Goal: Task Accomplishment & Management: Use online tool/utility

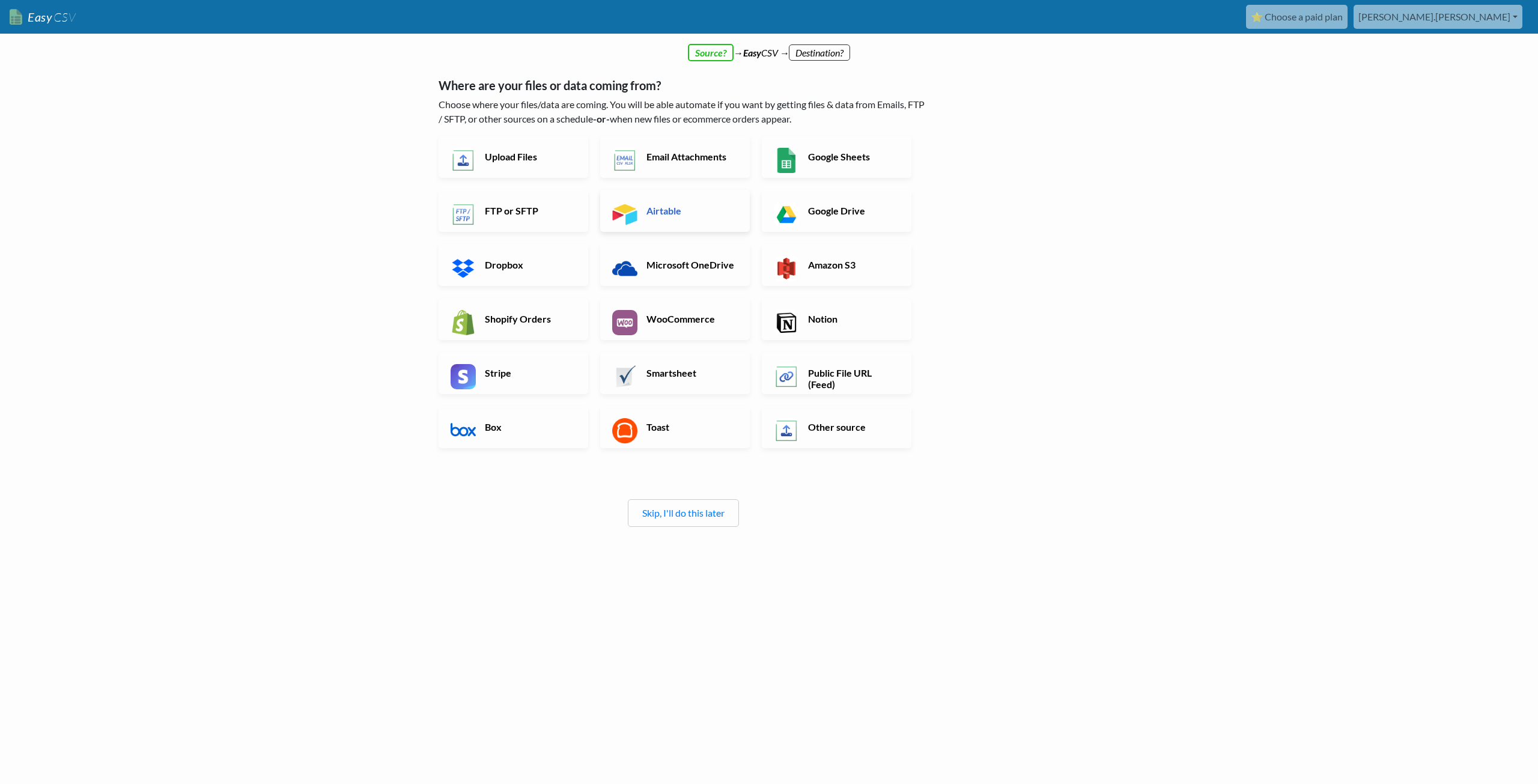
click at [636, 206] on img at bounding box center [625, 214] width 25 height 25
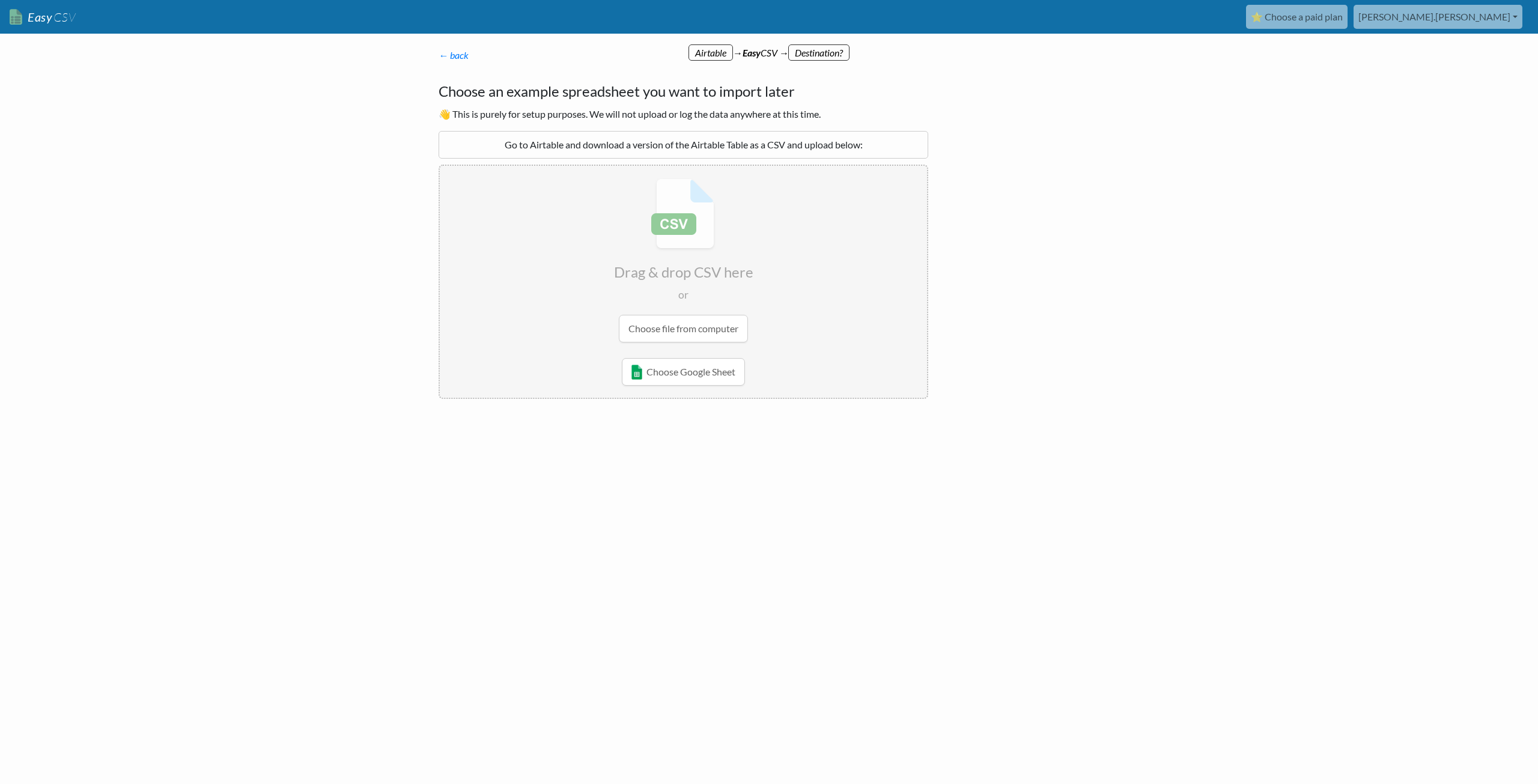
click at [475, 47] on div "← back Thanks for signing up! Set up your Import Flow and Upload Page in 1 minu…" at bounding box center [684, 224] width 514 height 375
click at [1081, 110] on div "← back Thanks for signing up! Set up your Import Flow and Upload Page in 1 minu…" at bounding box center [769, 268] width 685 height 417
click at [1348, 18] on link "⭐ Choose a paid plan" at bounding box center [1297, 17] width 102 height 24
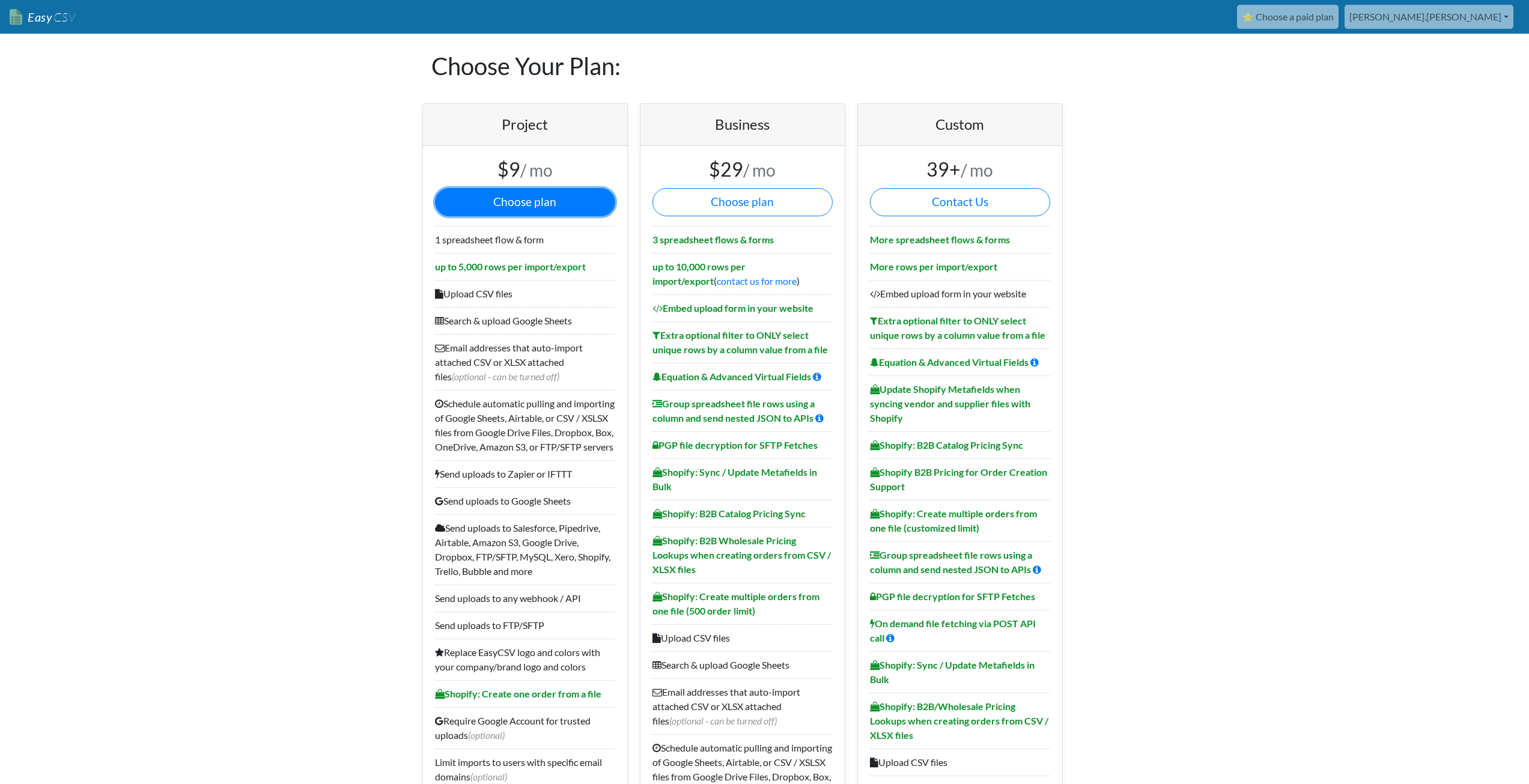
click at [489, 198] on button "Choose plan" at bounding box center [525, 202] width 180 height 28
drag, startPoint x: 43, startPoint y: 15, endPoint x: 12, endPoint y: 21, distance: 31.6
click at [12, 21] on link "Easy CSV" at bounding box center [42, 17] width 66 height 24
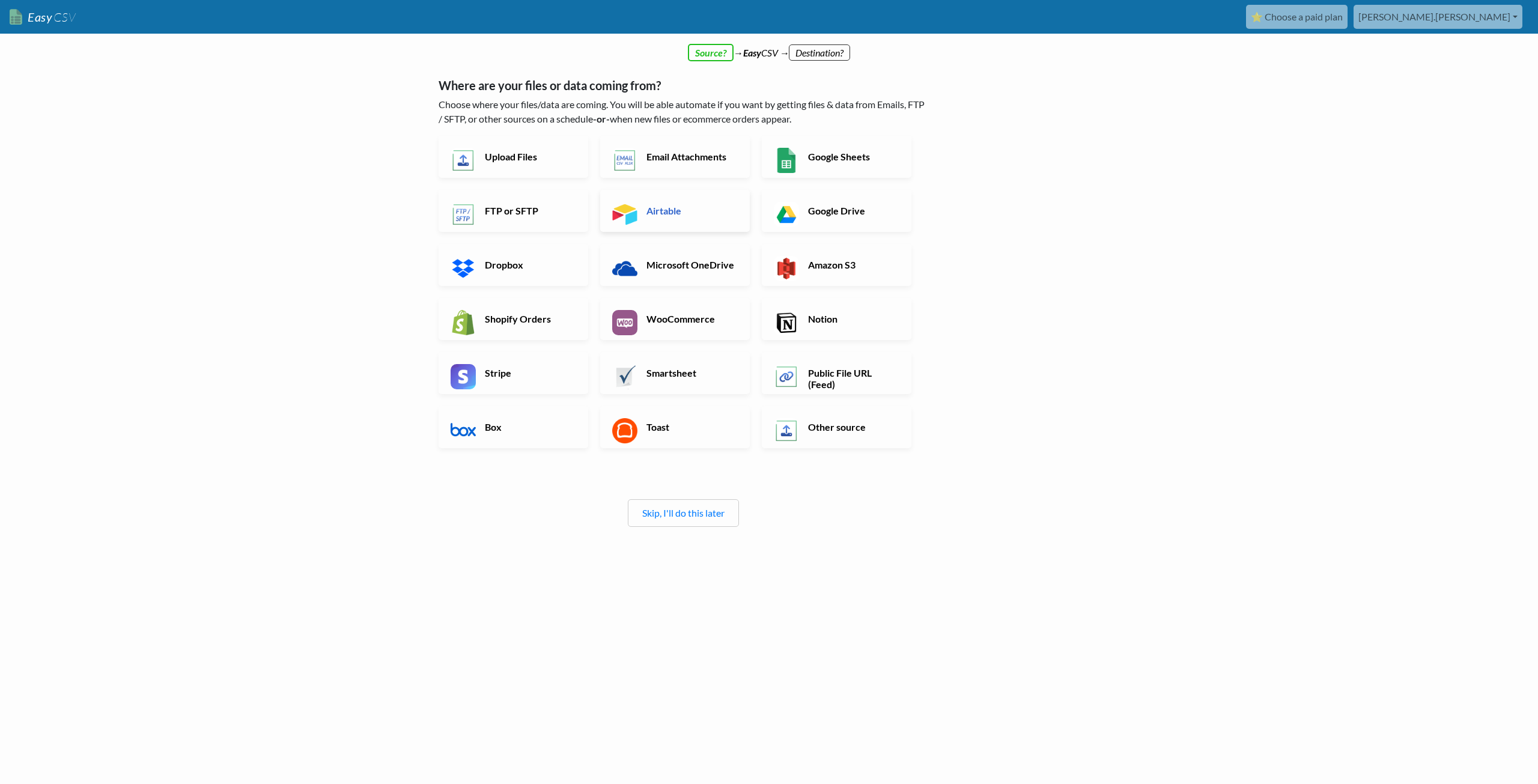
click at [629, 218] on img at bounding box center [625, 214] width 25 height 25
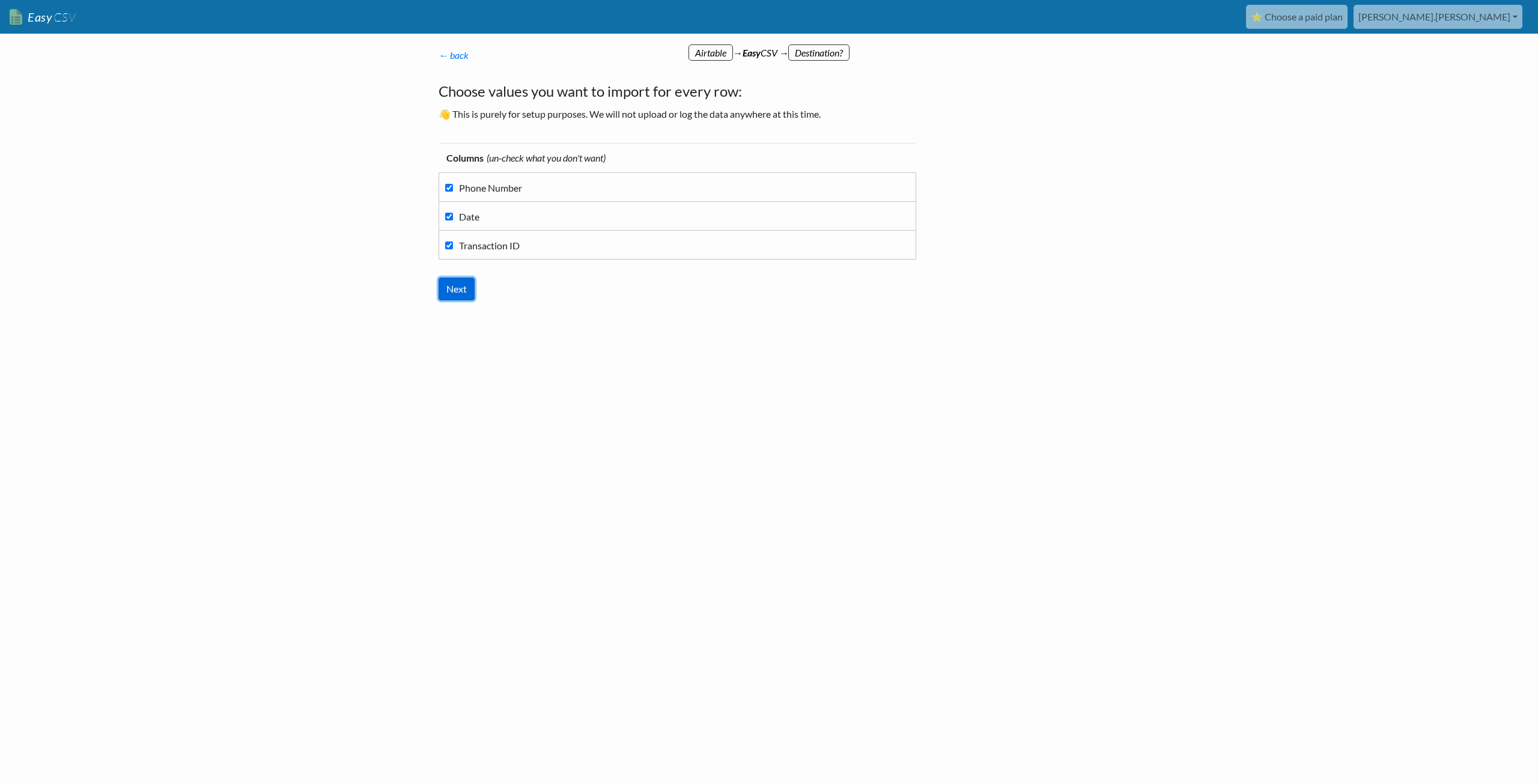
click at [454, 294] on input "Next" at bounding box center [457, 288] width 36 height 22
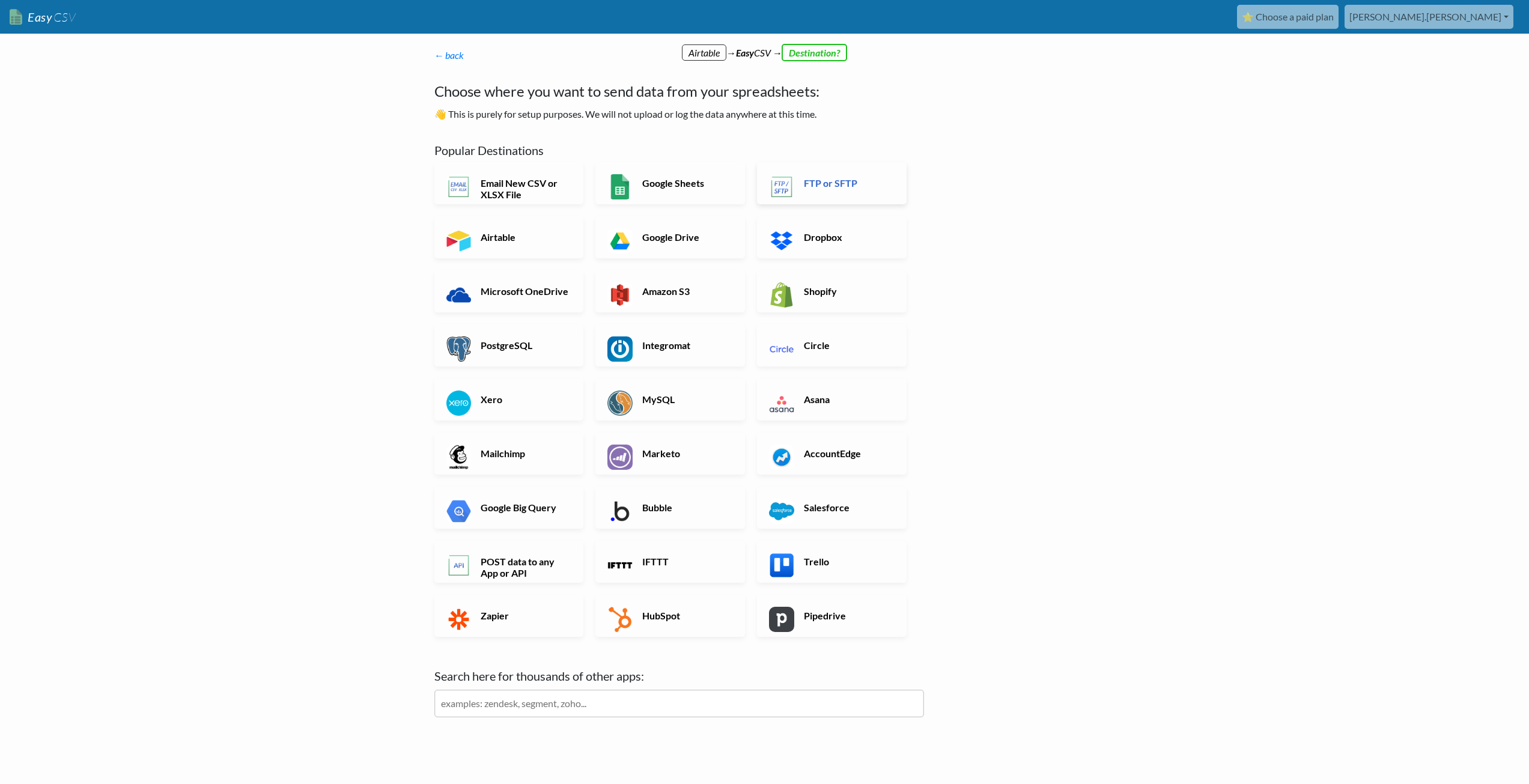
click at [830, 188] on h6 "FTP or SFTP" at bounding box center [848, 183] width 94 height 11
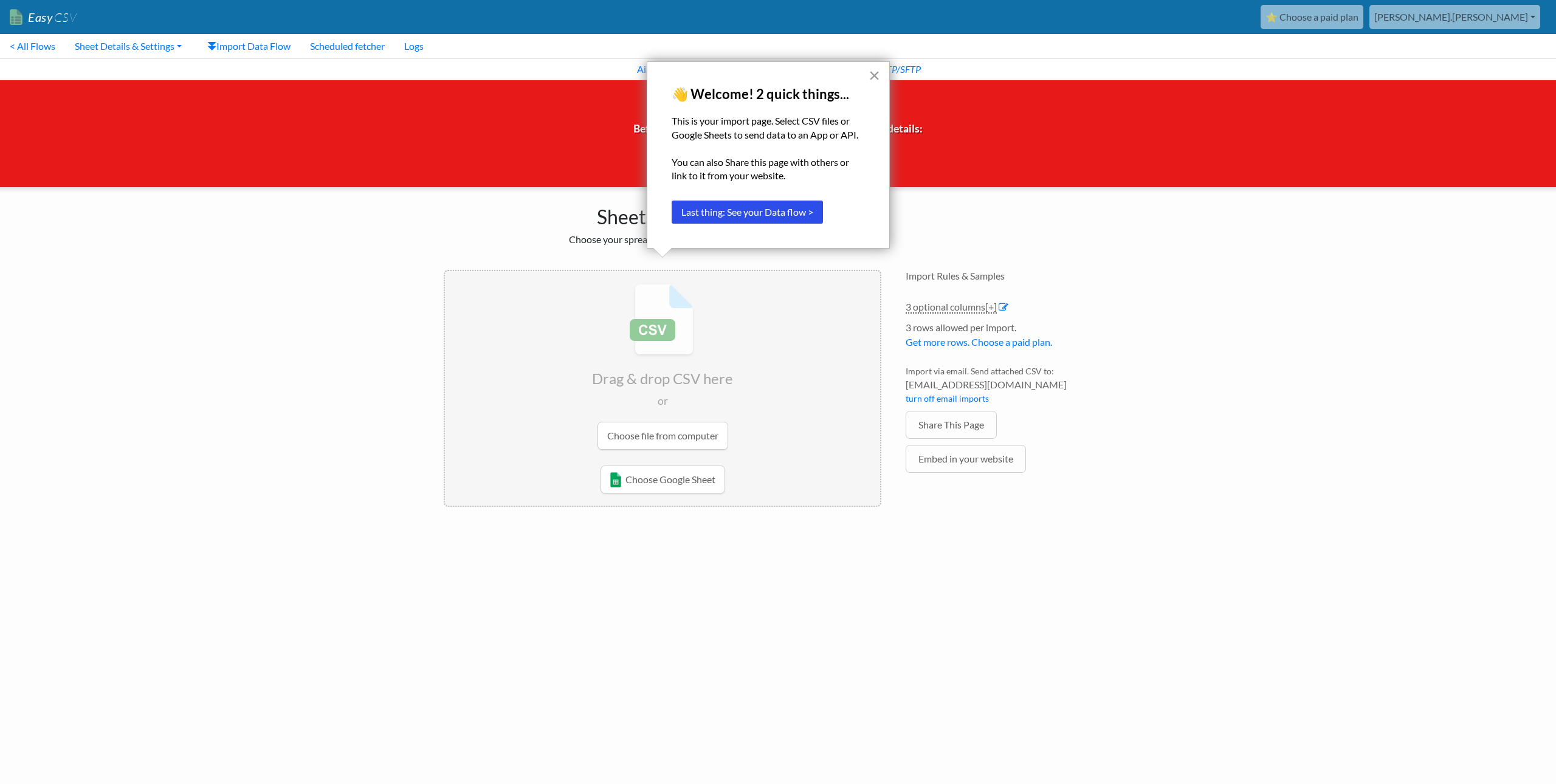
click at [876, 77] on button "×" at bounding box center [875, 76] width 11 height 20
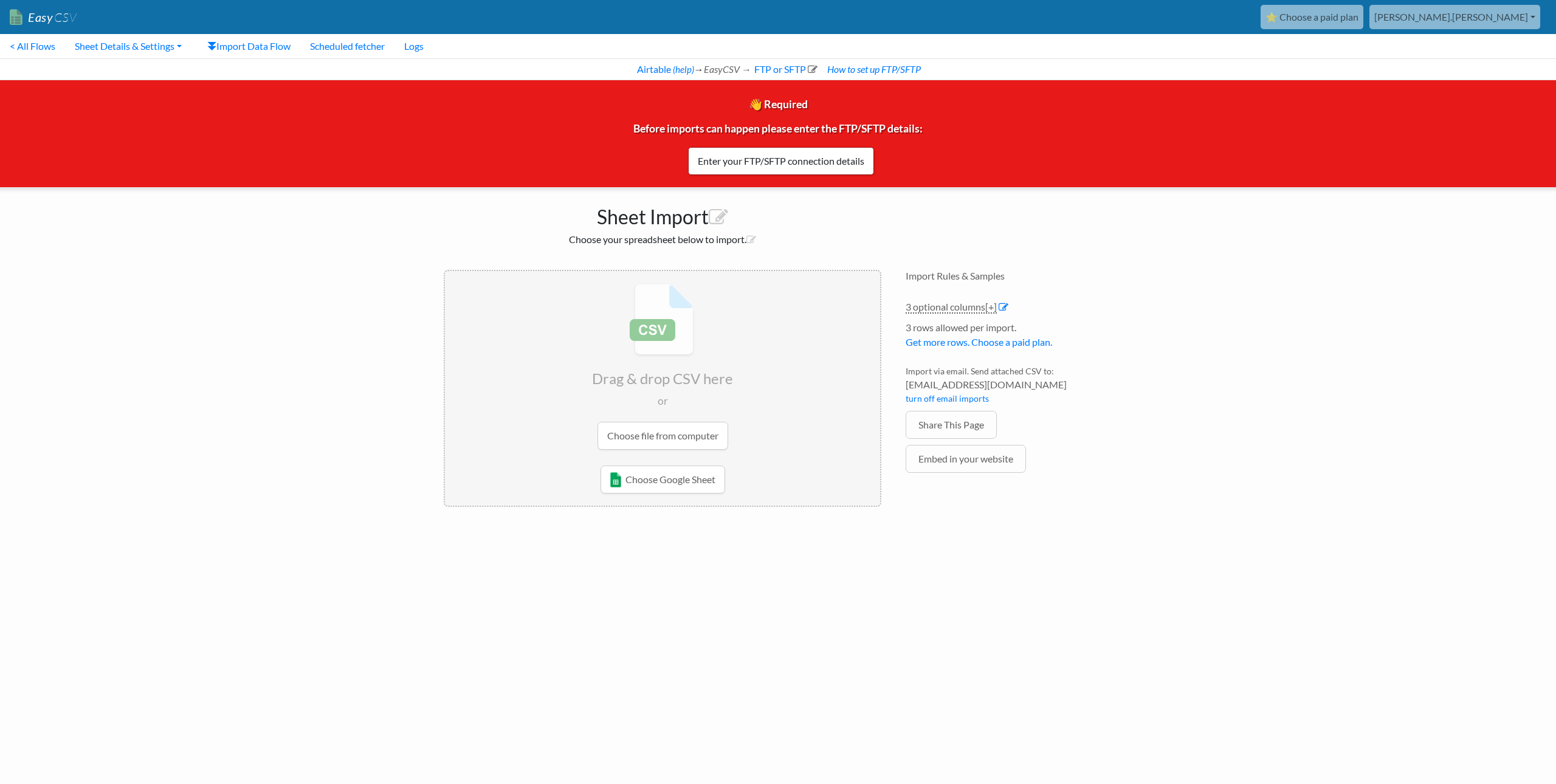
click at [1345, 531] on html "Easy CSV ⭐ Choose a paid plan [PERSON_NAME].[PERSON_NAME] Oag [US_STATE] Gov Al…" at bounding box center [778, 265] width 1556 height 531
click at [747, 374] on input "file" at bounding box center [662, 366] width 436 height 192
click at [644, 389] on input "file" at bounding box center [662, 366] width 436 height 192
drag, startPoint x: 785, startPoint y: 137, endPoint x: 787, endPoint y: 144, distance: 7.3
click at [785, 137] on div "👋 Required Before imports can happen please enter the FTP/SFTP details: Enter y…" at bounding box center [778, 133] width 1575 height 107
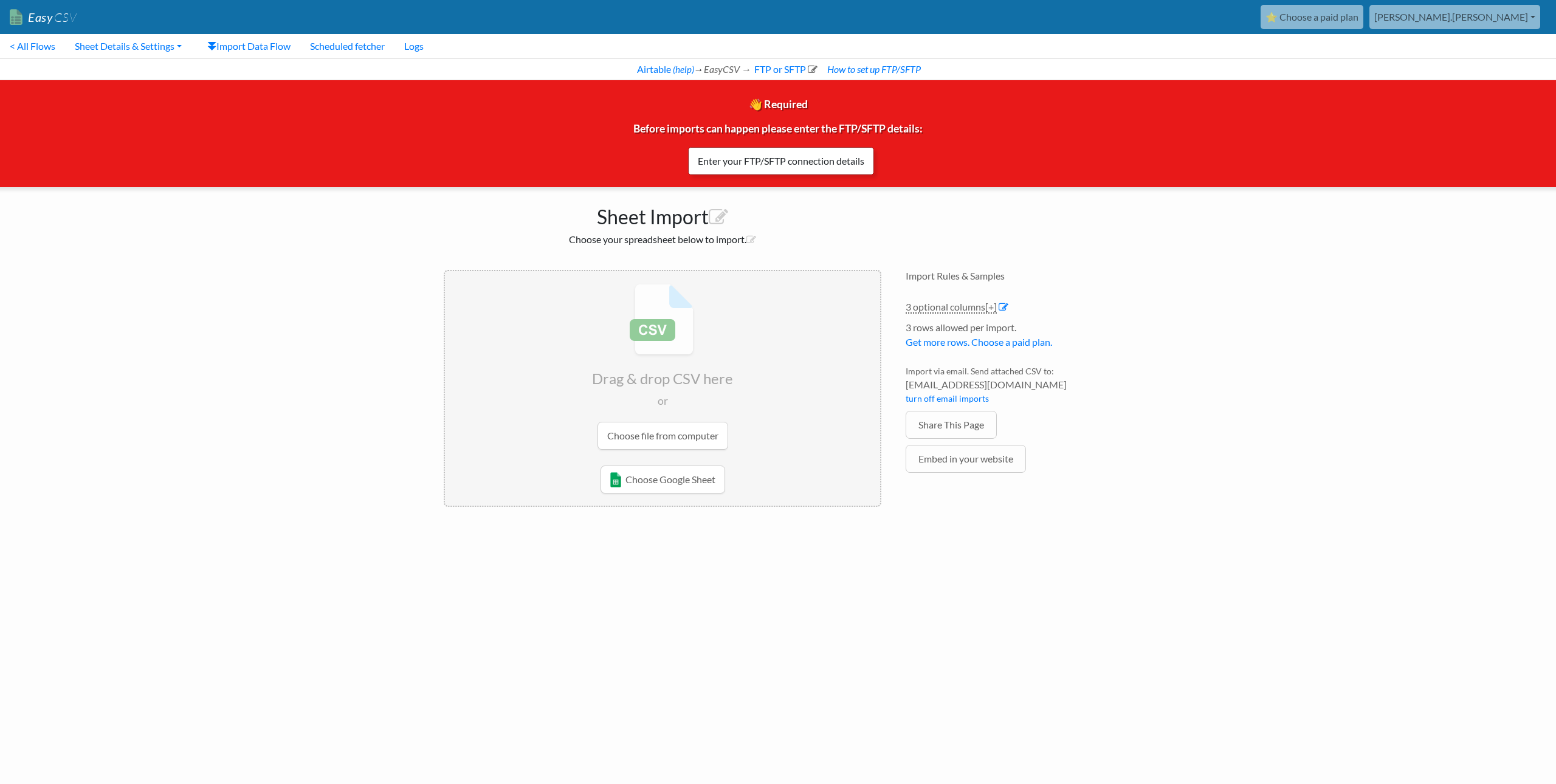
click at [782, 156] on link "Enter your FTP/SFTP connection details" at bounding box center [780, 162] width 186 height 28
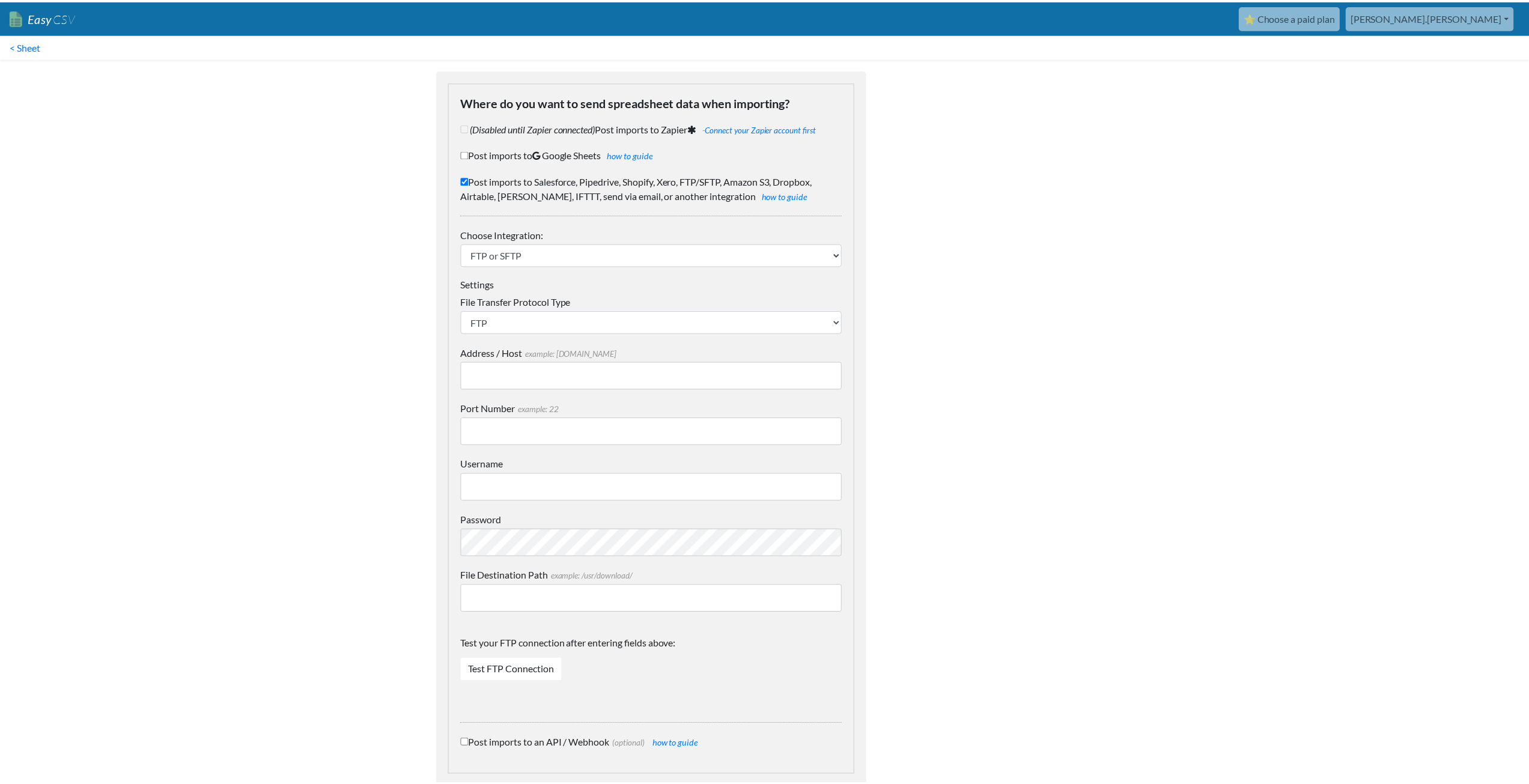
scroll to position [94, 0]
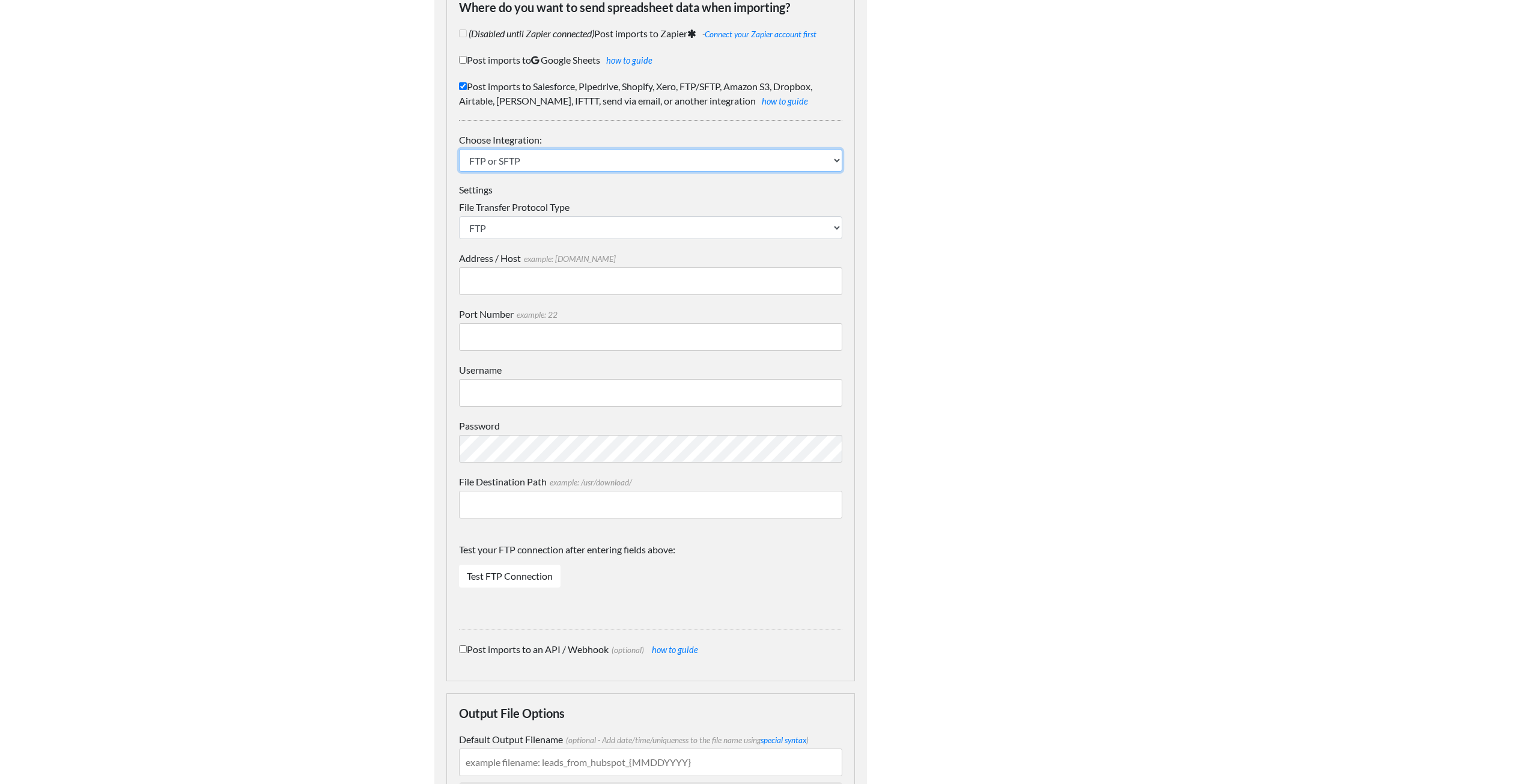
click at [541, 160] on select "IFTTT FTP or SFTP Amazon S3 HubSpot Google Big Query Salesforce Pipedrive Airta…" at bounding box center [651, 161] width 384 height 22
click at [459, 149] on select "IFTTT FTP or SFTP Amazon S3 HubSpot Google Big Query Salesforce Pipedrive Airta…" at bounding box center [651, 161] width 384 height 22
click at [525, 225] on select "SFTP FTP FTPS" at bounding box center [651, 228] width 384 height 22
click at [459, 217] on select "SFTP FTP FTPS" at bounding box center [651, 228] width 384 height 22
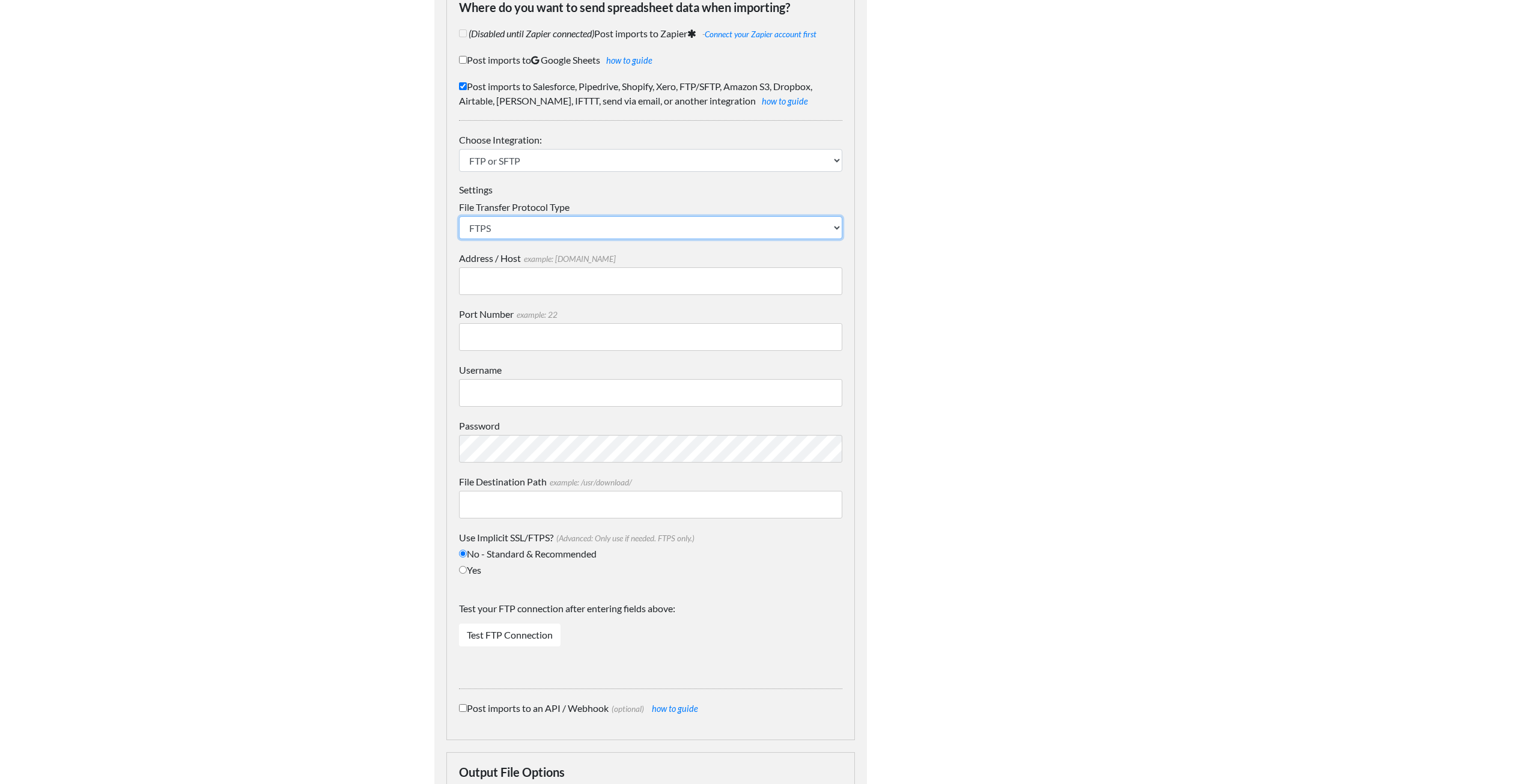
click at [522, 232] on select "SFTP FTP FTPS" at bounding box center [651, 228] width 384 height 22
select select "SFTP"
click at [459, 217] on select "SFTP FTP FTPS" at bounding box center [651, 228] width 384 height 22
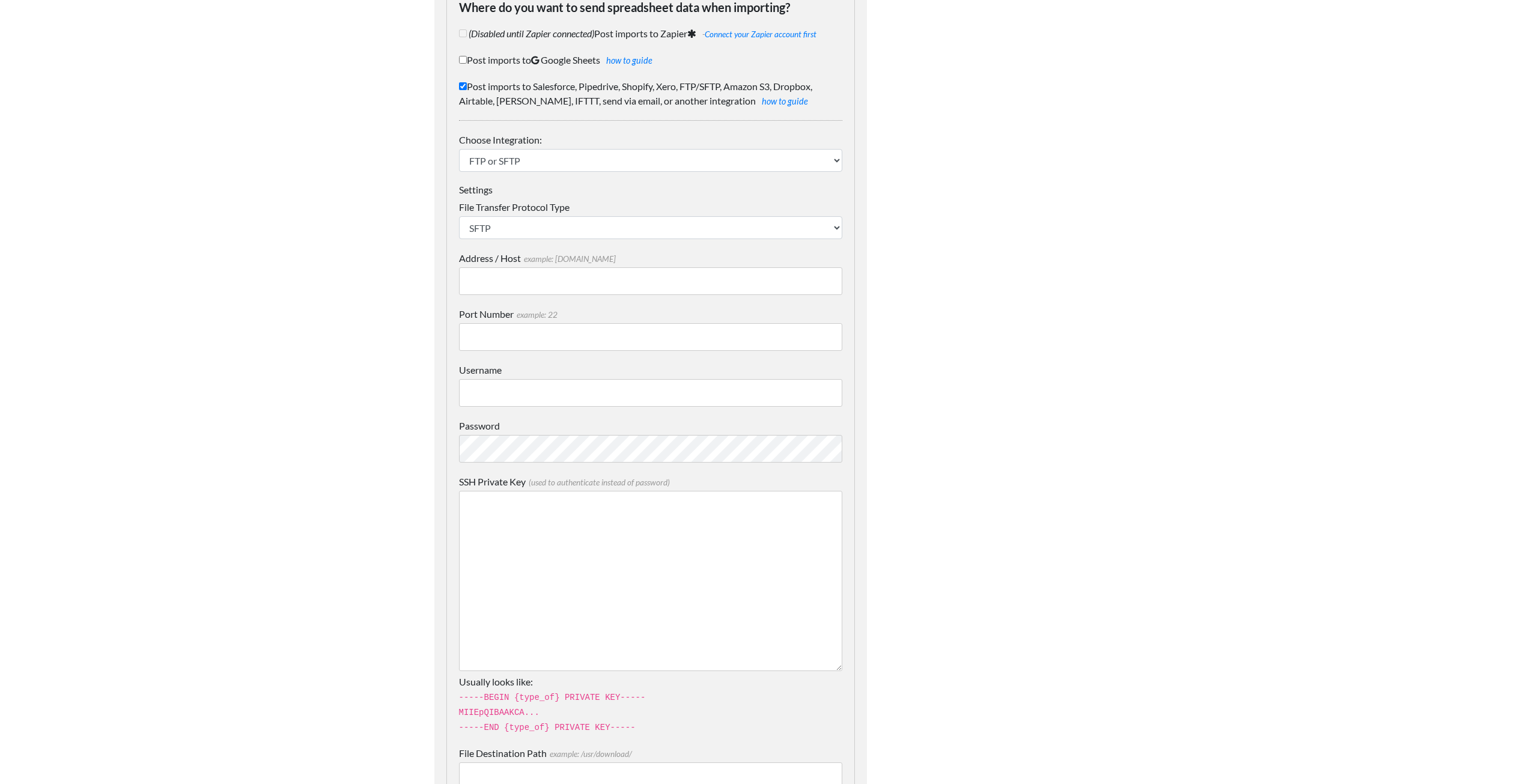
click at [525, 281] on input "Address / Host example: mydomain.com" at bounding box center [651, 281] width 384 height 28
type input "174.17.242.102"
click at [535, 343] on input "Port Number example: 22" at bounding box center [651, 337] width 384 height 28
type input "22"
click at [529, 386] on input "Username" at bounding box center [651, 393] width 384 height 28
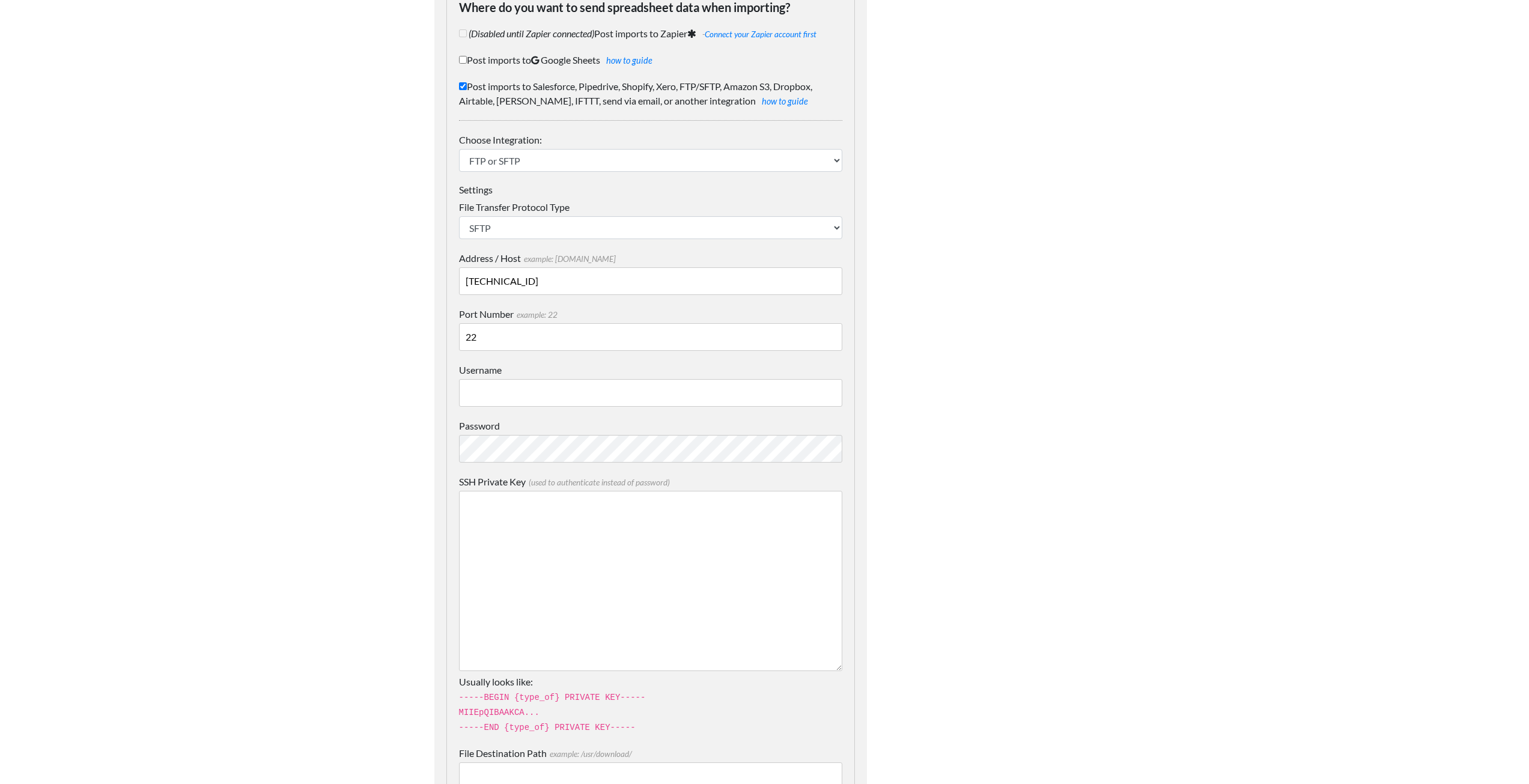
click at [245, 614] on body "Easy CSV ⭐ Choose a paid plan aaron.tavis Oag Texas Gov All Flows All CSV Gener…" at bounding box center [764, 668] width 1529 height 1526
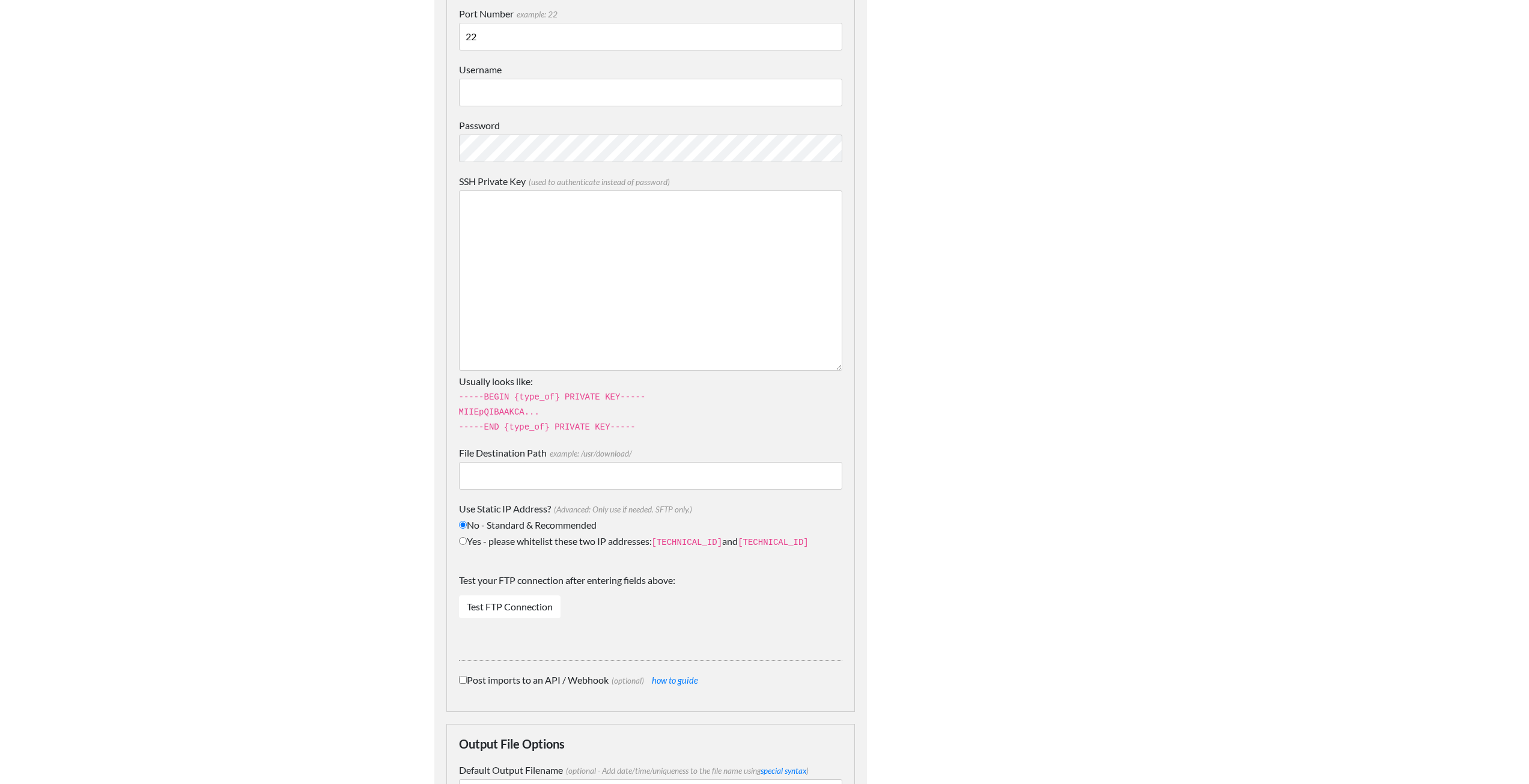
click at [520, 476] on input "File Destination Path example: /usr/download/" at bounding box center [651, 476] width 384 height 28
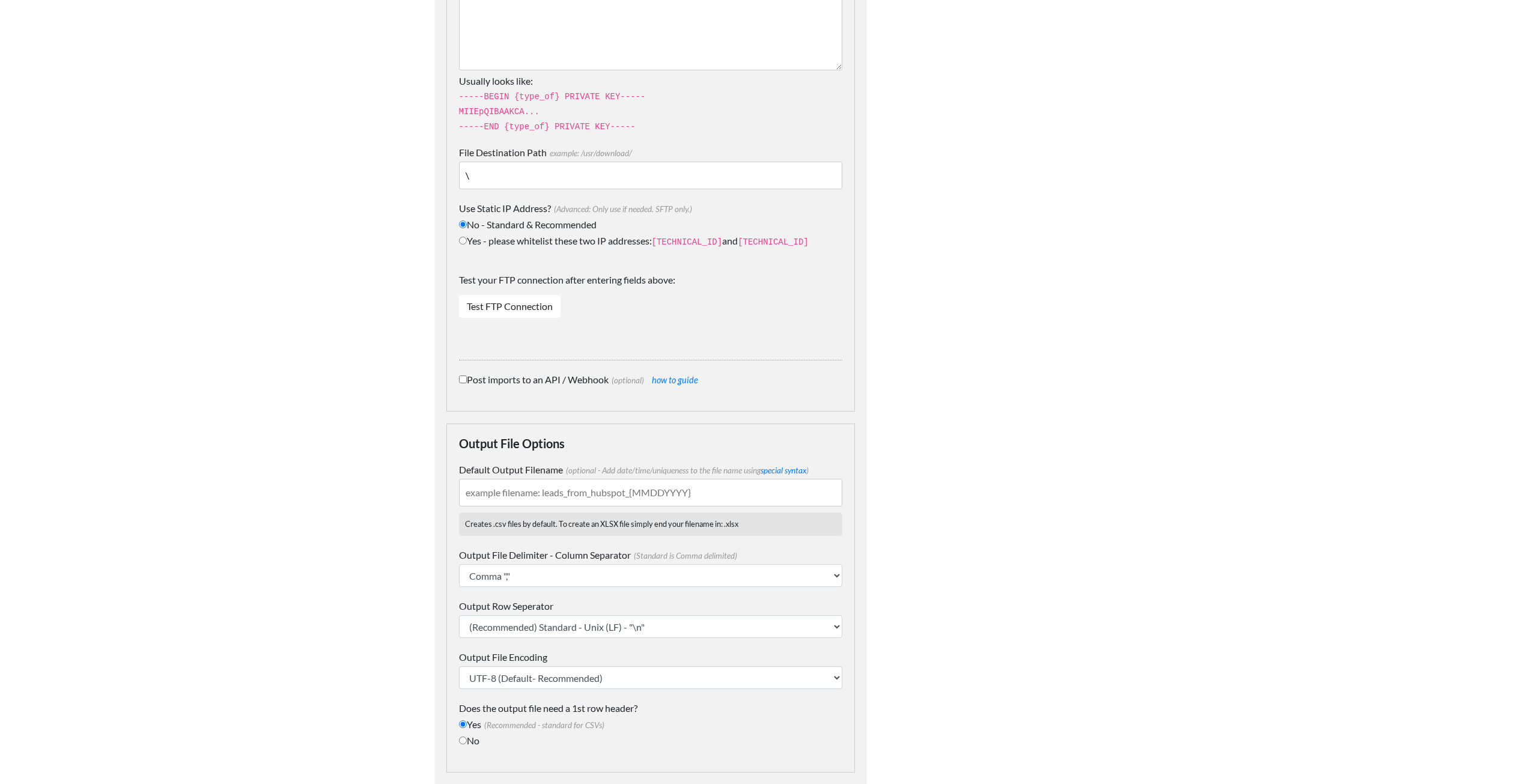
type input "\"
click at [479, 307] on link "Test FTP Connection" at bounding box center [510, 306] width 102 height 22
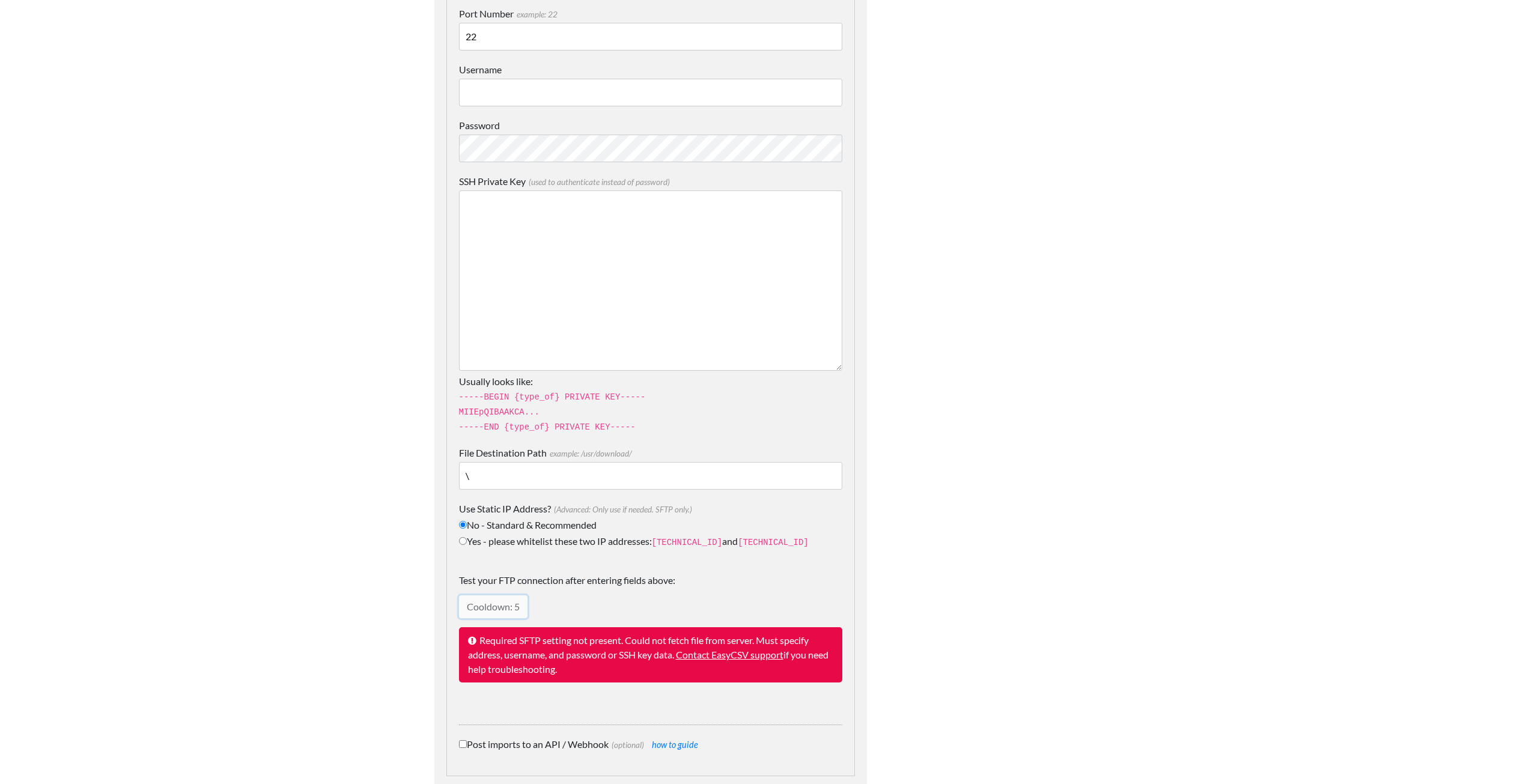
scroll to position [94, 0]
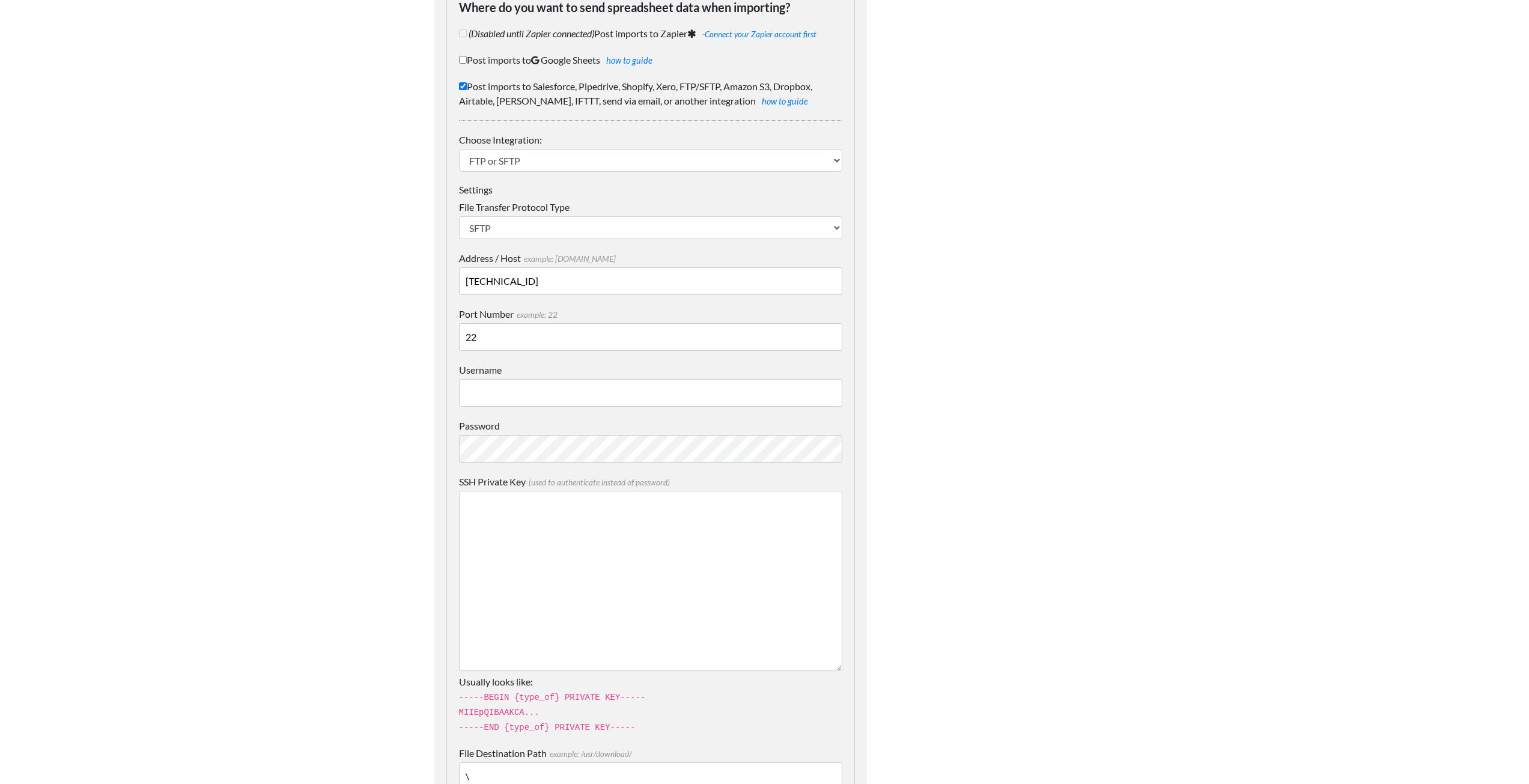
click at [504, 395] on input "Username" at bounding box center [651, 393] width 384 height 28
click at [520, 386] on input "Username" at bounding box center [651, 393] width 384 height 28
type input "aaron.tavis@insight.com"
click at [345, 481] on body "Easy CSV ⭐ Choose a paid plan [PERSON_NAME].[PERSON_NAME] Oag [US_STATE] Gov Al…" at bounding box center [764, 701] width 1529 height 1590
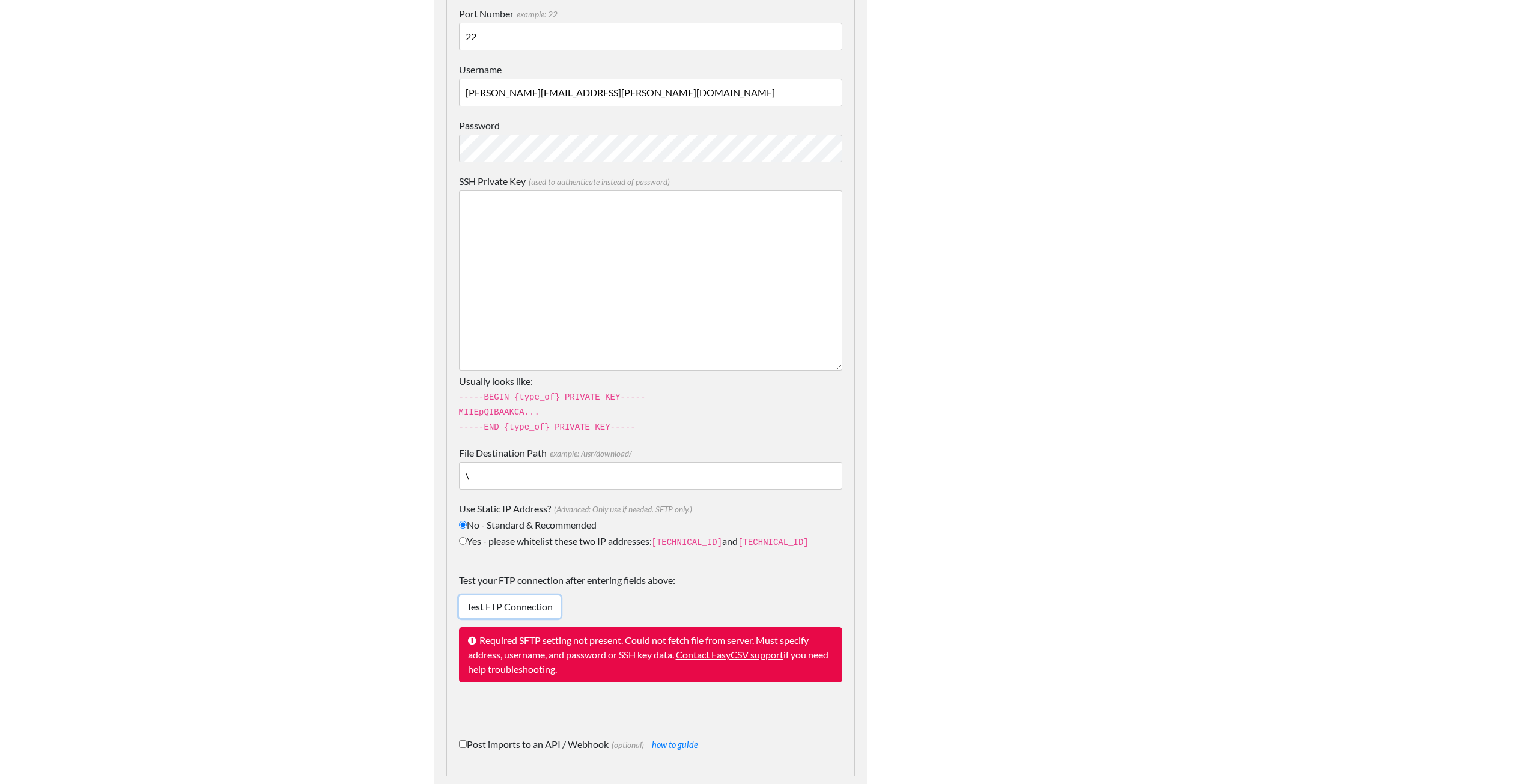
click at [486, 606] on link "Test FTP Connection" at bounding box center [510, 607] width 102 height 22
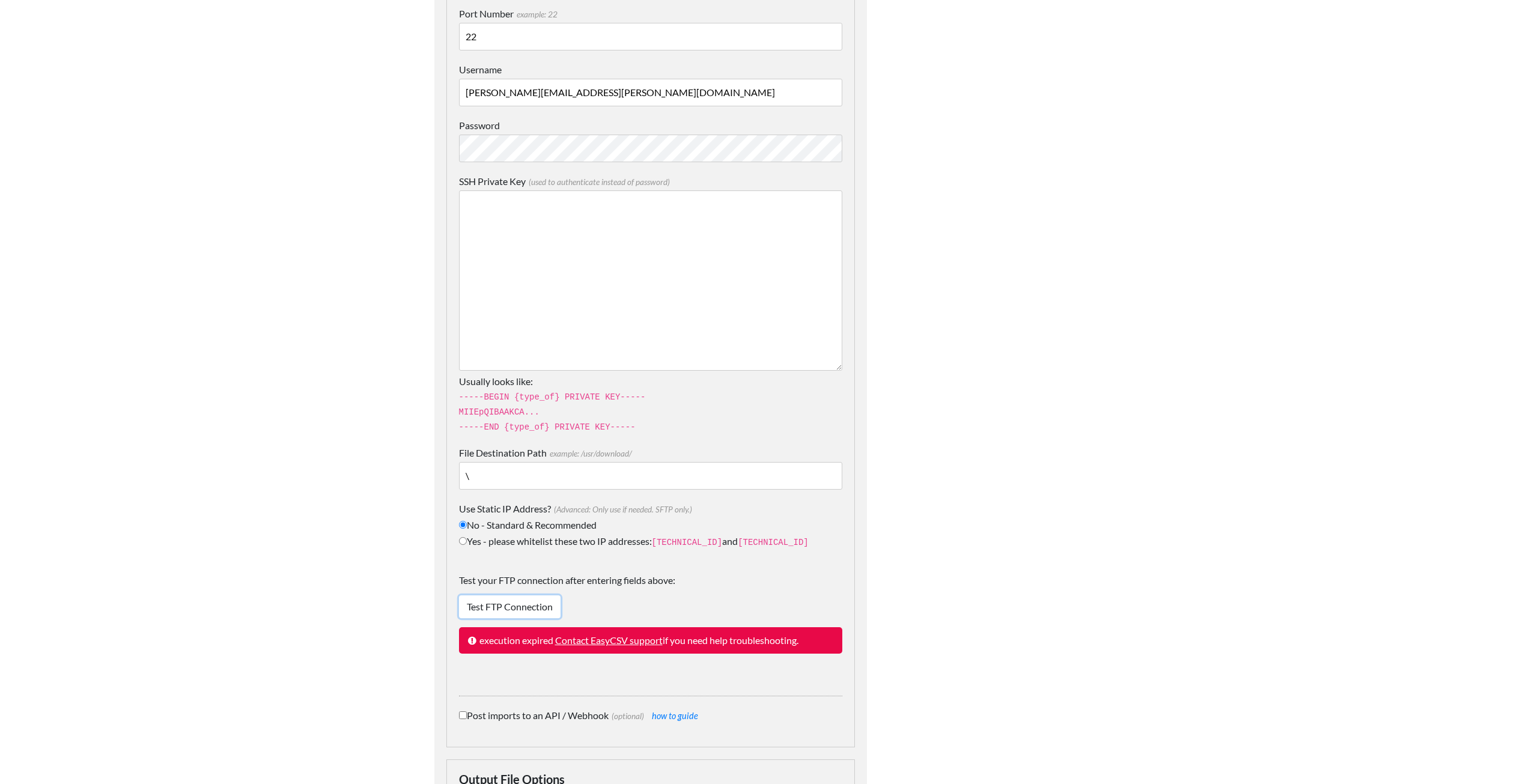
click at [485, 603] on link "Test FTP Connection" at bounding box center [510, 607] width 102 height 22
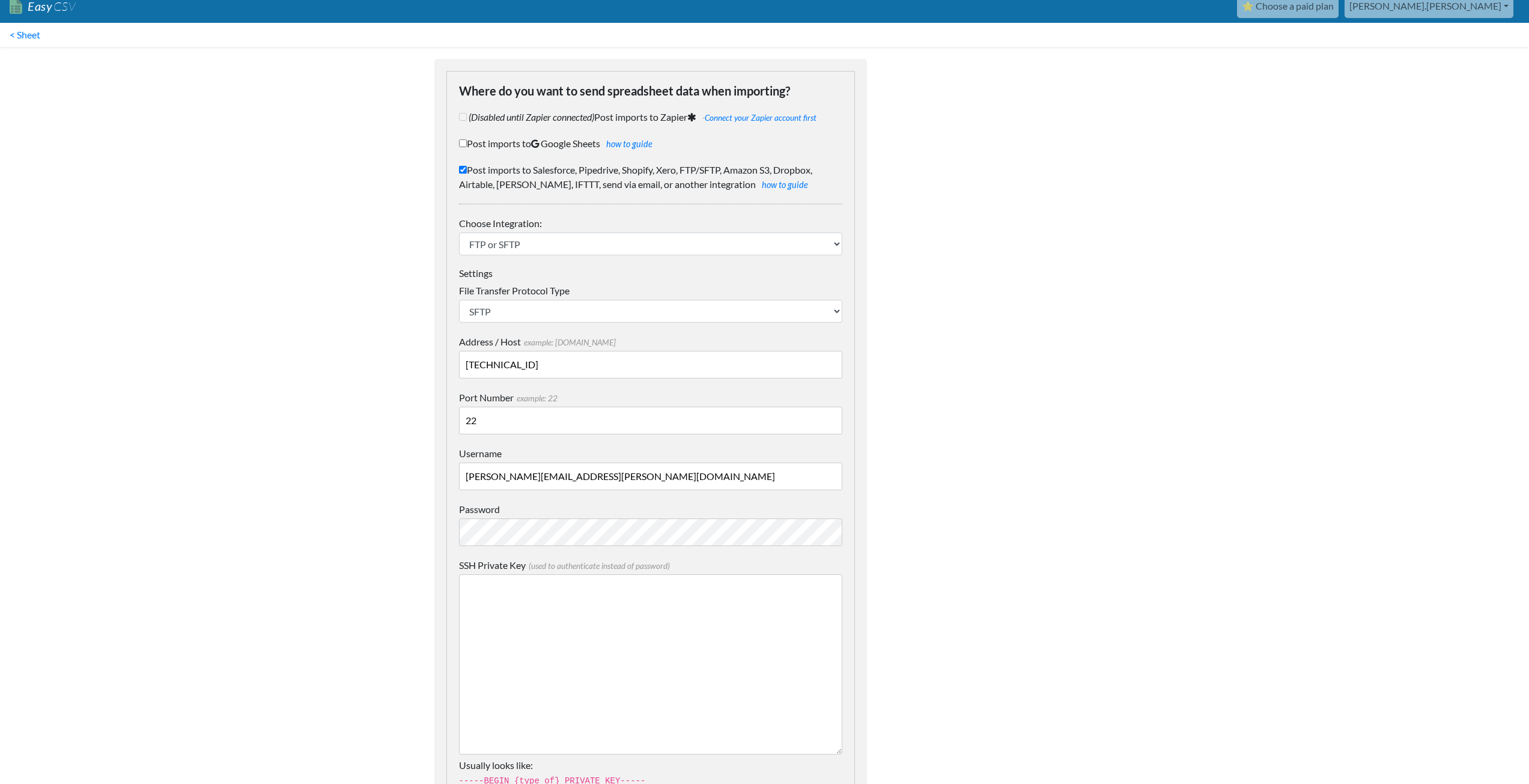
scroll to position [0, 0]
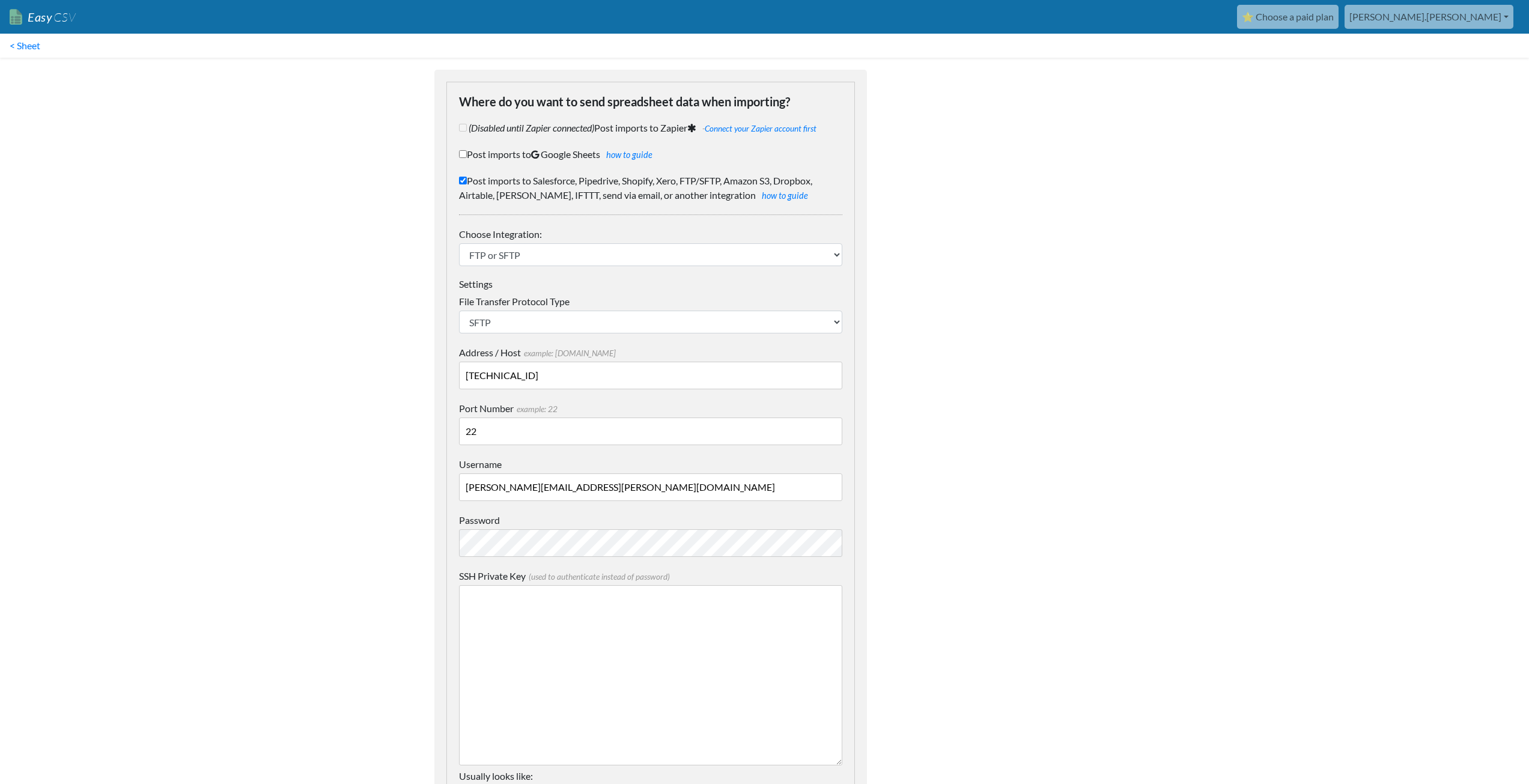
drag, startPoint x: 1195, startPoint y: 80, endPoint x: 1173, endPoint y: 75, distance: 22.6
click at [1195, 80] on body "Easy CSV ⭐ Choose a paid plan aaron.tavis Oag Texas Gov All Flows All CSV Gener…" at bounding box center [764, 780] width 1529 height 1561
click at [22, 45] on link "< Sheet" at bounding box center [24, 46] width 49 height 24
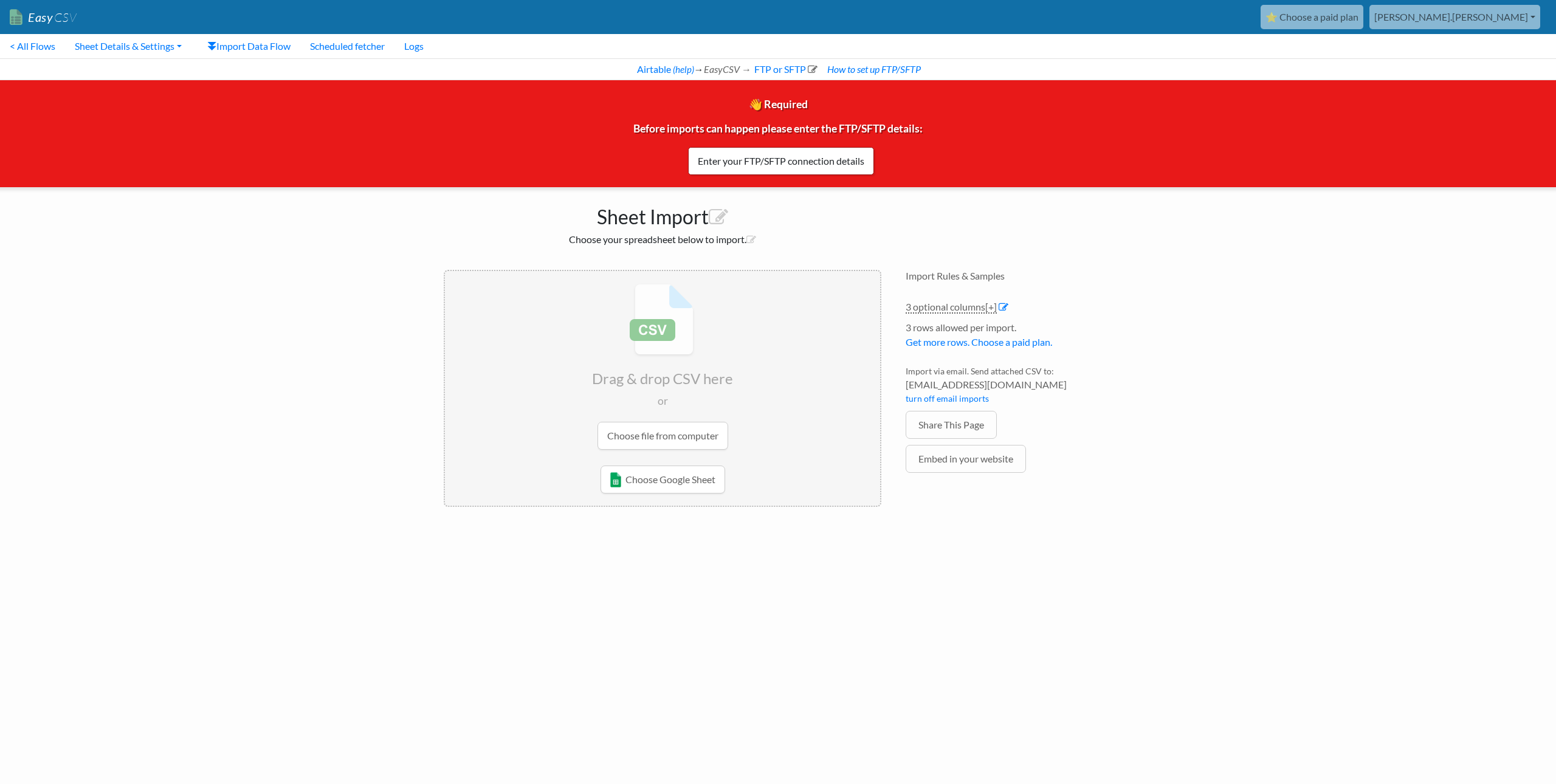
click at [283, 531] on html "Easy CSV ⭐ Choose a paid plan aaron.tavis Oag Texas Gov All Flows All CSV Gener…" at bounding box center [778, 265] width 1556 height 531
click at [814, 157] on link "Enter your FTP/SFTP connection details" at bounding box center [780, 162] width 186 height 28
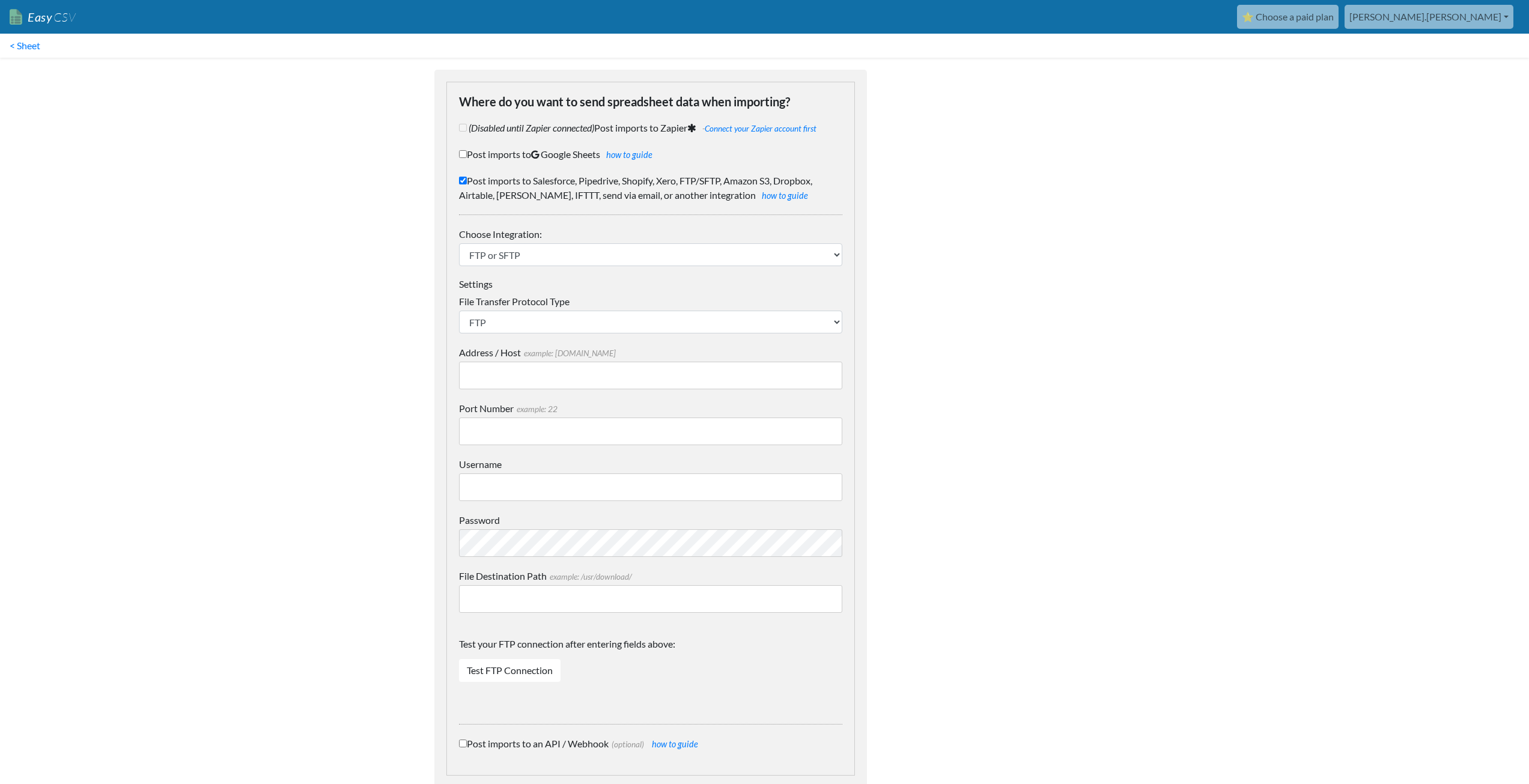
scroll to position [94, 0]
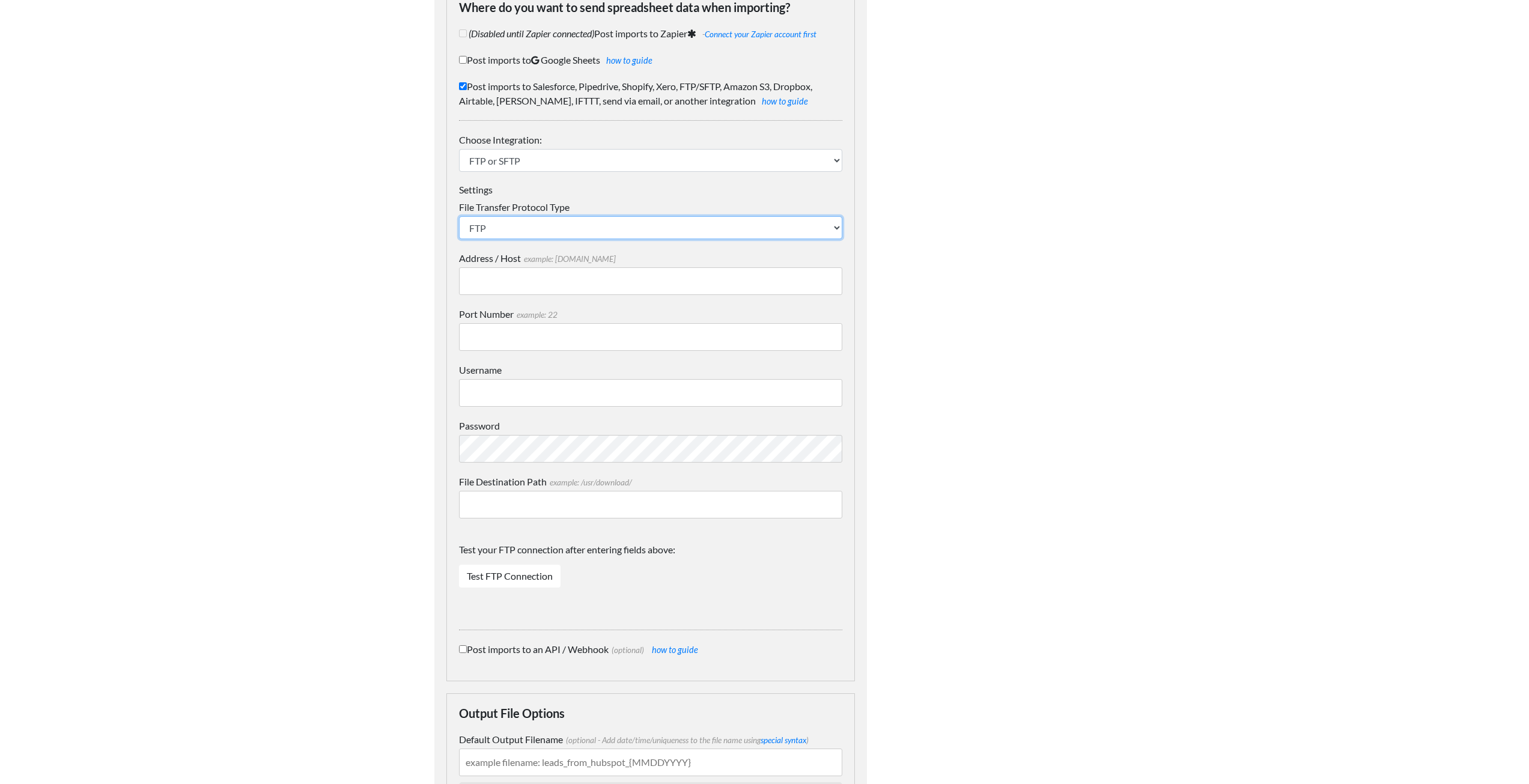
click at [541, 231] on select "SFTP FTP FTPS" at bounding box center [651, 228] width 384 height 22
select select "SFTP"
click at [459, 217] on select "SFTP FTP FTPS" at bounding box center [651, 228] width 384 height 22
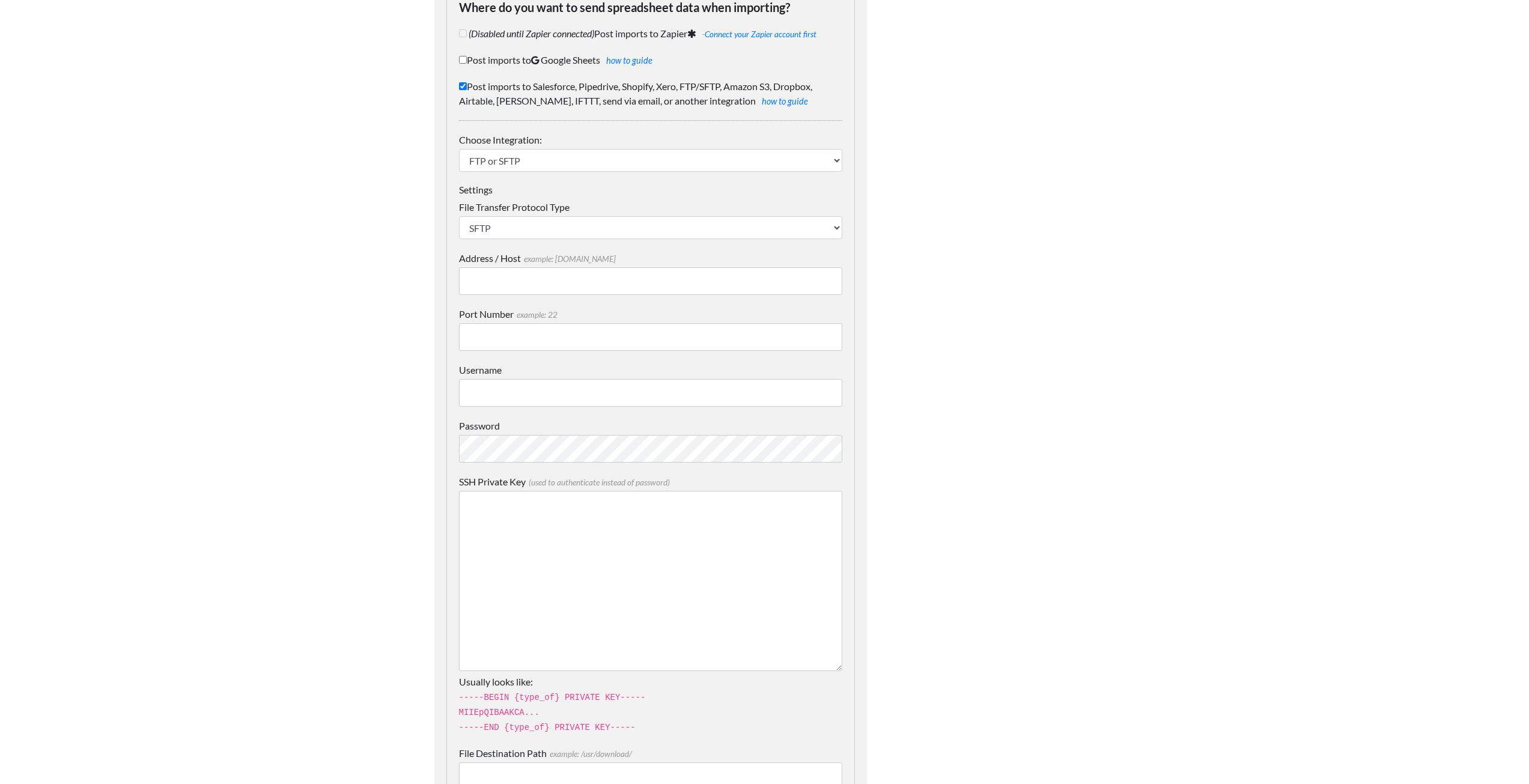
click at [512, 273] on input "Address / Host example: mydomain.com" at bounding box center [651, 281] width 384 height 28
click at [1060, 259] on div at bounding box center [992, 697] width 229 height 1468
click at [506, 273] on input "Address / Host example: mydomain.com" at bounding box center [651, 281] width 384 height 28
paste input "63.147.104.76"
type input "63.147.104.76"
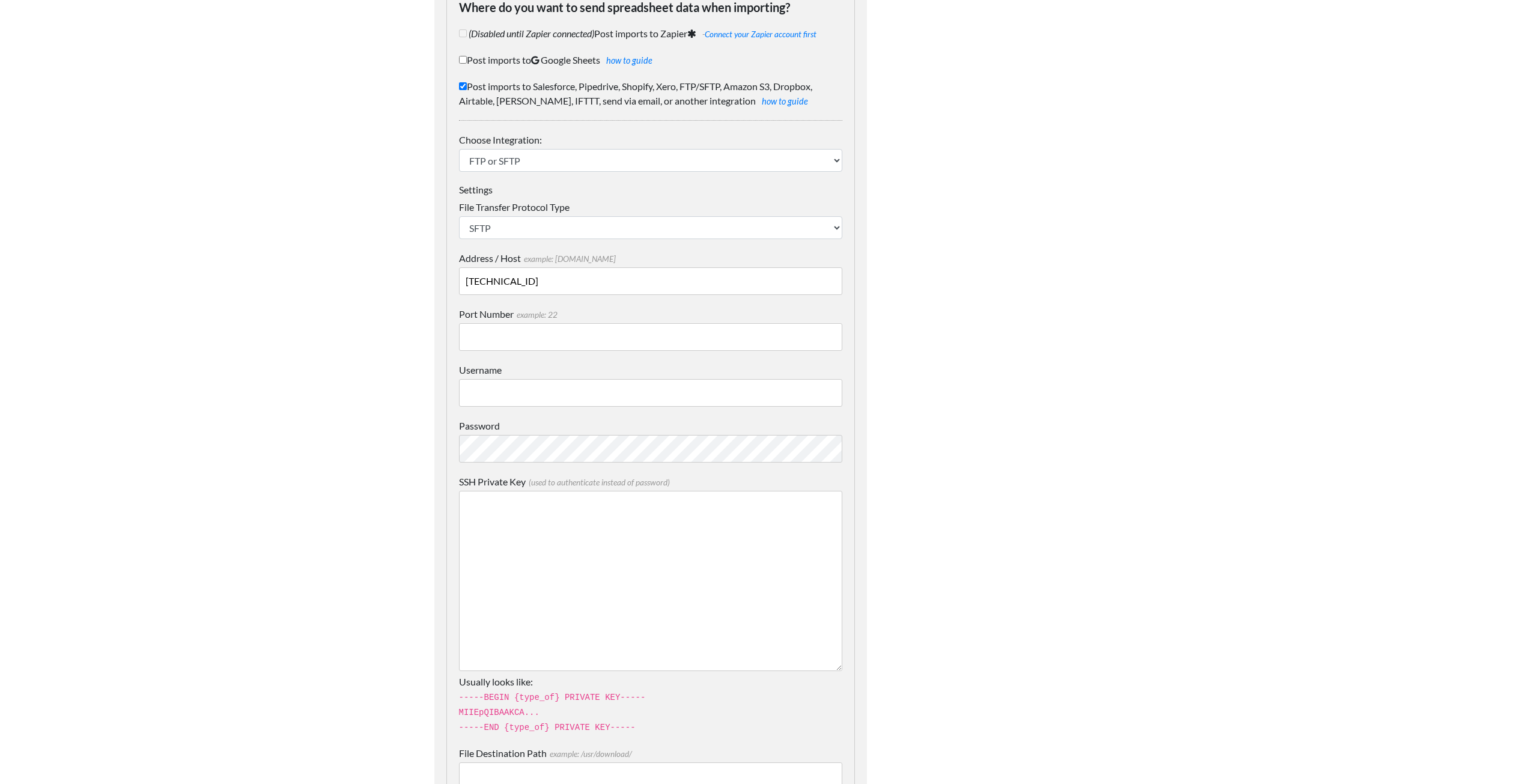
click at [522, 342] on input "Port Number example: 22" at bounding box center [651, 337] width 384 height 28
type input "22"
click at [533, 387] on input "Username" at bounding box center [651, 393] width 384 height 28
click at [533, 390] on input "OAG" at bounding box center [651, 393] width 384 height 28
type input "OAGSoprano"
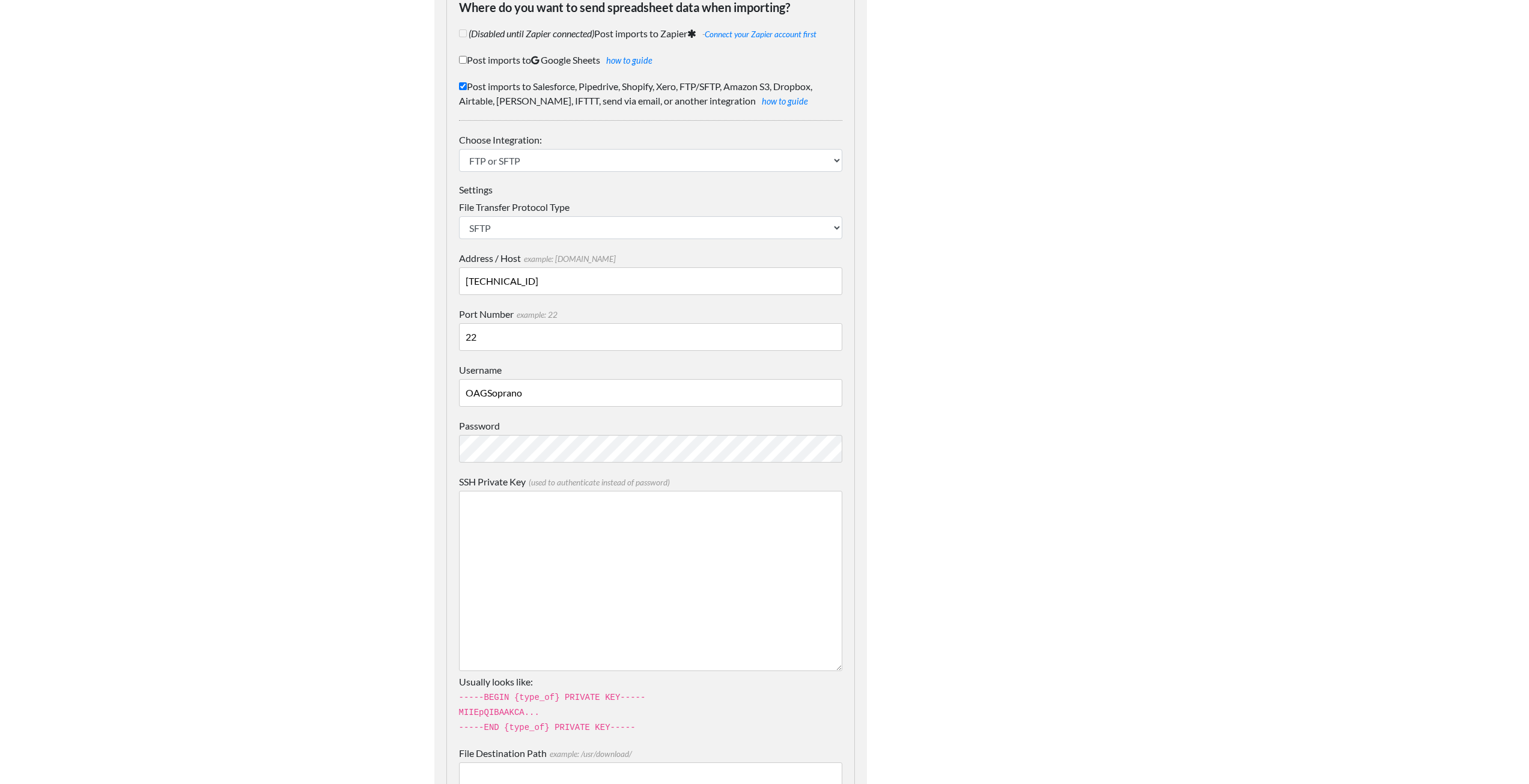
click at [376, 537] on body "Easy CSV ⭐ Choose a paid plan aaron.tavis Oag Texas Gov All Flows All CSV Gener…" at bounding box center [764, 668] width 1529 height 1526
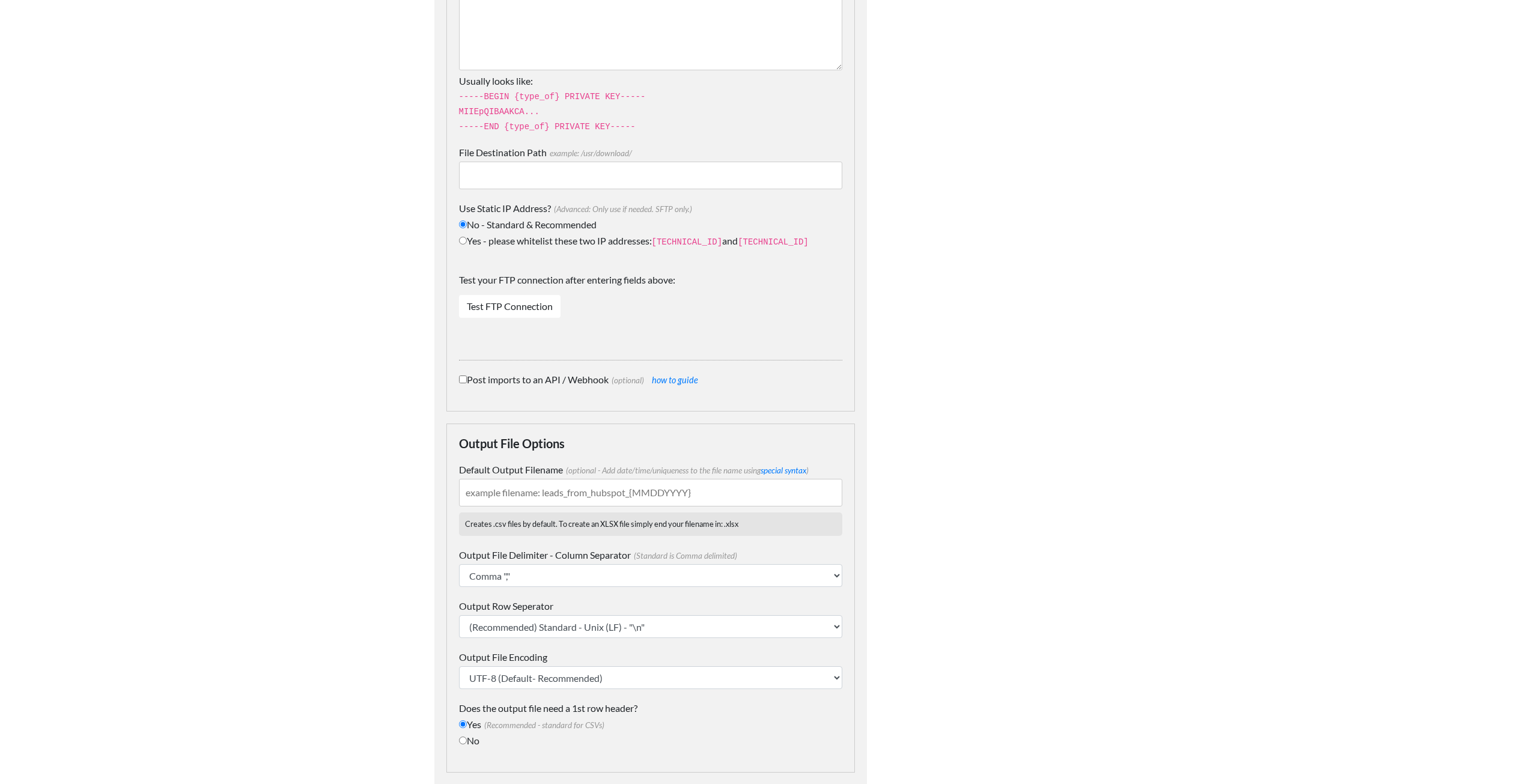
scroll to position [395, 0]
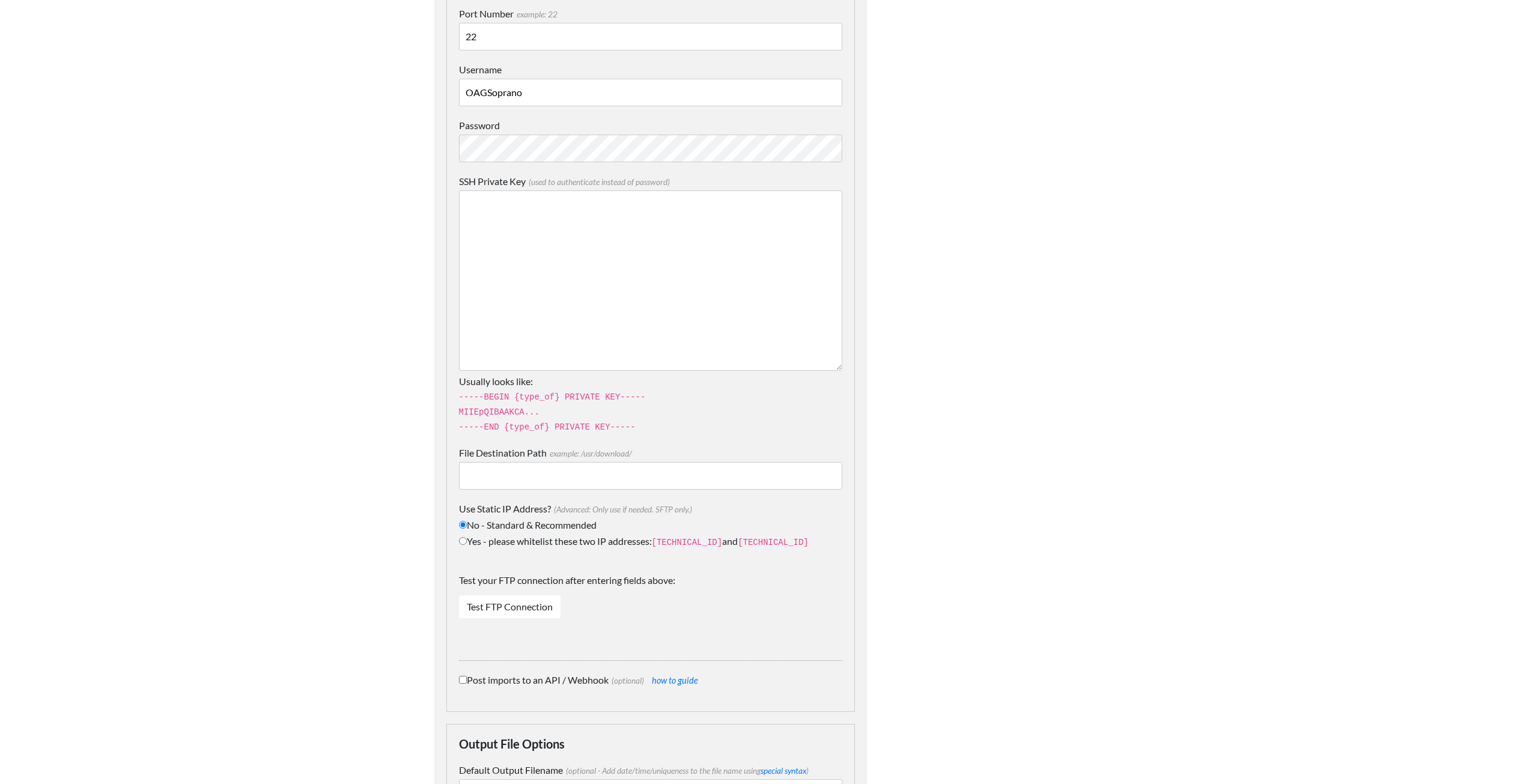
click at [508, 478] on input "File Destination Path example: /usr/download/" at bounding box center [651, 476] width 384 height 28
type input "/"
click at [487, 604] on link "Test FTP Connection" at bounding box center [510, 607] width 102 height 22
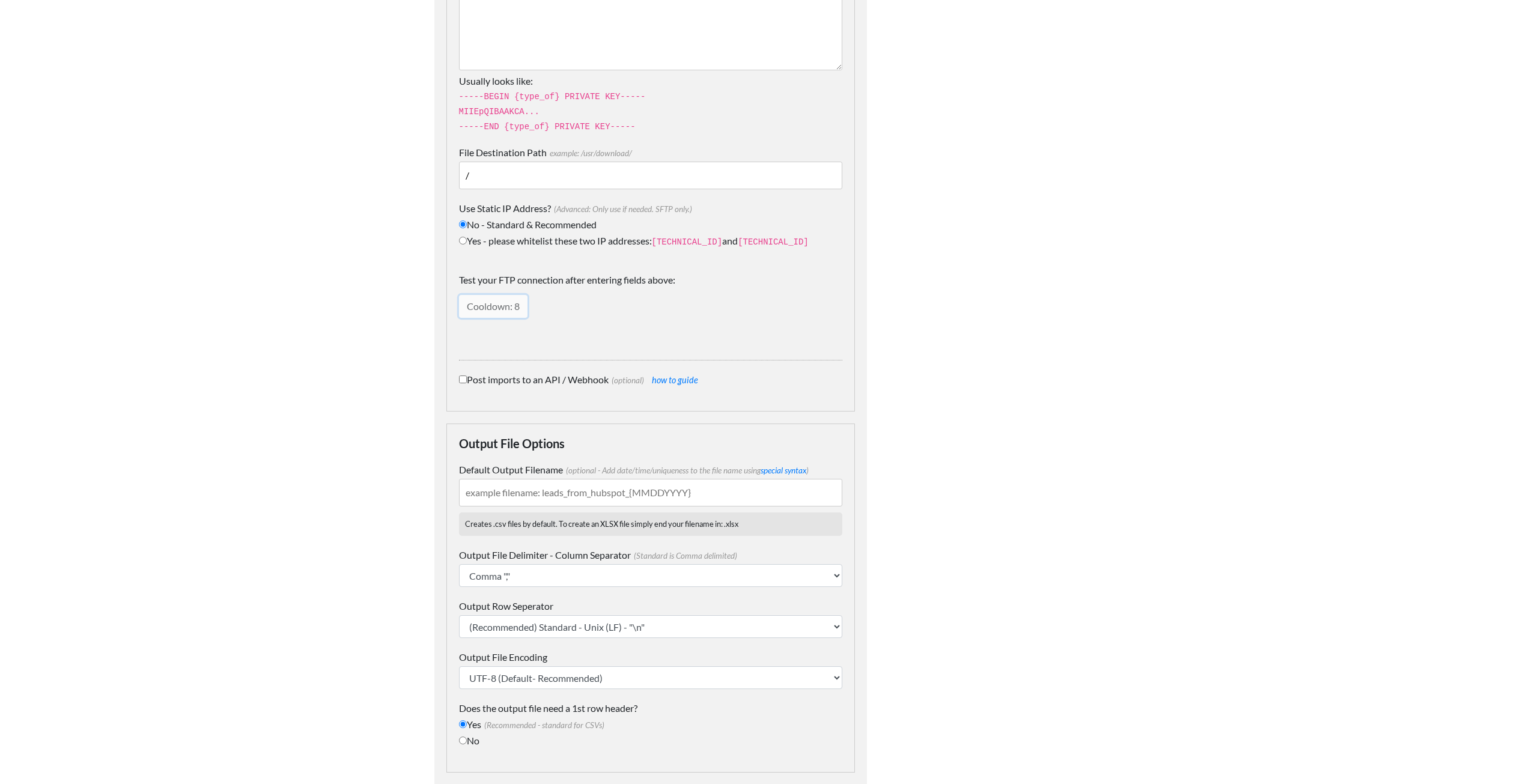
scroll to position [749, 0]
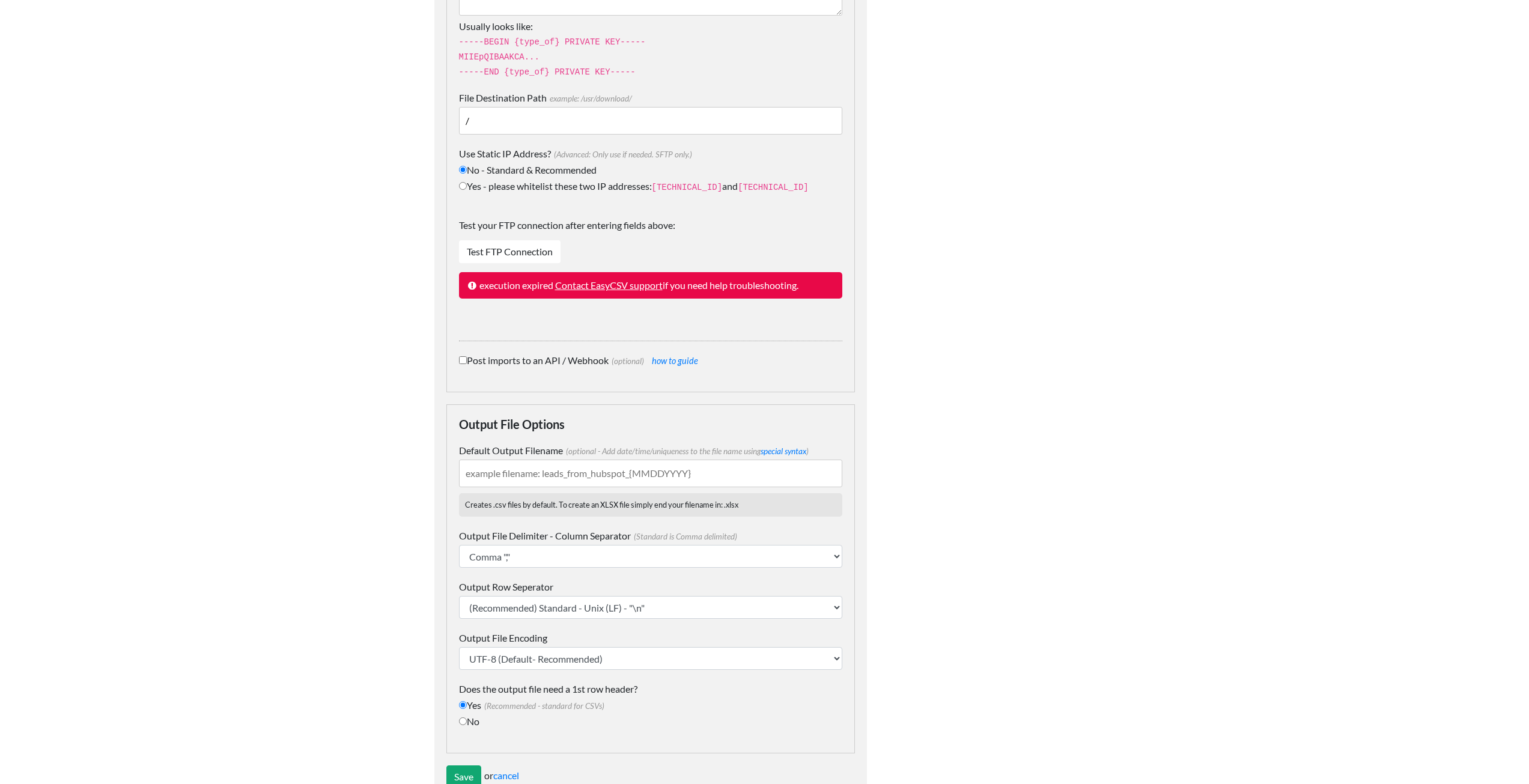
click at [463, 187] on input "Yes - please whitelist these two IP addresses: 34.238.108.61 and 34.239.17.55" at bounding box center [463, 186] width 7 height 7
radio input "true"
click at [480, 658] on select "UTF-8 (Default- Recommended) ISO-8859-1" at bounding box center [651, 658] width 384 height 22
click at [447, 660] on div "Output File Options Default Output Filename (optional) Add date/time/uniqueness…" at bounding box center [651, 579] width 409 height 349
click at [508, 607] on select "(Recommended) Standard - Unix (LF) - "\n" Windows (CRLF) "\r\n"" at bounding box center [651, 607] width 384 height 22
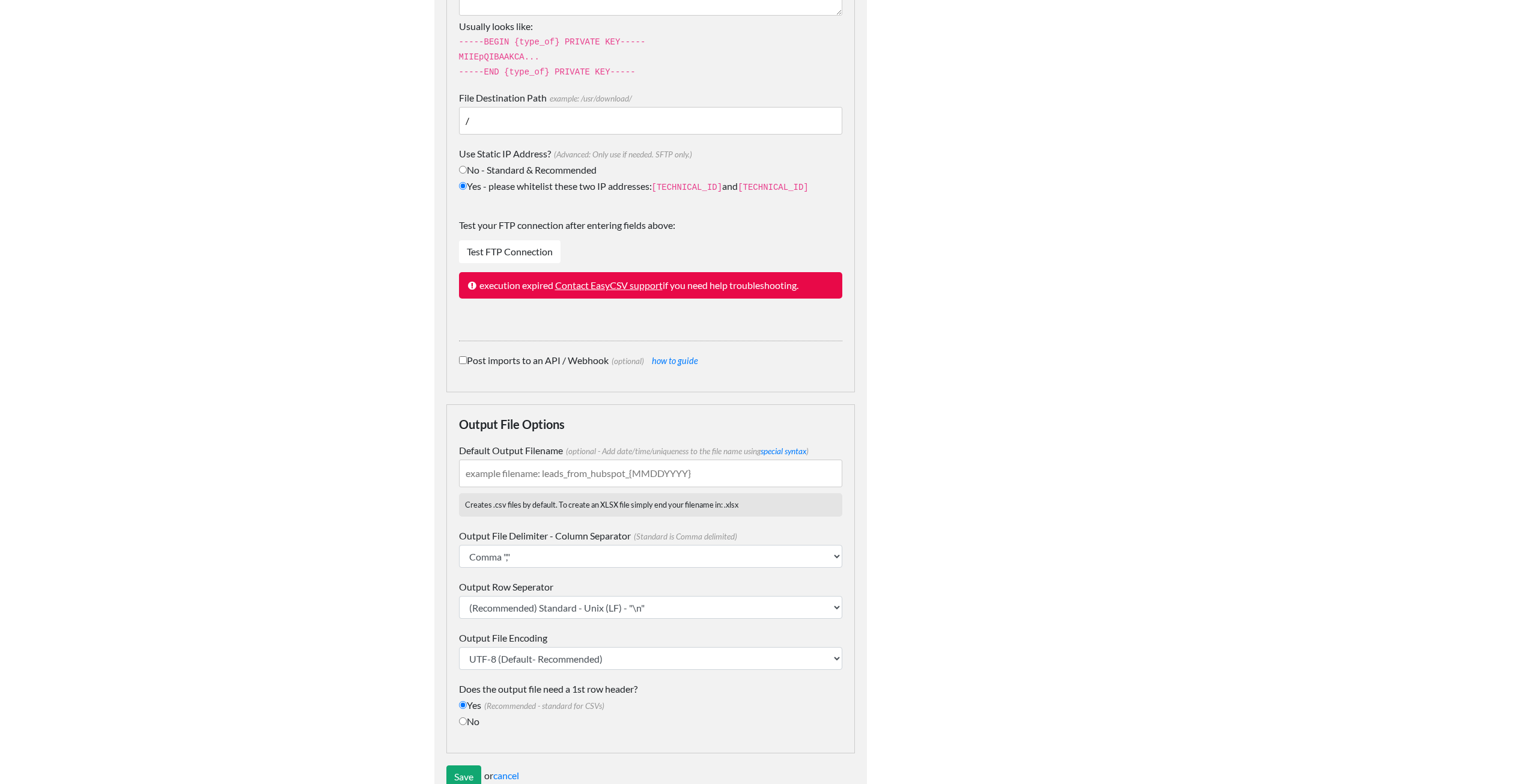
click at [418, 604] on body "Easy CSV ⭐ Choose a paid plan aaron.tavis Oag Texas Gov All Flows All CSV Gener…" at bounding box center [764, 31] width 1529 height 1561
click at [492, 556] on select "Comma "," Semicolon ";" Tab "\t" Pipe "|" Caret "^"" at bounding box center [651, 556] width 384 height 22
click at [357, 560] on body "Easy CSV ⭐ Choose a paid plan aaron.tavis Oag Texas Gov All Flows All CSV Gener…" at bounding box center [764, 31] width 1529 height 1561
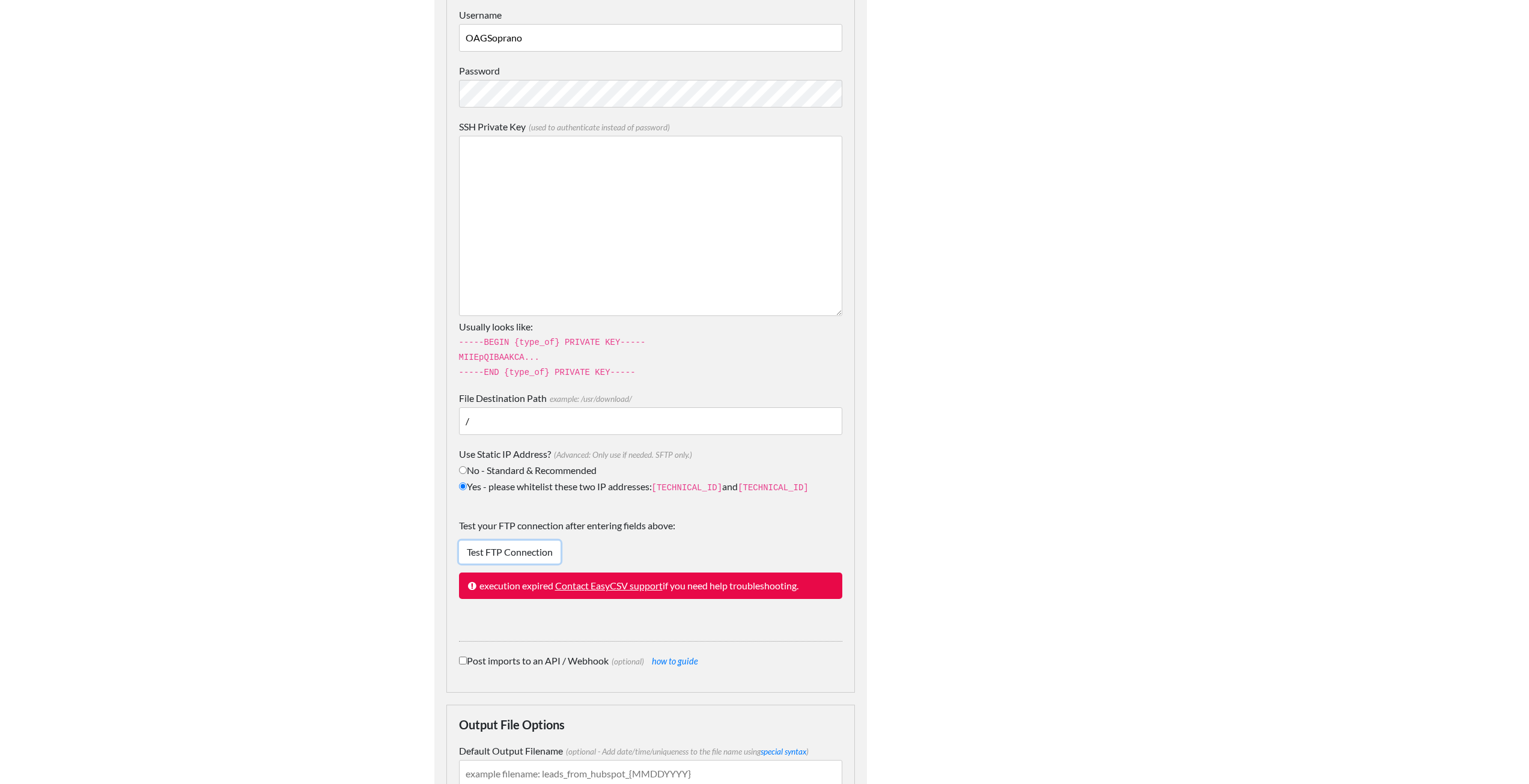
click at [505, 548] on link "Test FTP Connection" at bounding box center [510, 552] width 102 height 22
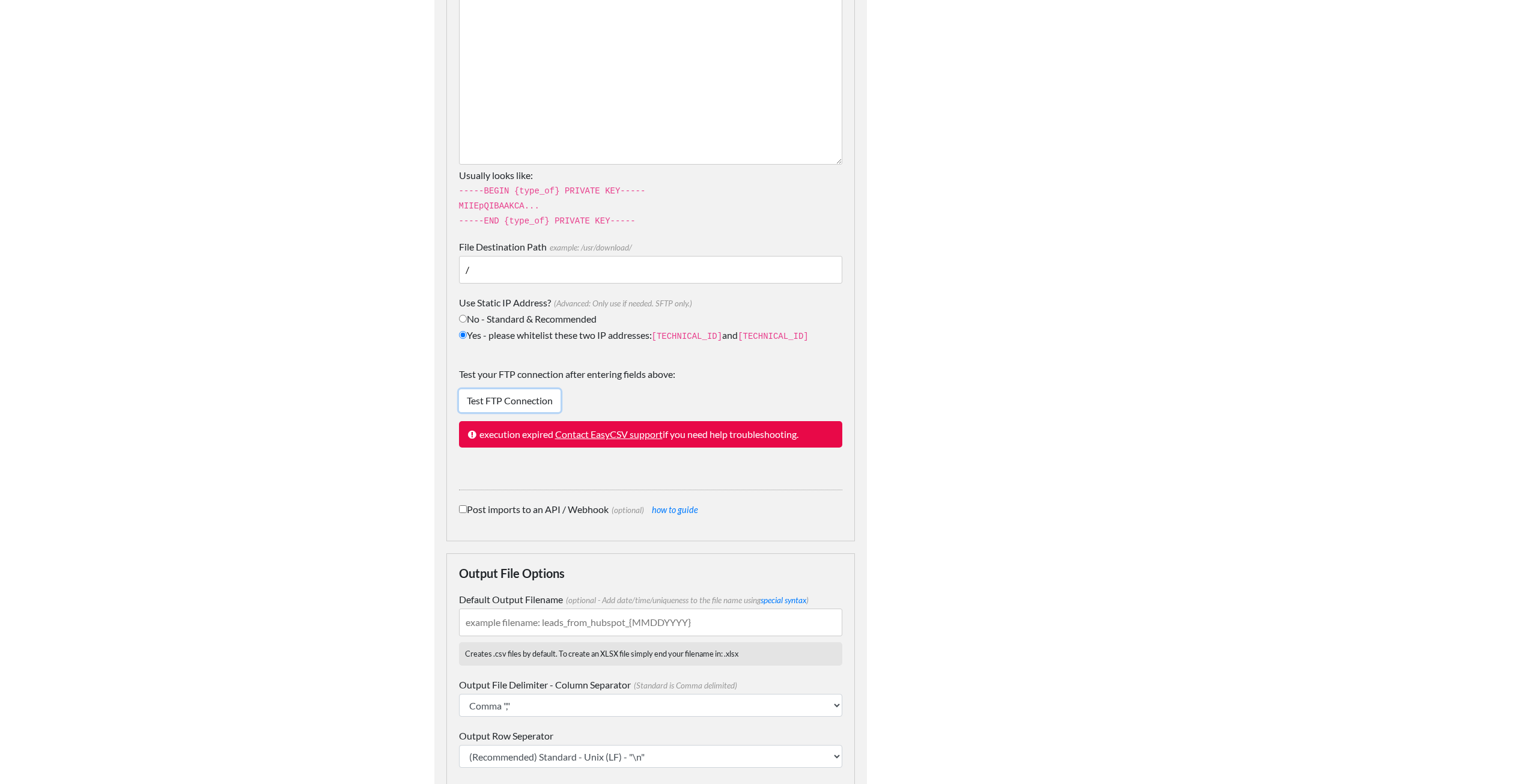
scroll to position [785, 0]
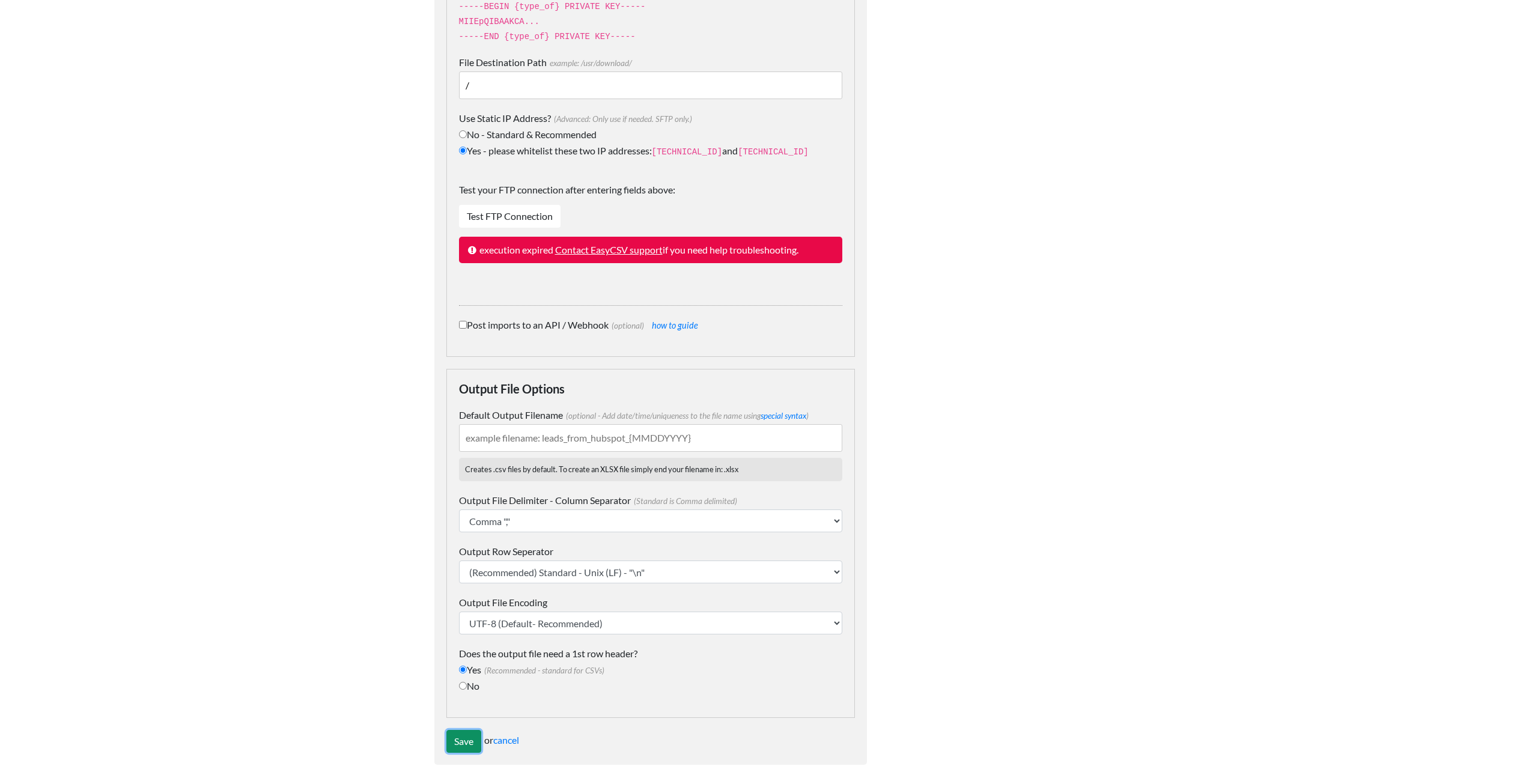
click at [467, 739] on input "Save" at bounding box center [463, 741] width 35 height 22
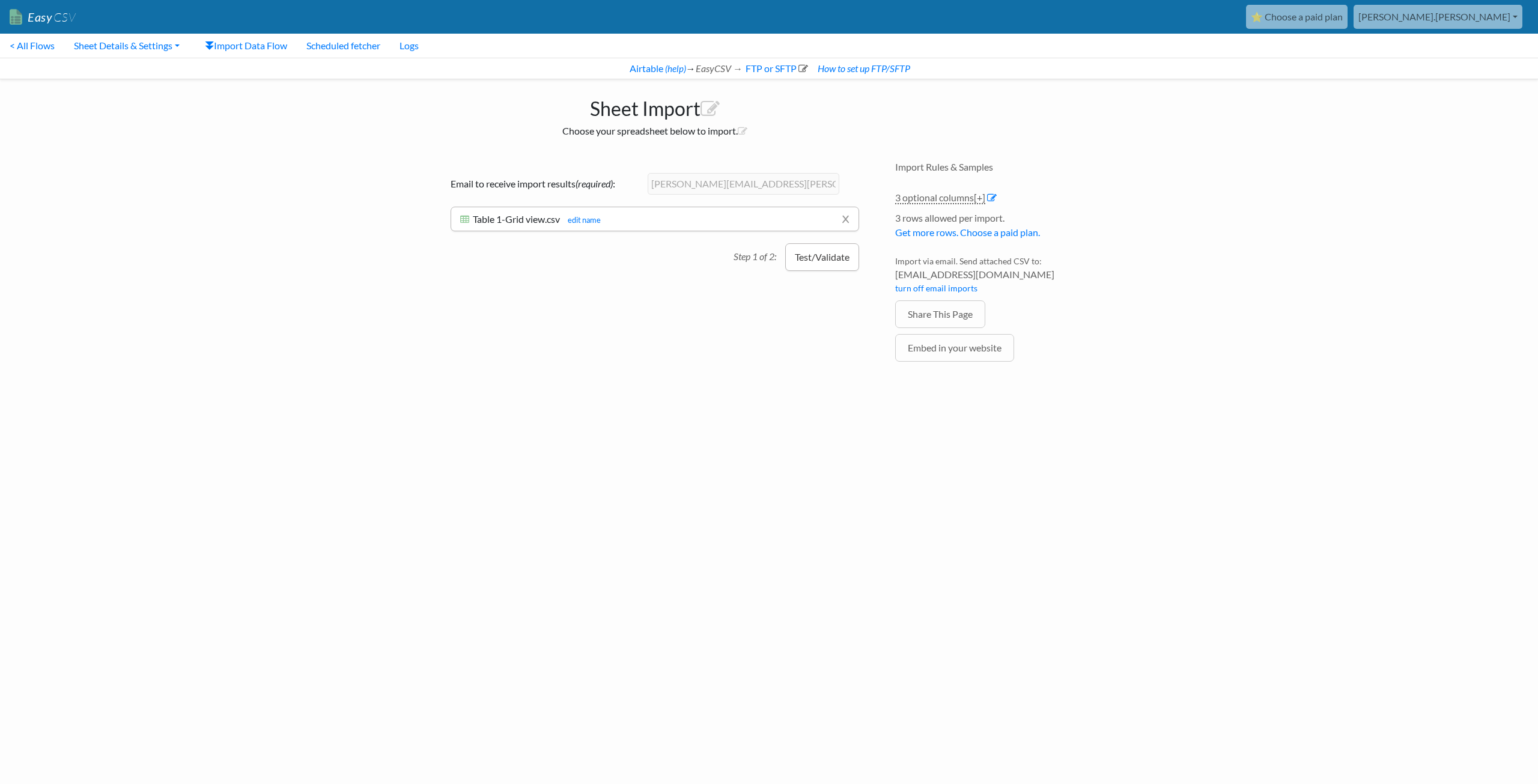
click at [818, 257] on button "Test/Validate" at bounding box center [822, 258] width 74 height 28
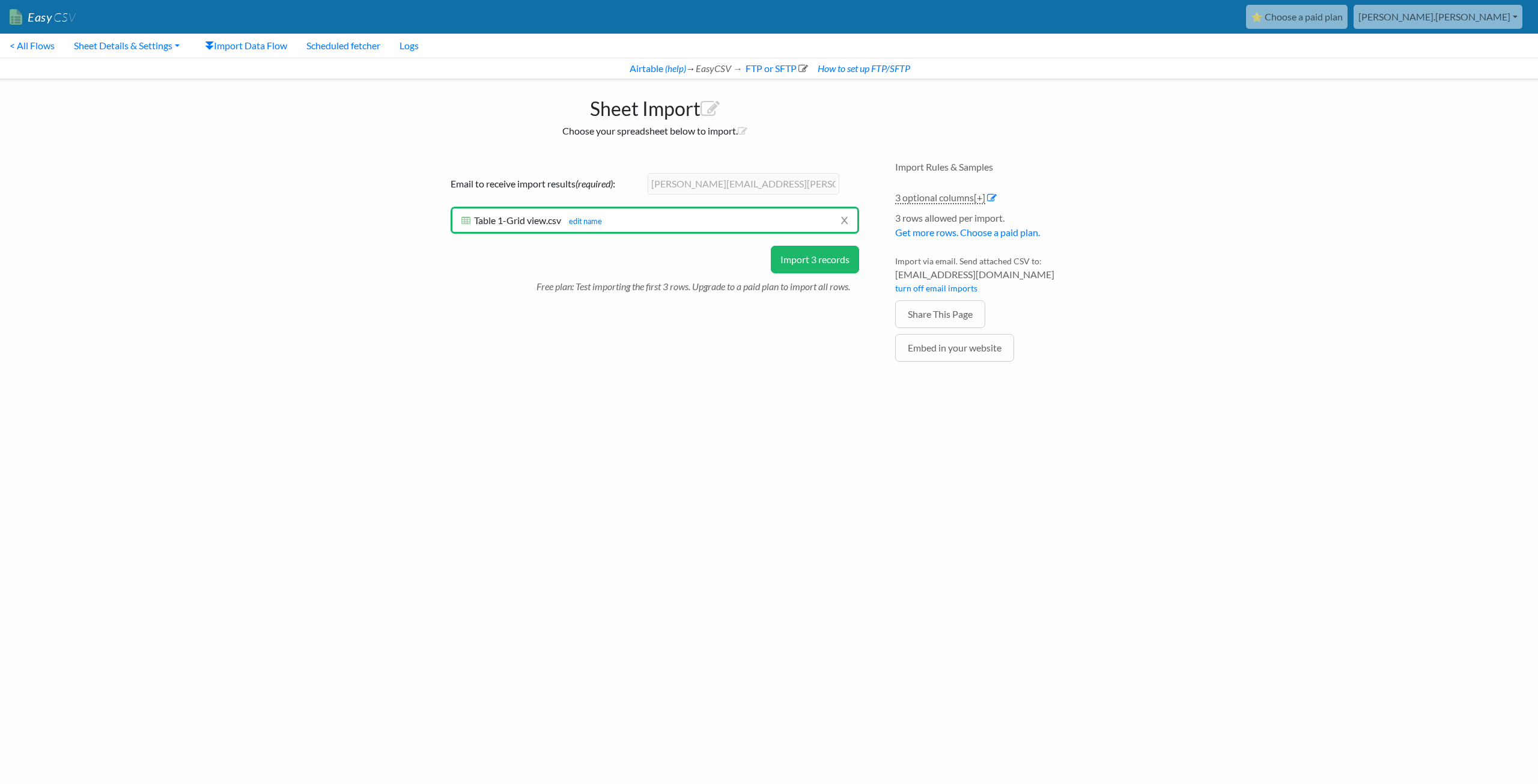
click at [801, 260] on button "Import 3 records" at bounding box center [815, 259] width 89 height 28
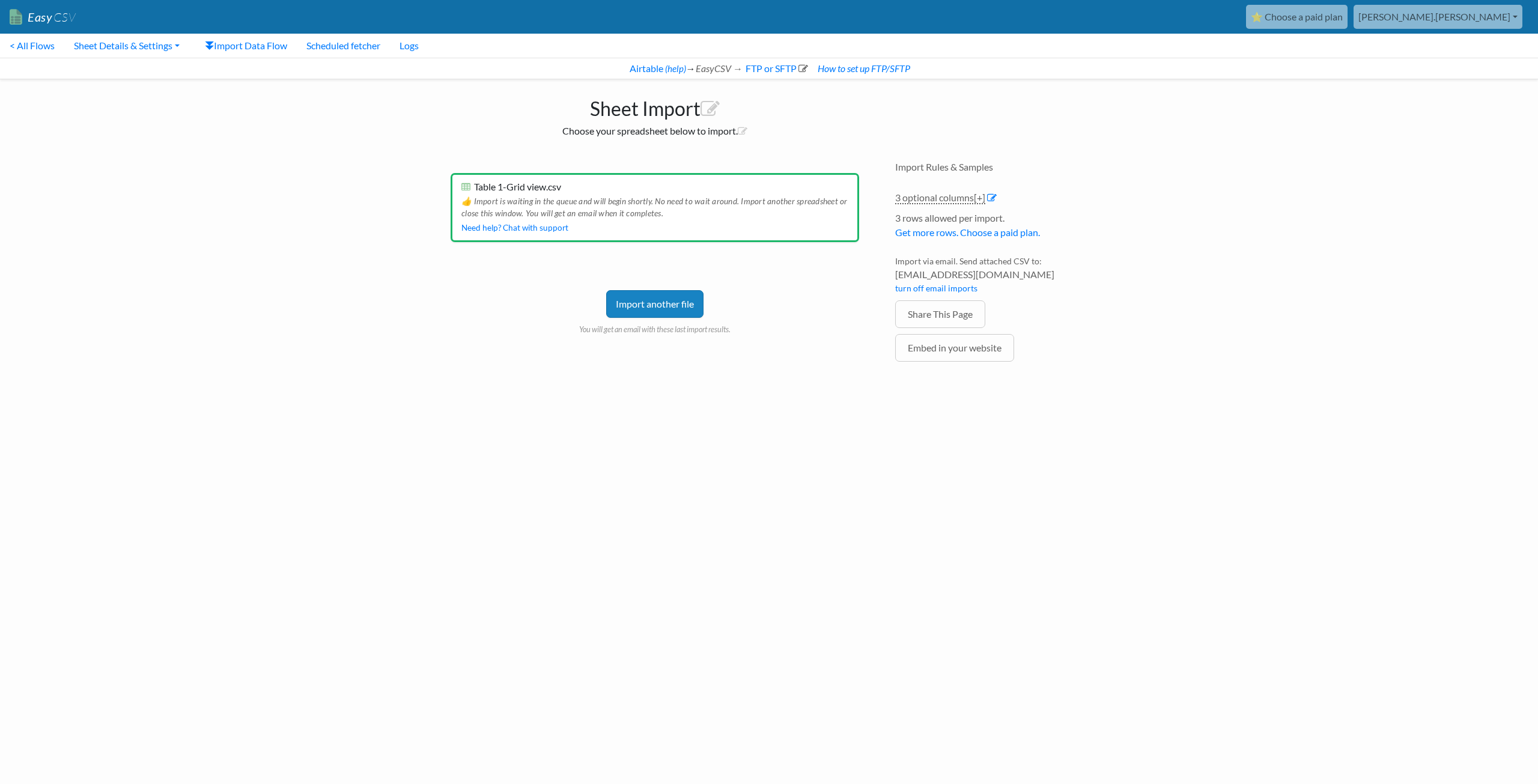
click at [1043, 91] on div "Sheet Import Choose your spreadsheet below to import. Drag & drop CSV here or C…" at bounding box center [769, 245] width 685 height 330
click at [673, 70] on link "(help)" at bounding box center [675, 69] width 21 height 11
click at [767, 66] on link "FTP or SFTP" at bounding box center [776, 68] width 64 height 11
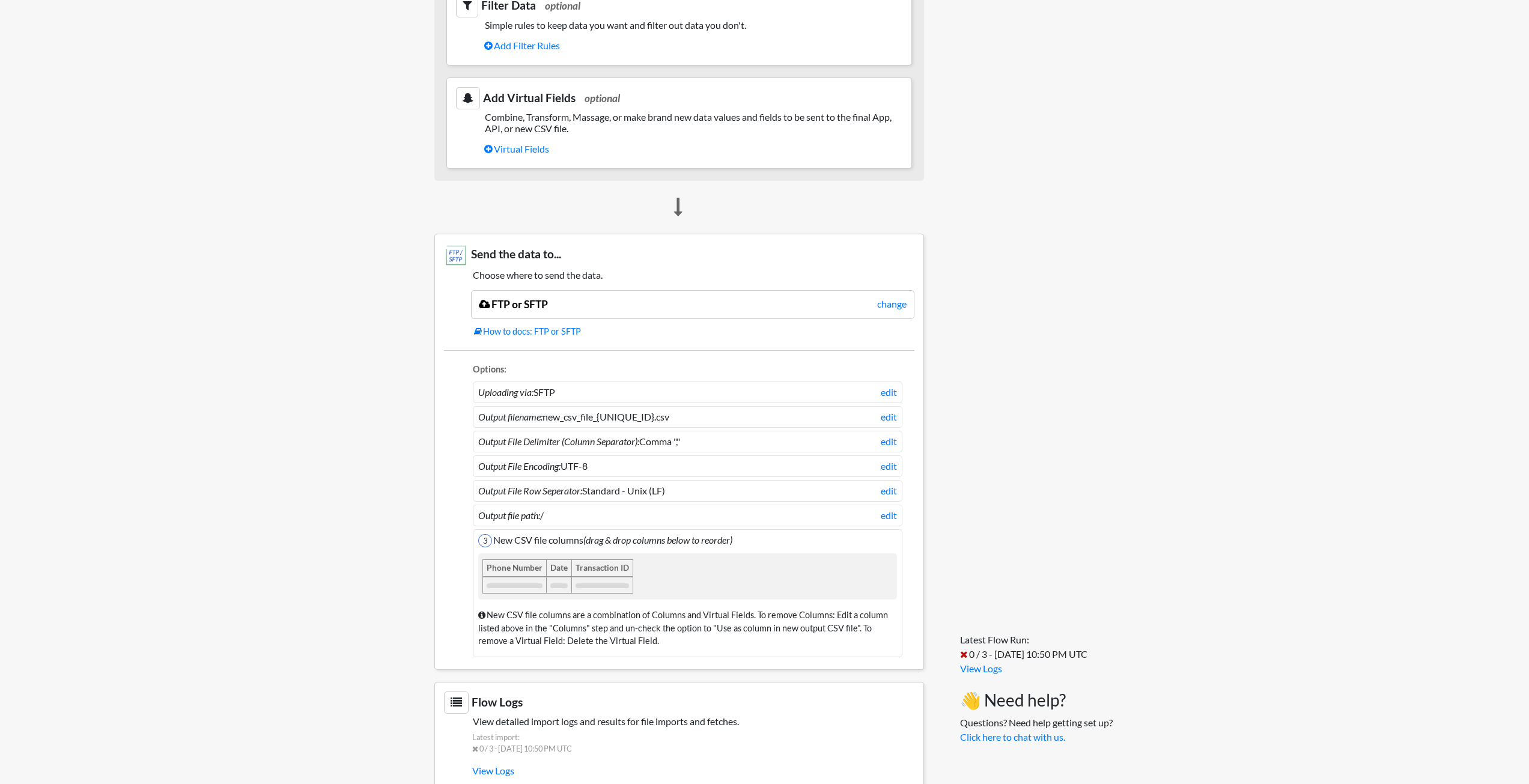
scroll to position [732, 0]
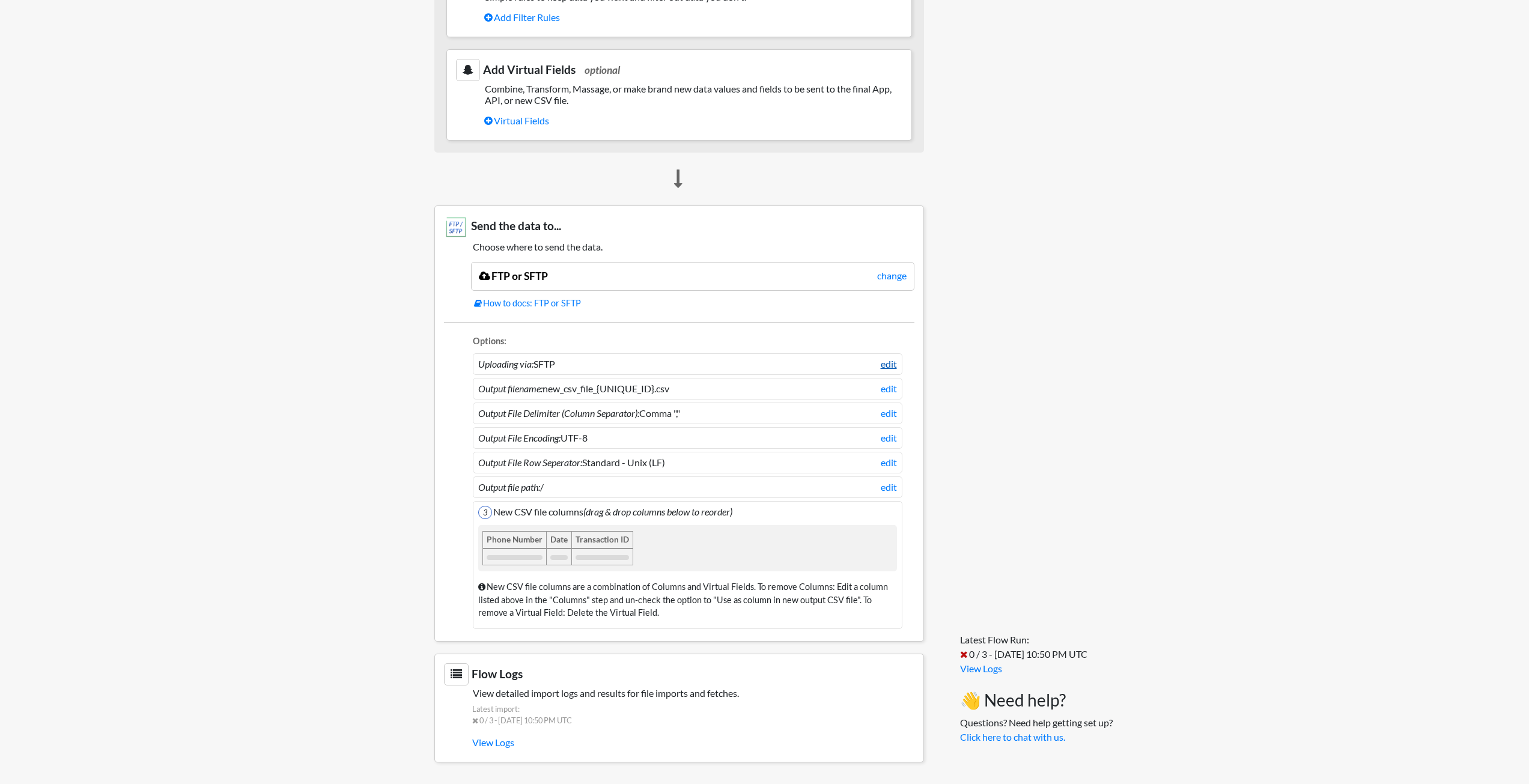
click at [889, 365] on link "edit" at bounding box center [888, 363] width 16 height 14
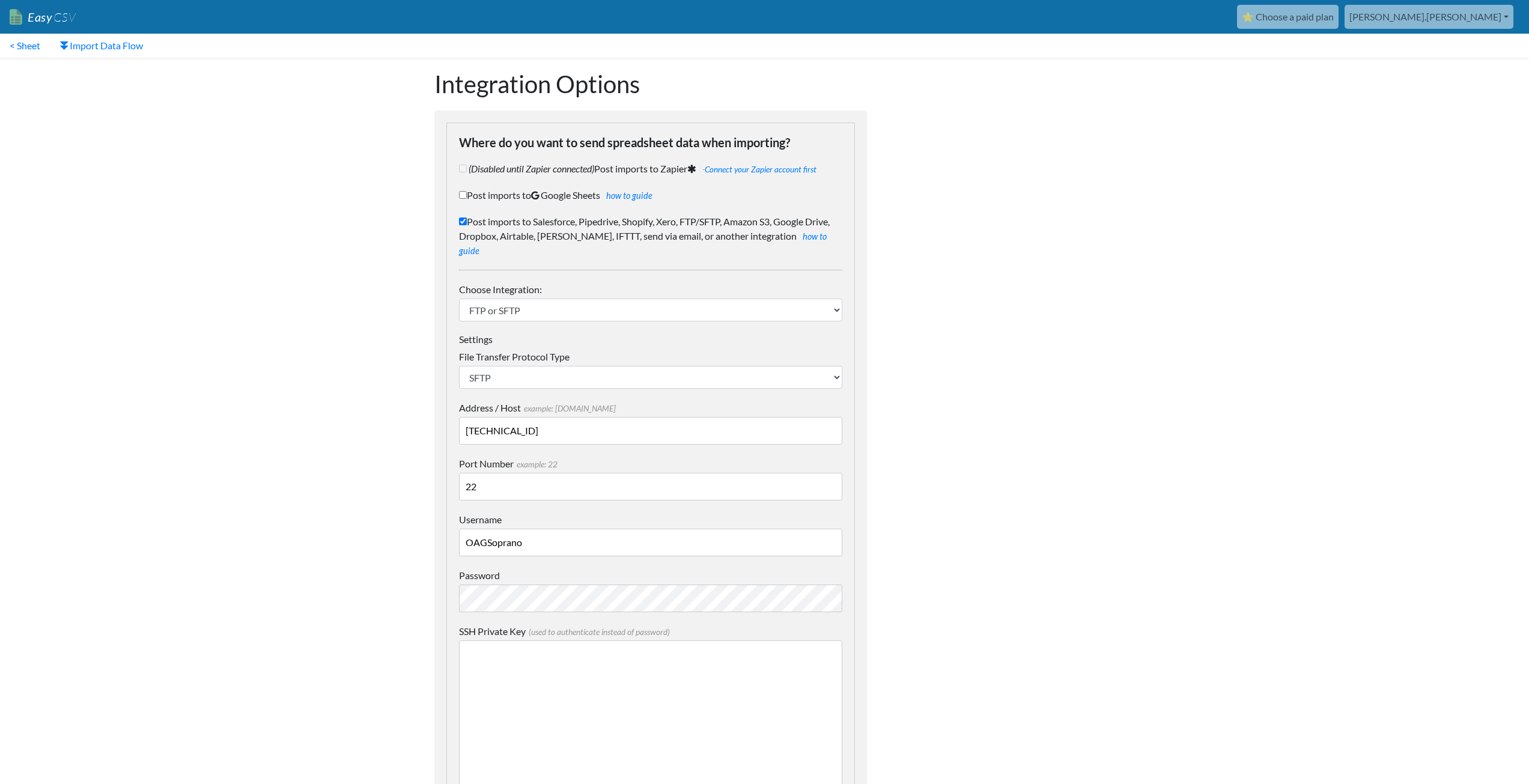
click at [497, 474] on input "22" at bounding box center [651, 486] width 384 height 28
type input "21"
click at [285, 553] on body "Easy CSV ⭐ Choose a paid plan aaron.tavis Oag Texas Gov All Flows All CSV Gener…" at bounding box center [764, 791] width 1529 height 1581
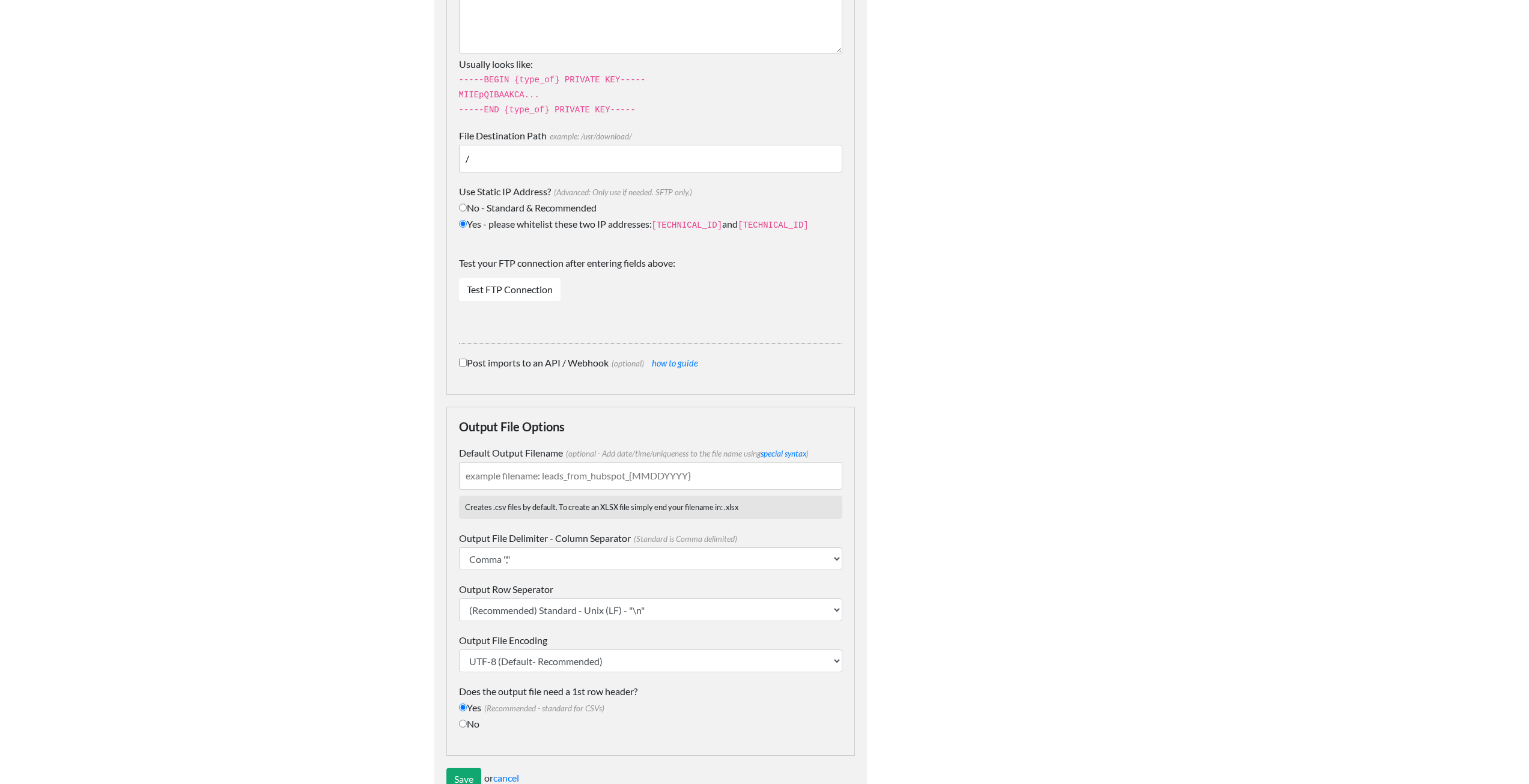
scroll to position [791, 0]
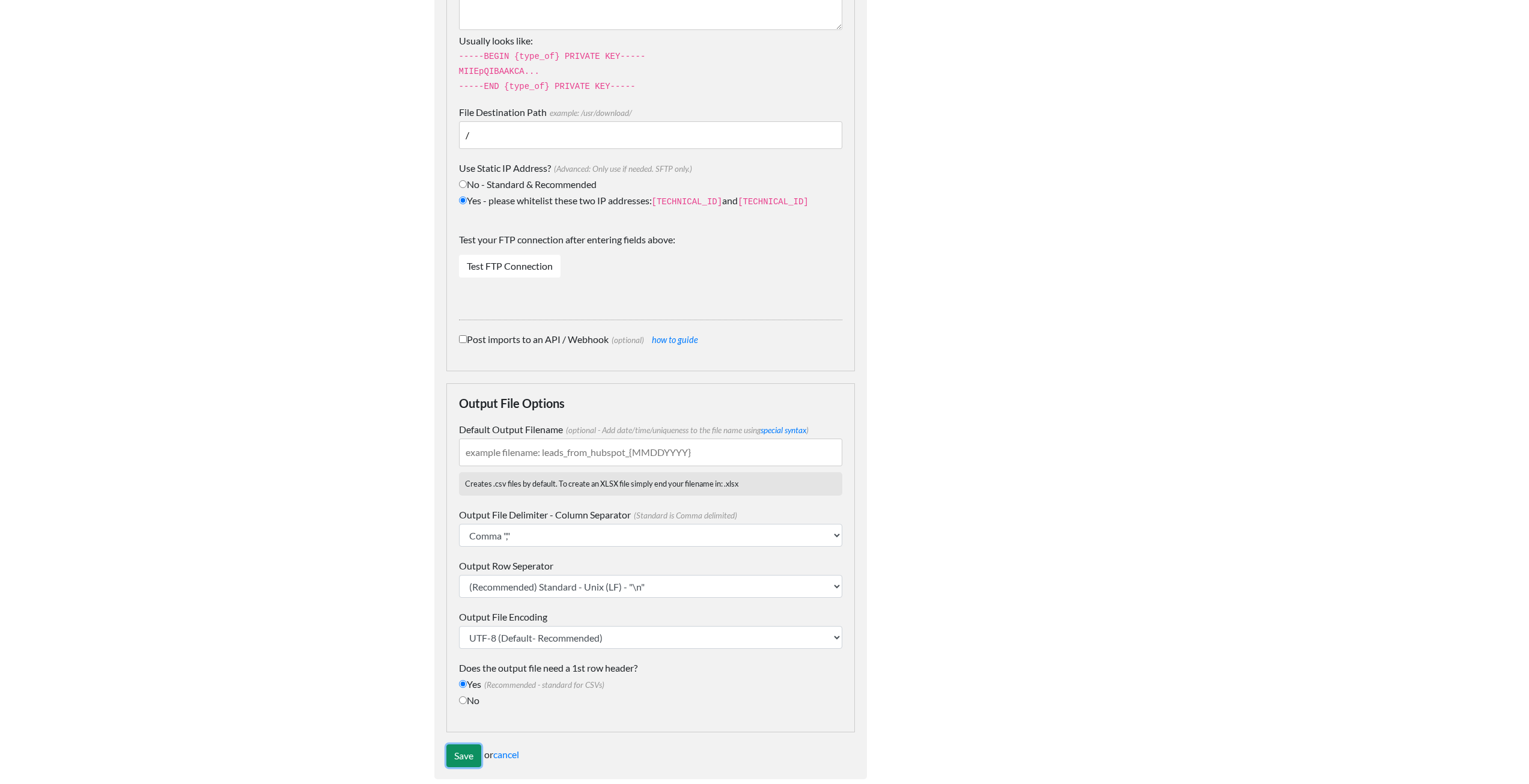
click at [465, 744] on input "Save" at bounding box center [463, 755] width 35 height 22
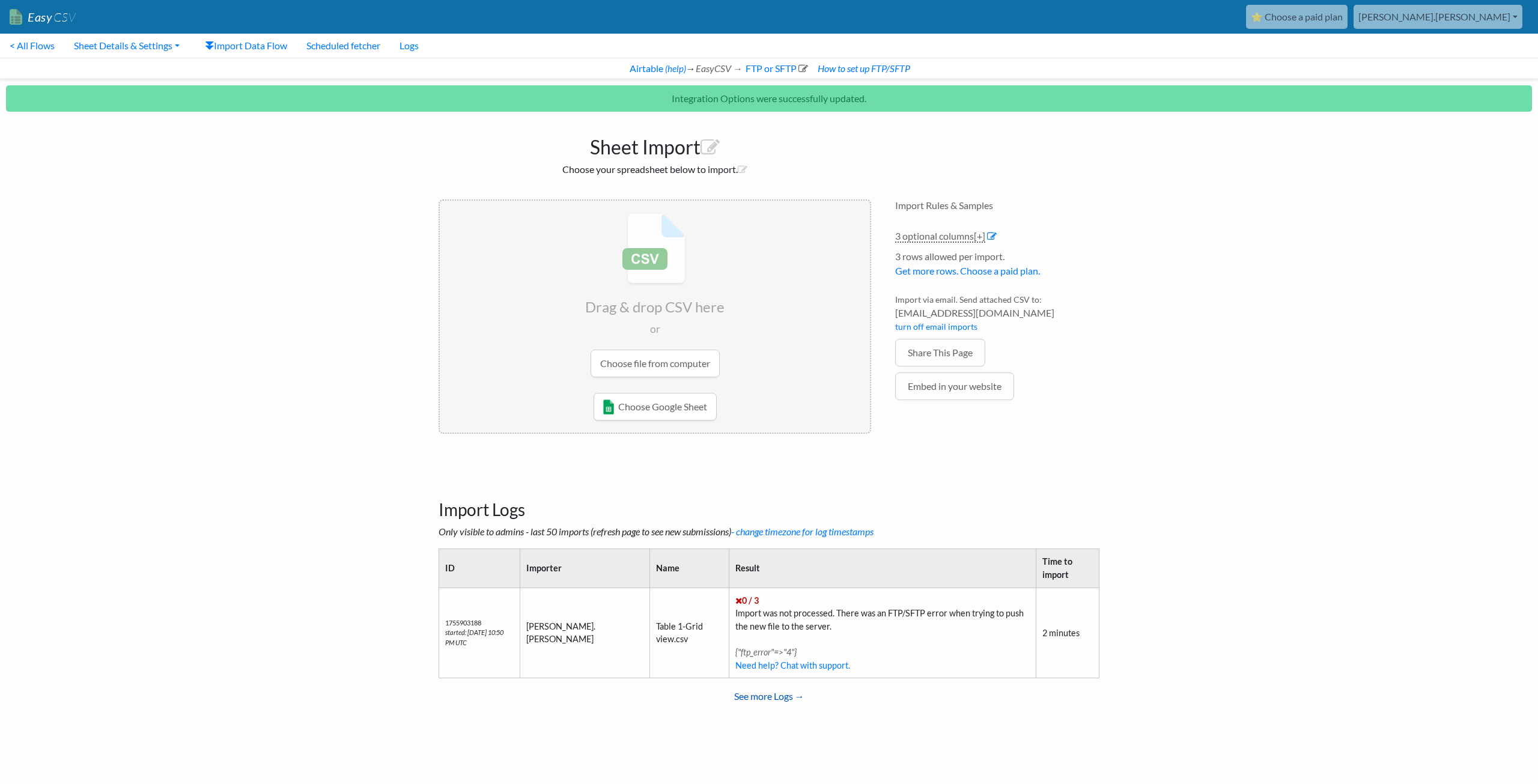
click at [755, 699] on link "See more Logs →" at bounding box center [769, 696] width 661 height 24
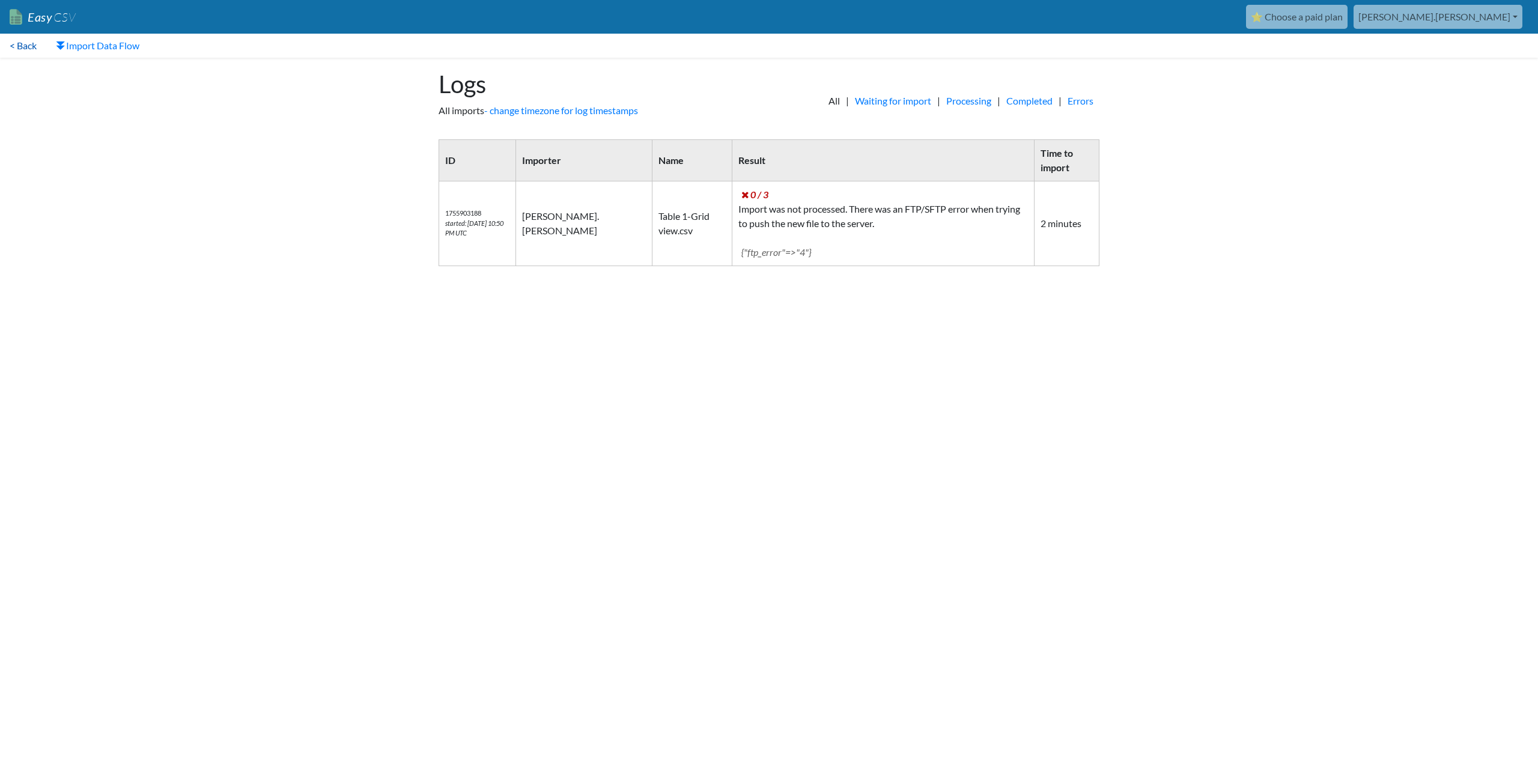
click at [26, 47] on link "< Back" at bounding box center [23, 46] width 47 height 24
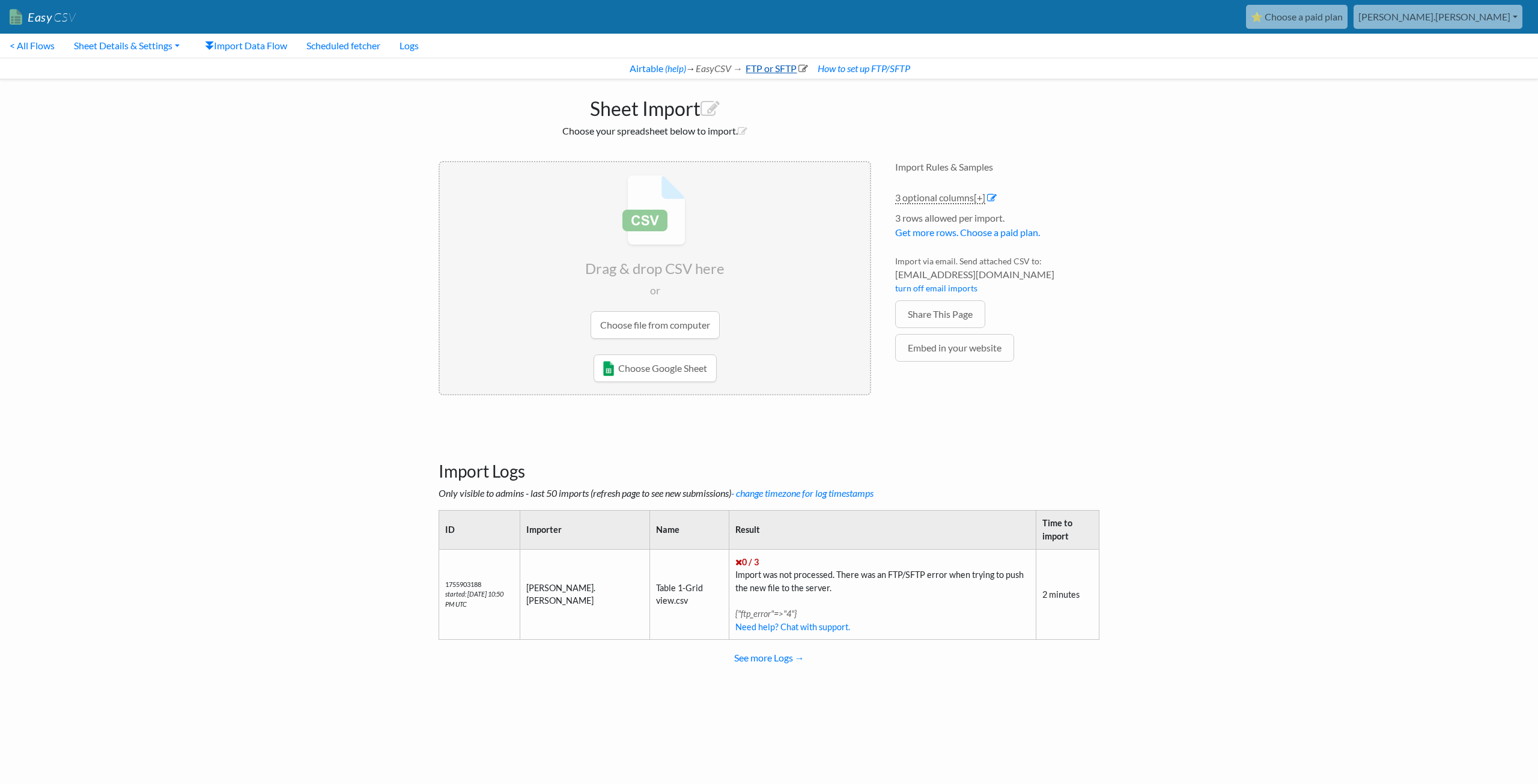
click at [773, 64] on link "FTP or SFTP" at bounding box center [776, 68] width 64 height 11
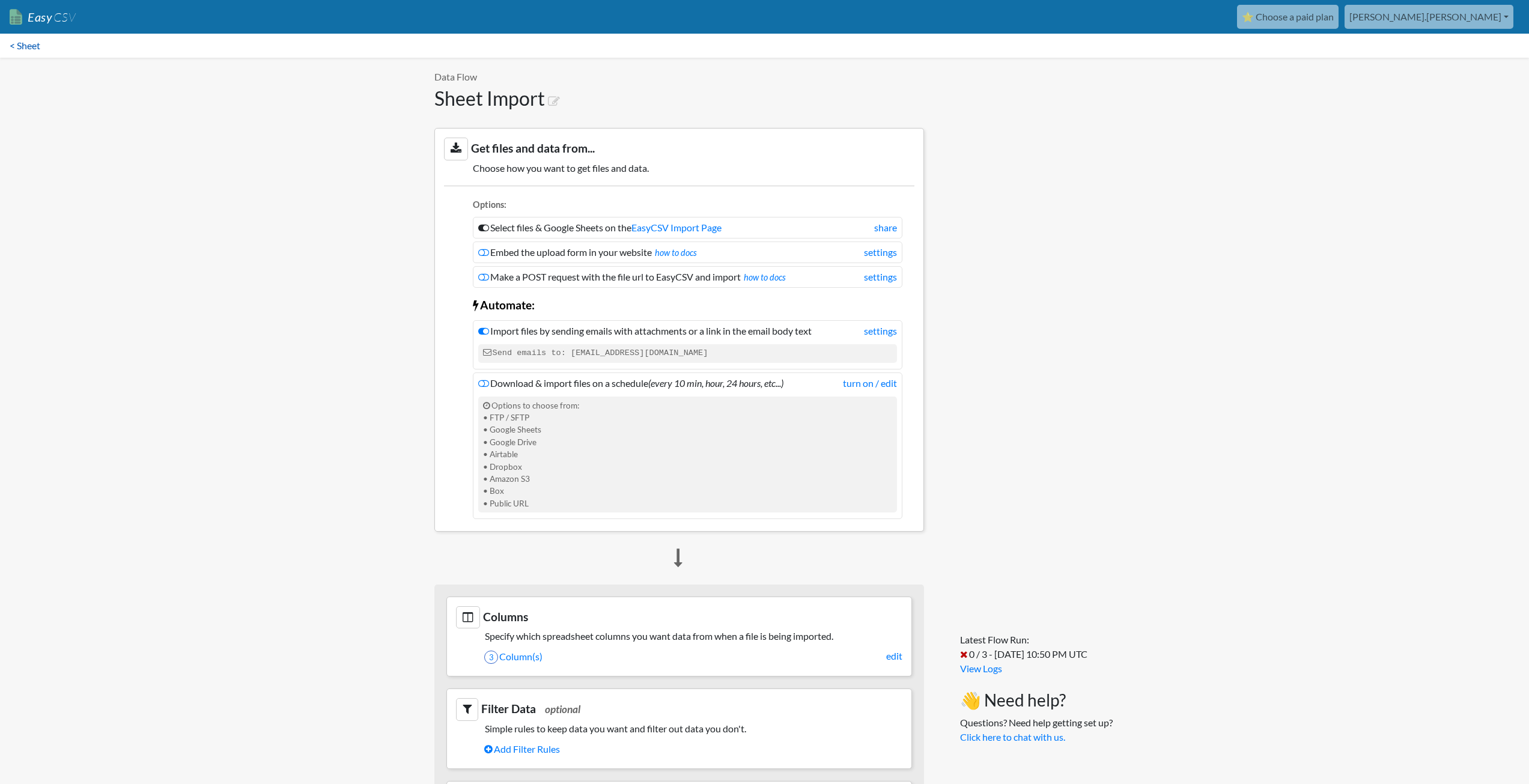
click at [35, 48] on link "< Sheet" at bounding box center [24, 46] width 49 height 24
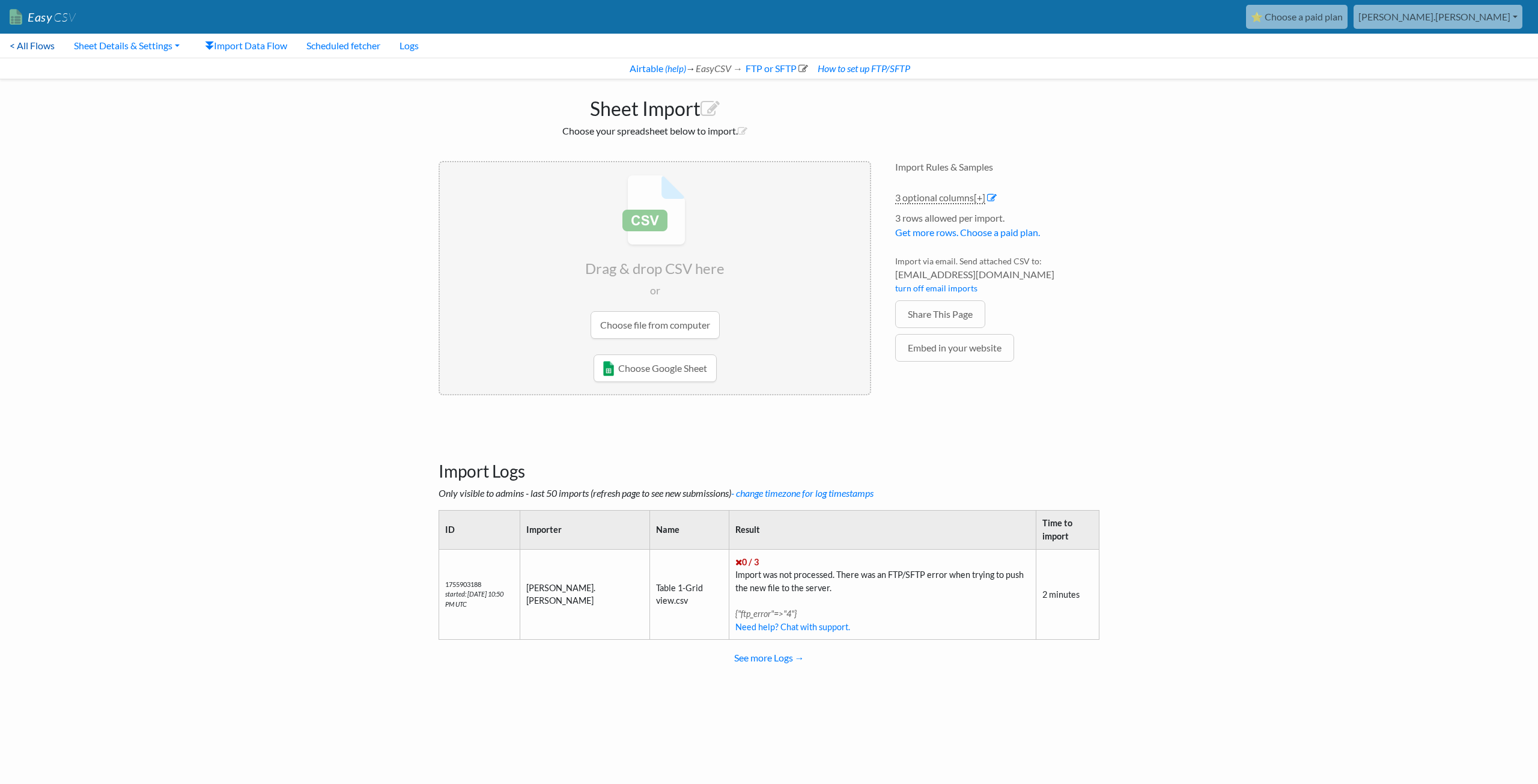
click at [27, 45] on link "< All Flows" at bounding box center [32, 46] width 64 height 24
click at [770, 69] on link "FTP or SFTP" at bounding box center [776, 68] width 64 height 11
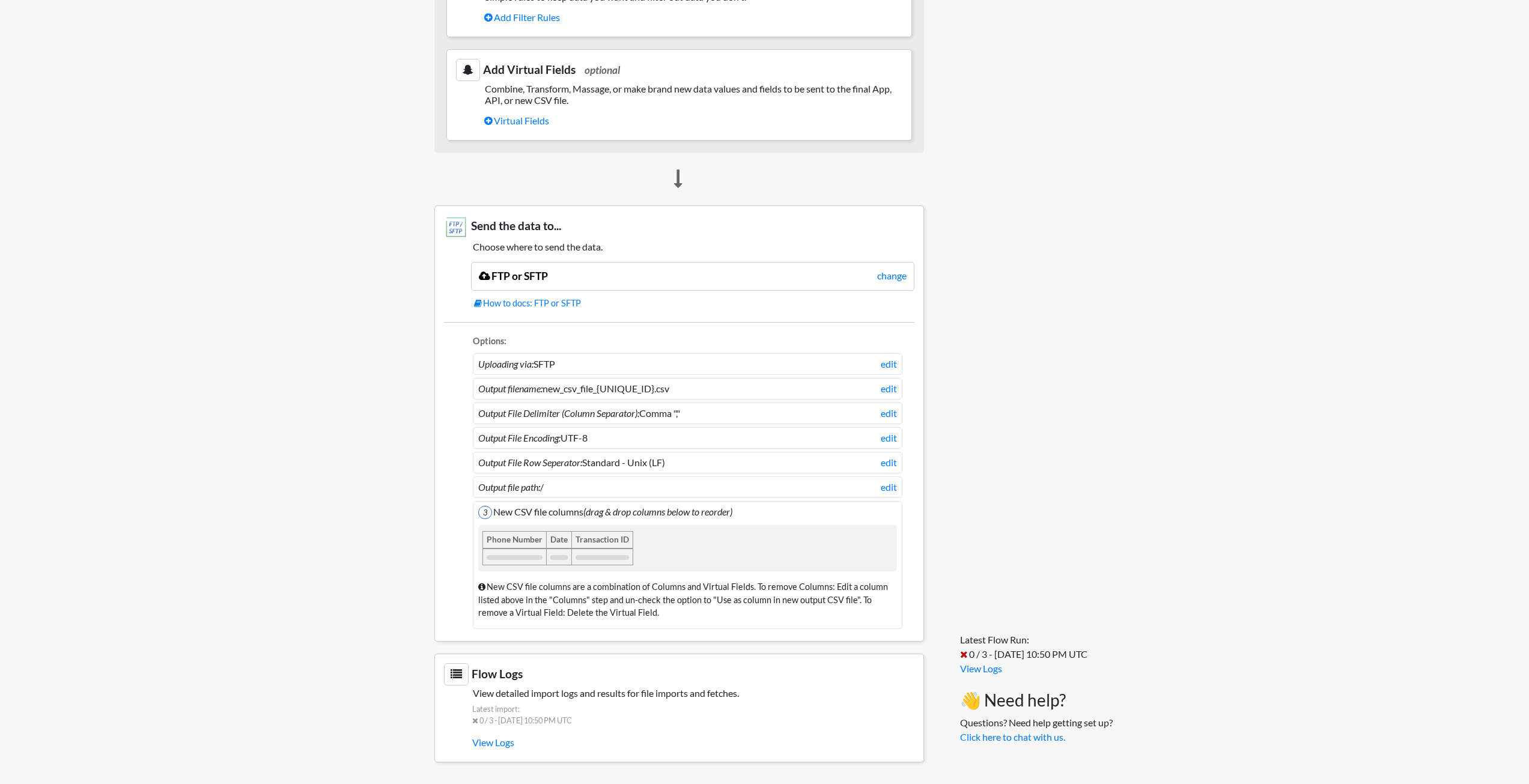
scroll to position [431, 0]
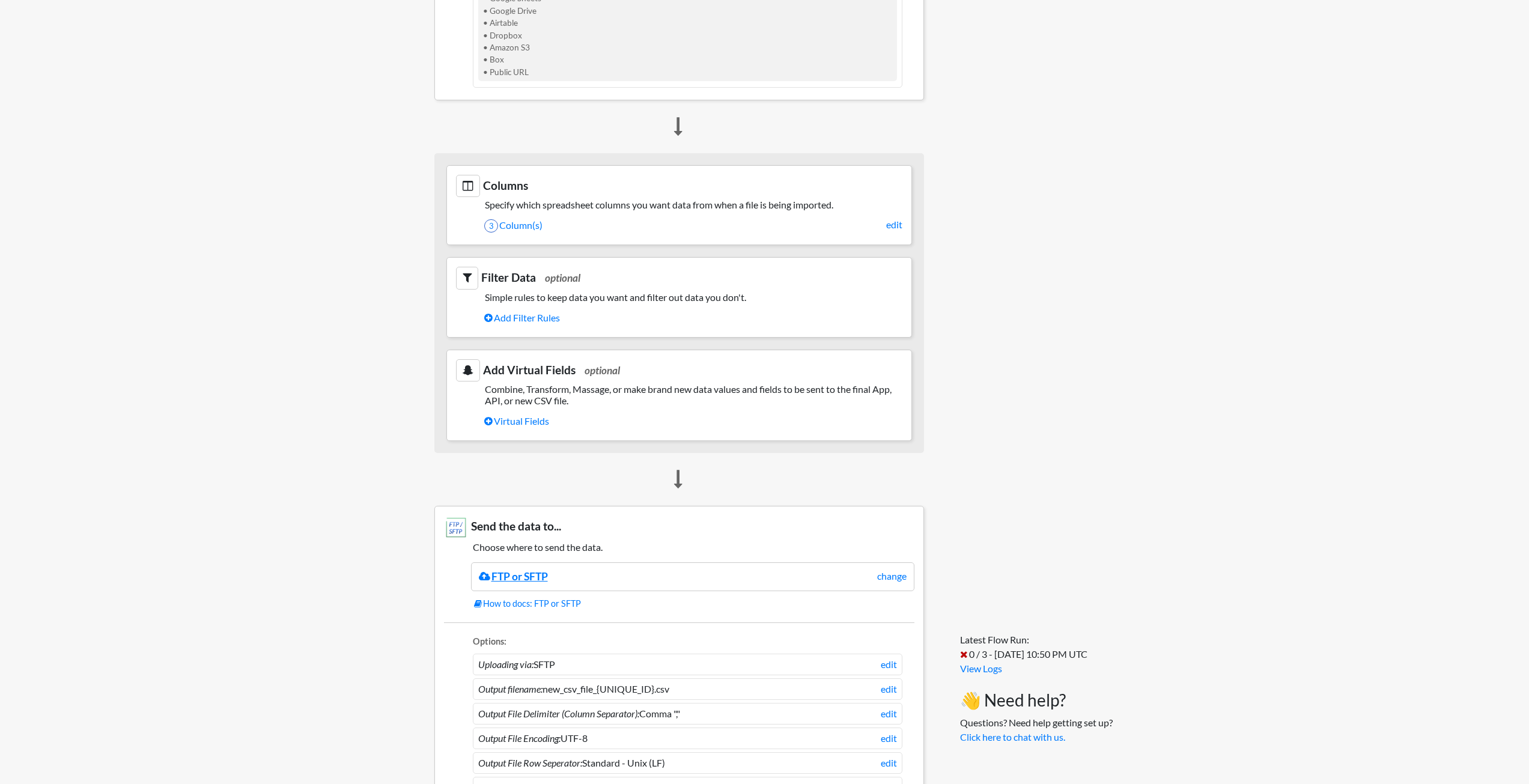
click at [507, 576] on link "FTP or SFTP" at bounding box center [513, 577] width 69 height 13
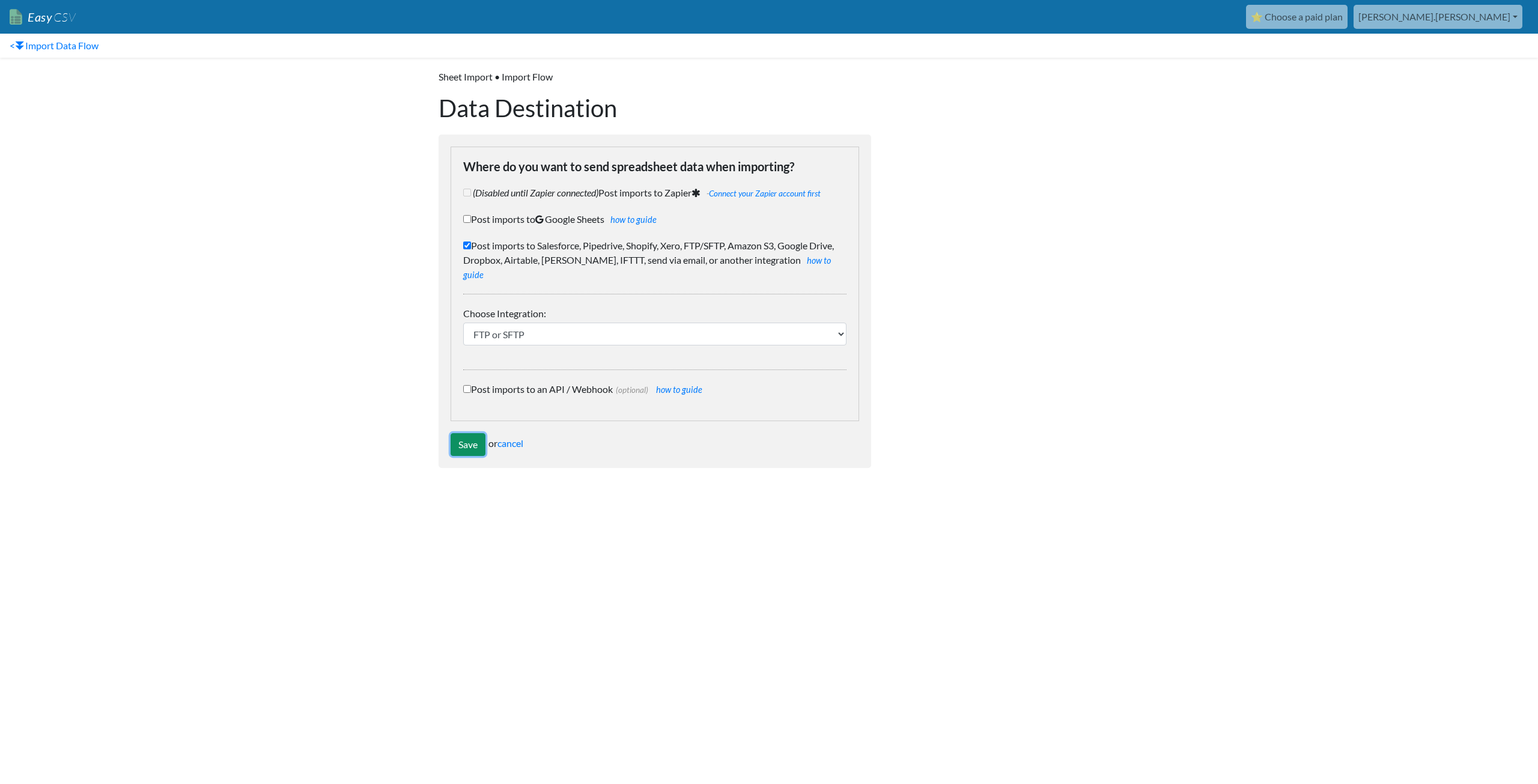
click at [468, 433] on input "Save" at bounding box center [468, 444] width 35 height 22
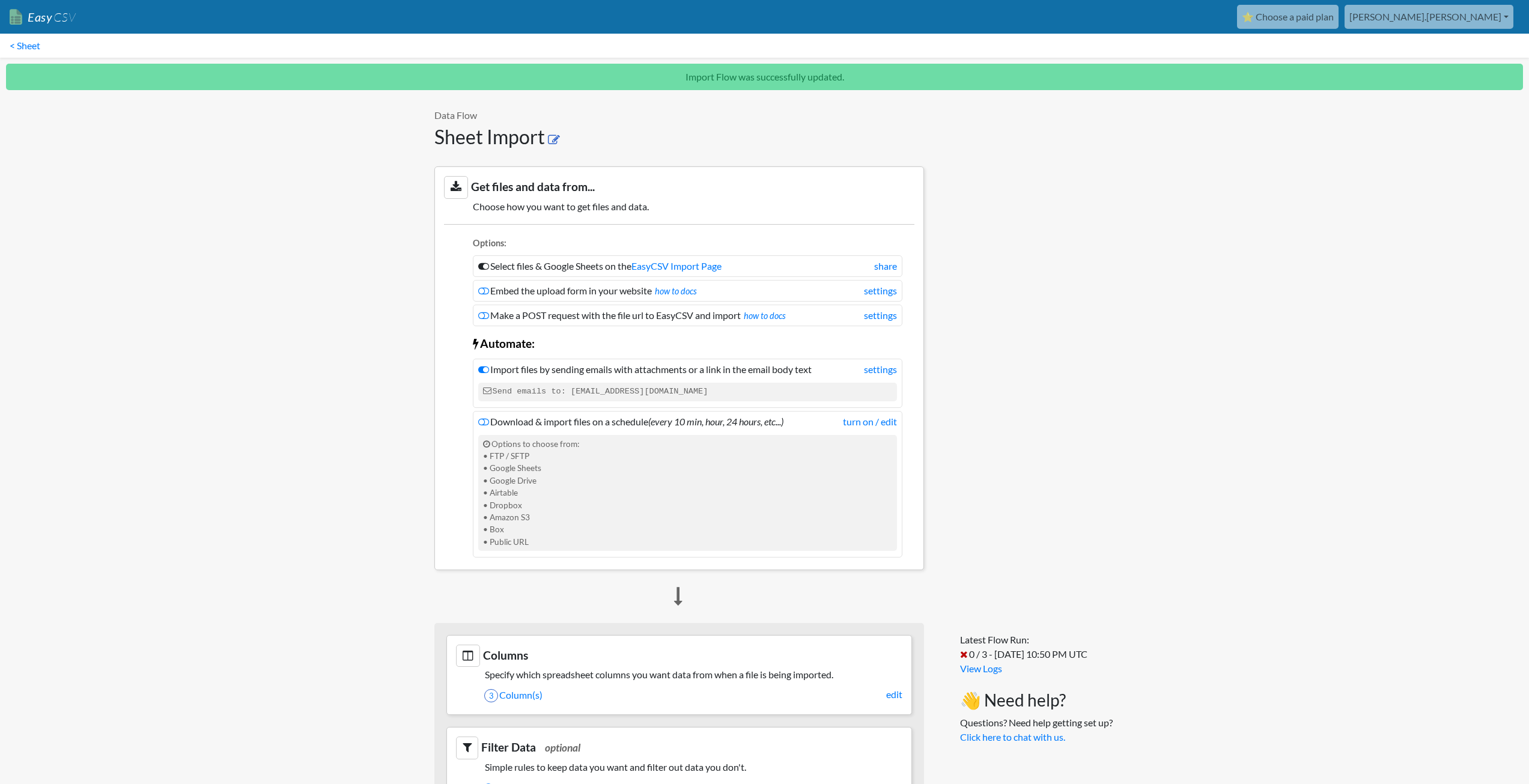
click at [558, 137] on icon at bounding box center [554, 140] width 12 height 12
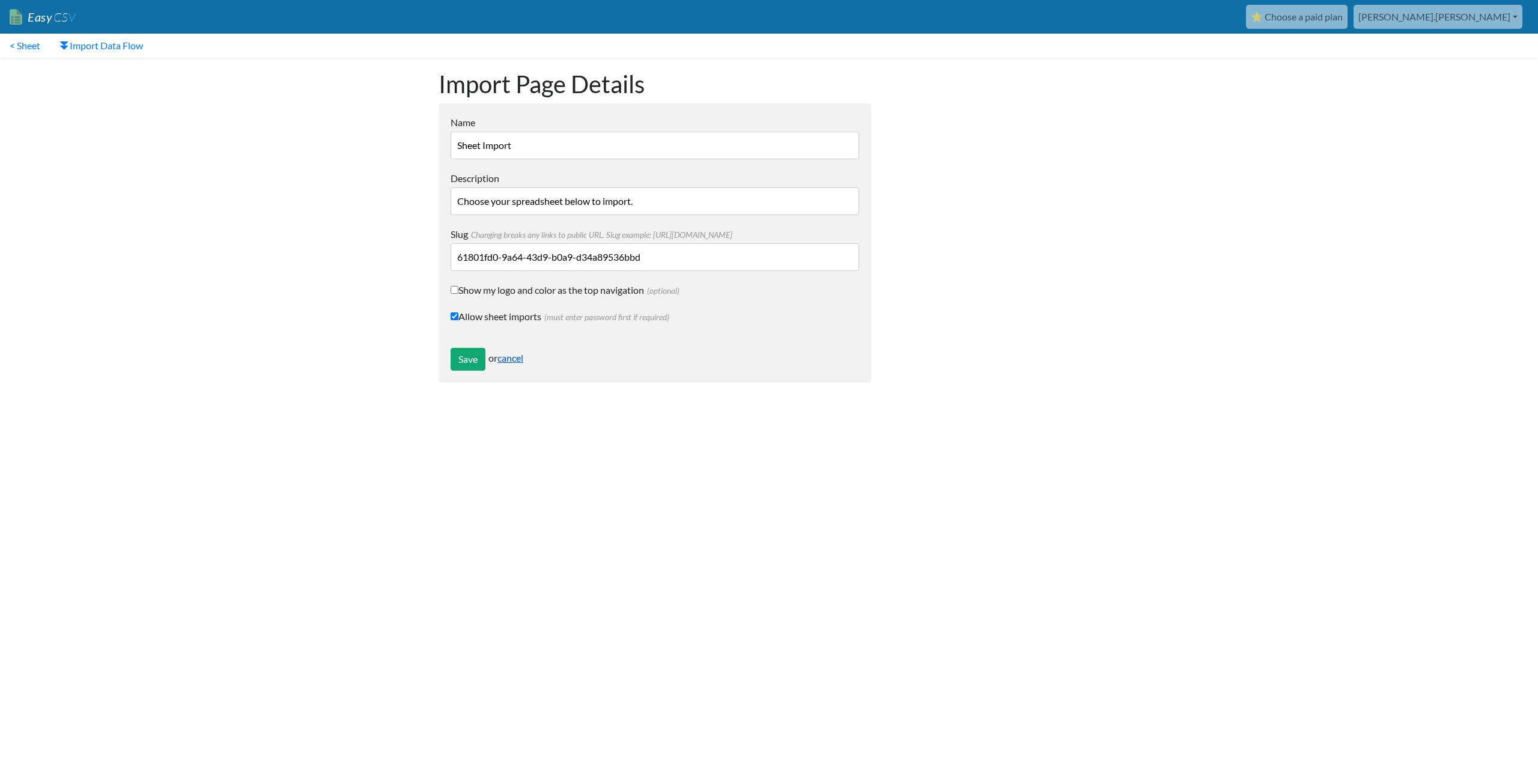
click at [515, 357] on link "cancel" at bounding box center [511, 357] width 26 height 11
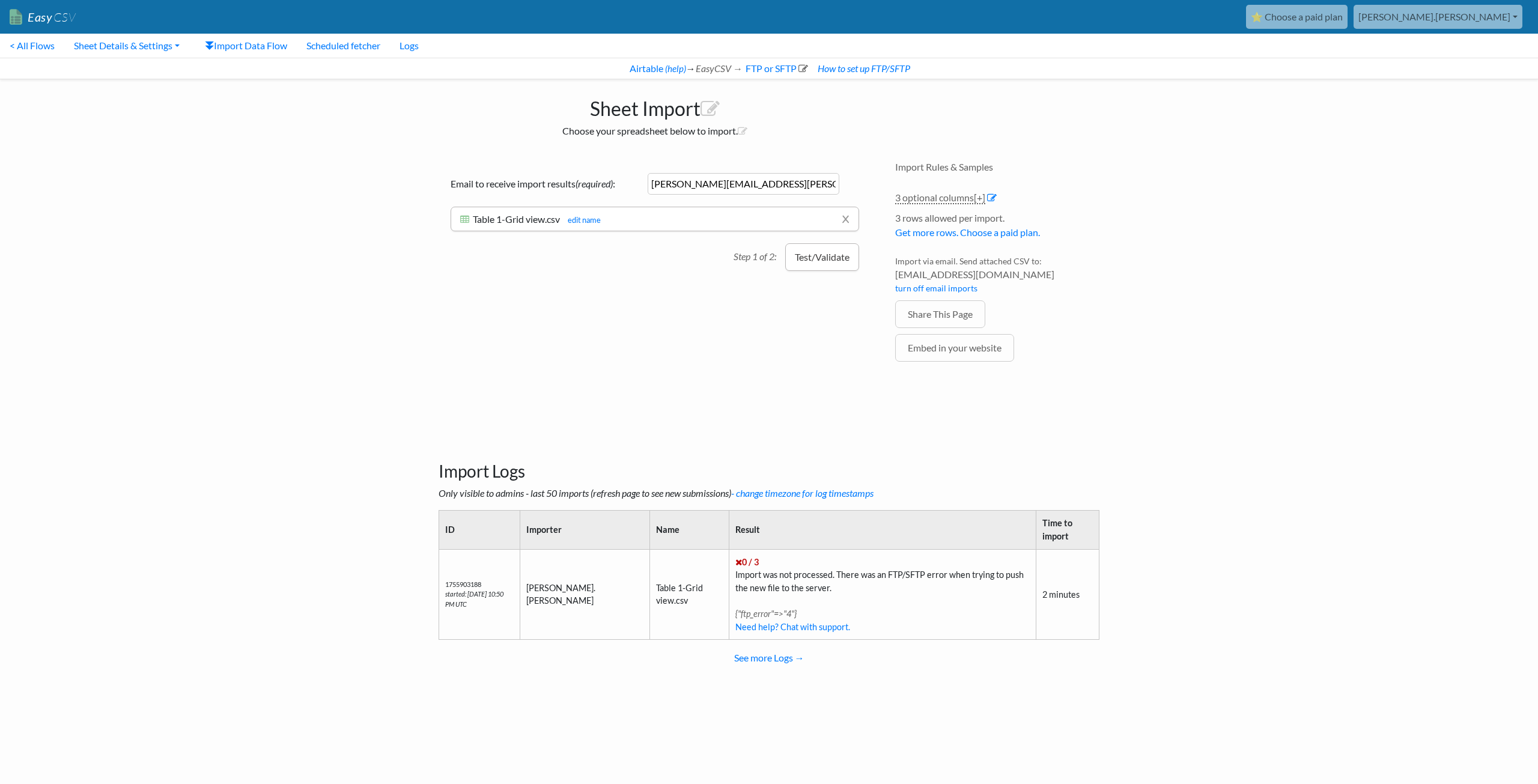
click at [817, 256] on button "Test/Validate" at bounding box center [822, 258] width 74 height 28
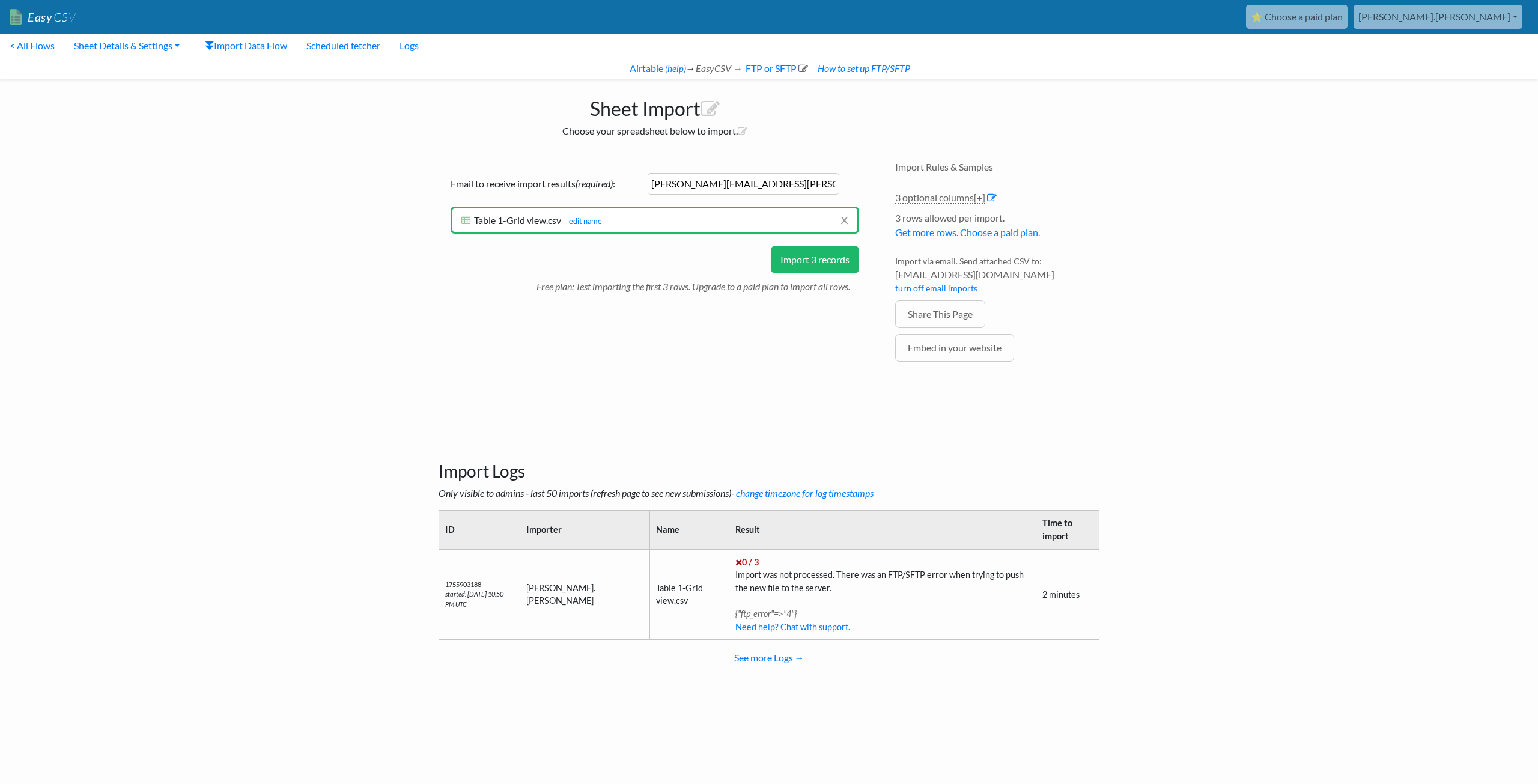
click at [810, 257] on button "Import 3 records" at bounding box center [815, 259] width 89 height 28
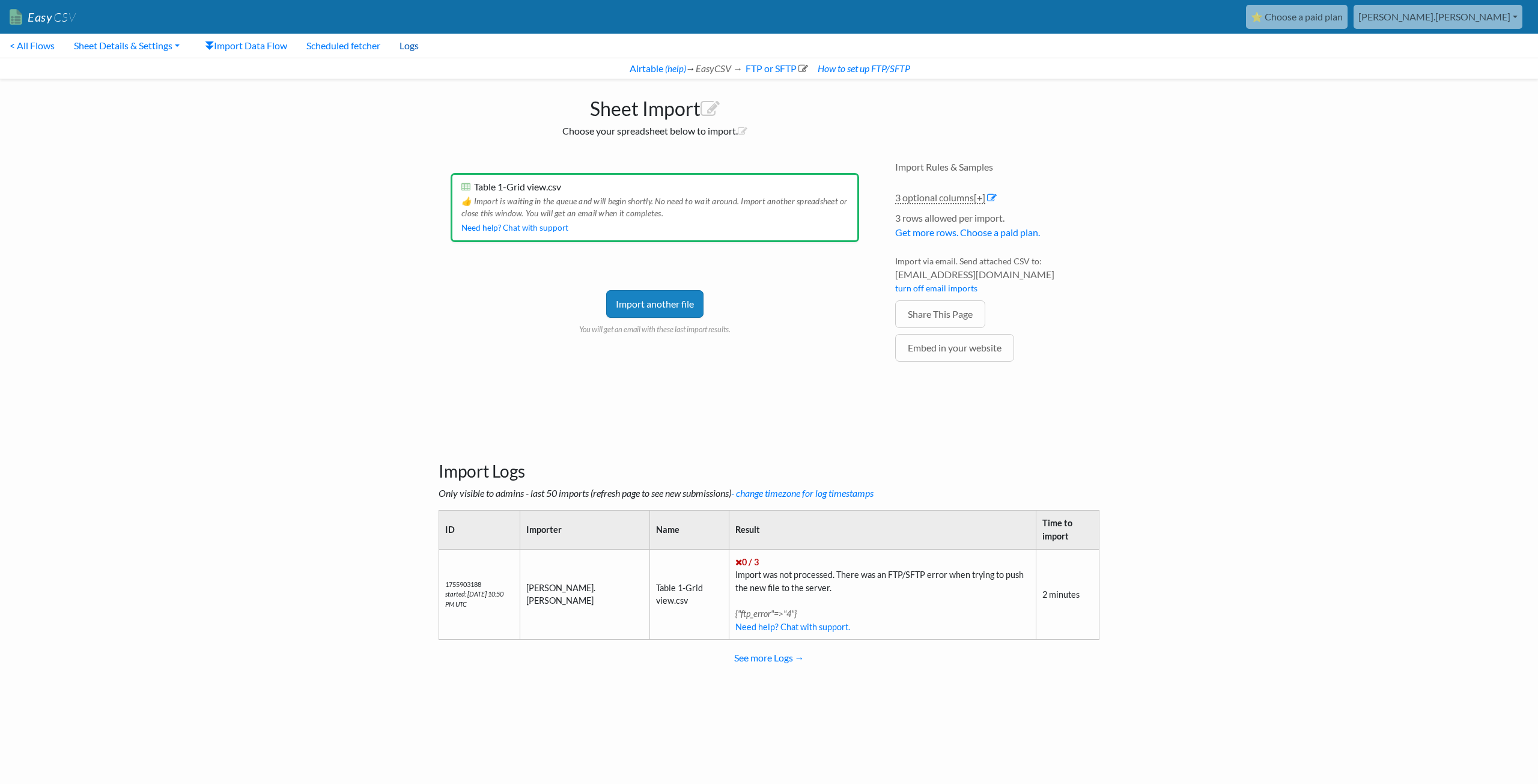
click at [412, 45] on link "Logs" at bounding box center [409, 46] width 38 height 24
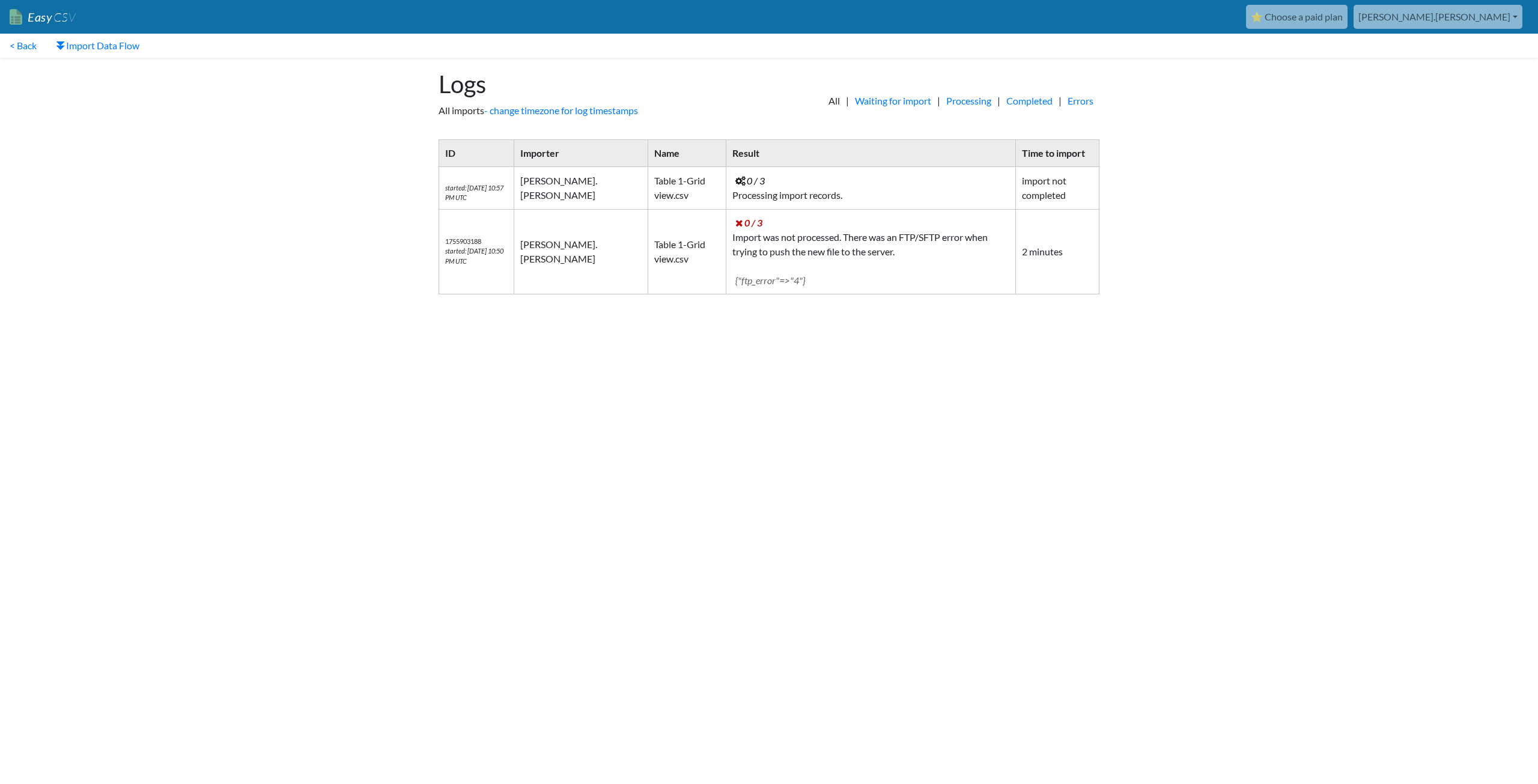
click at [823, 100] on span "All" at bounding box center [834, 100] width 23 height 14
click at [878, 102] on link "Waiting for import" at bounding box center [893, 100] width 89 height 14
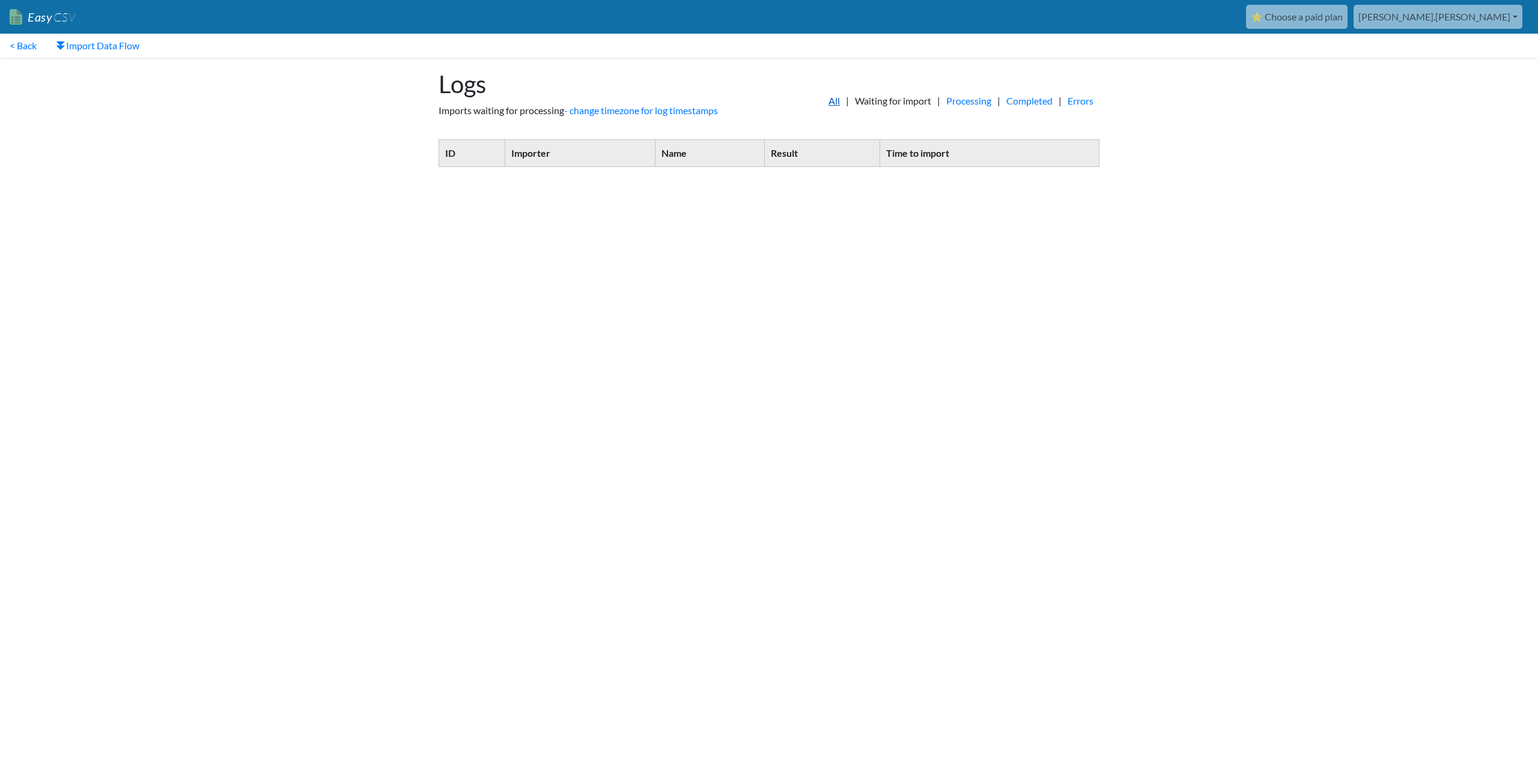
click at [823, 102] on link "All" at bounding box center [834, 100] width 23 height 14
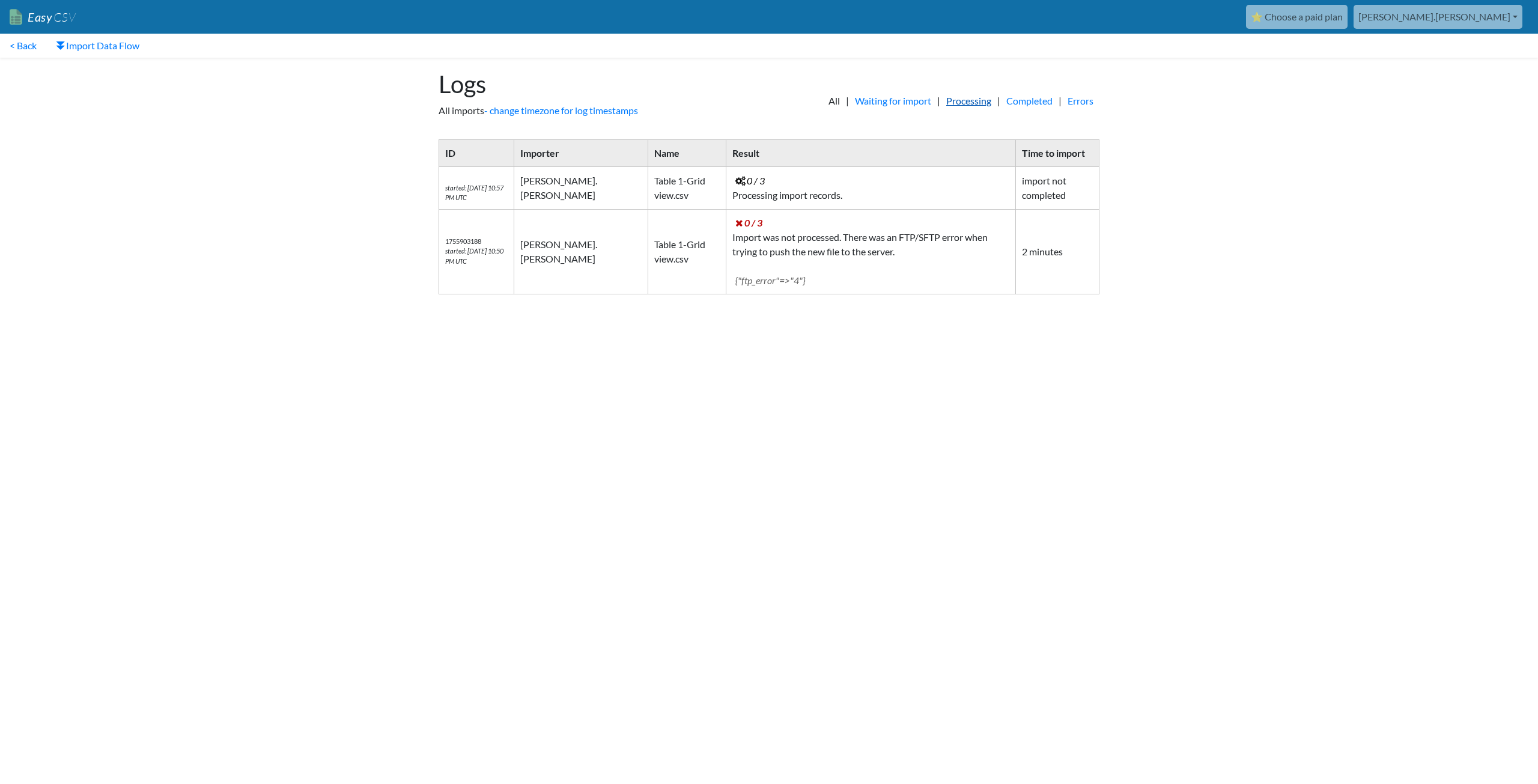
click at [947, 102] on link "Processing" at bounding box center [968, 100] width 57 height 14
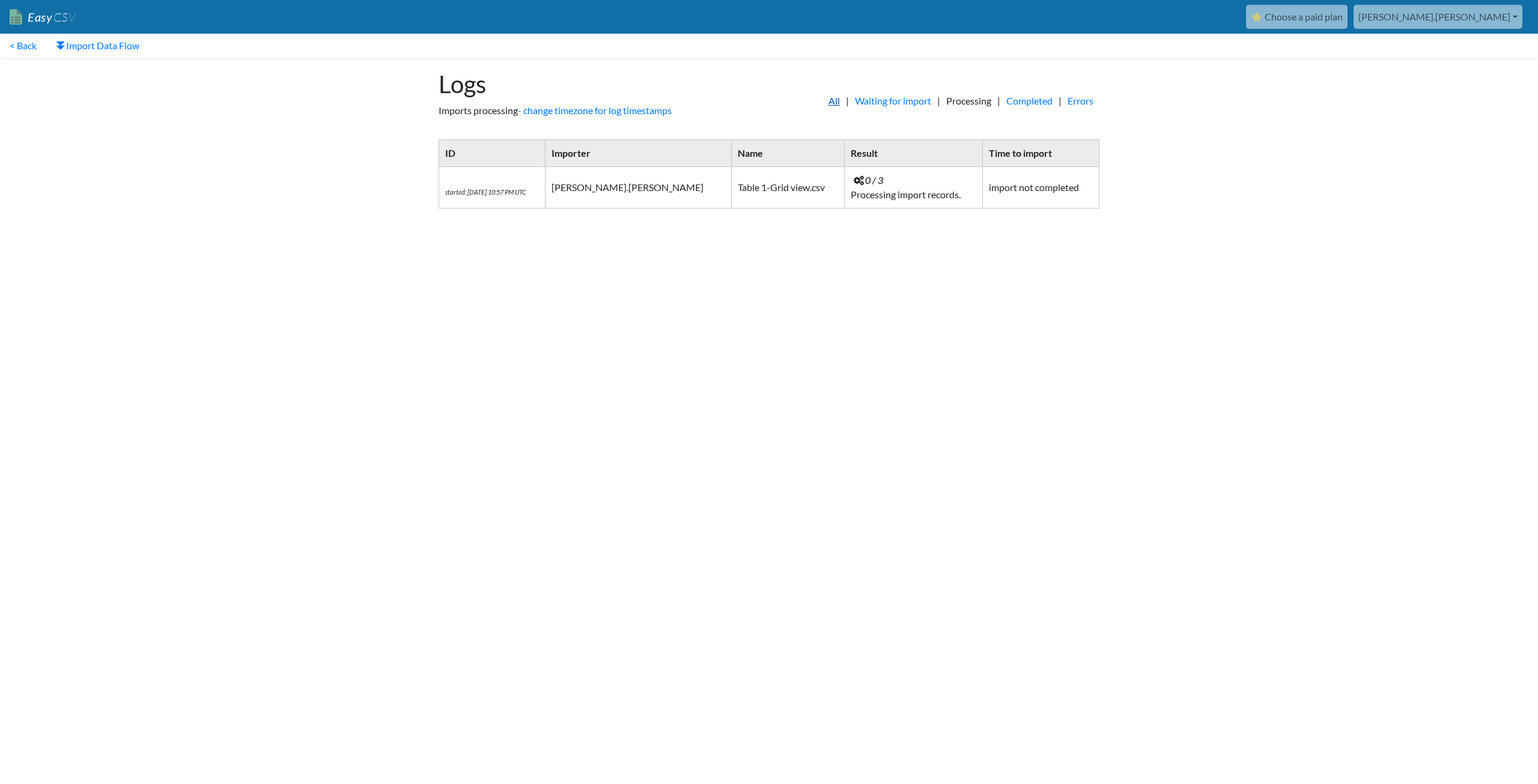
click at [823, 100] on link "All" at bounding box center [834, 100] width 23 height 14
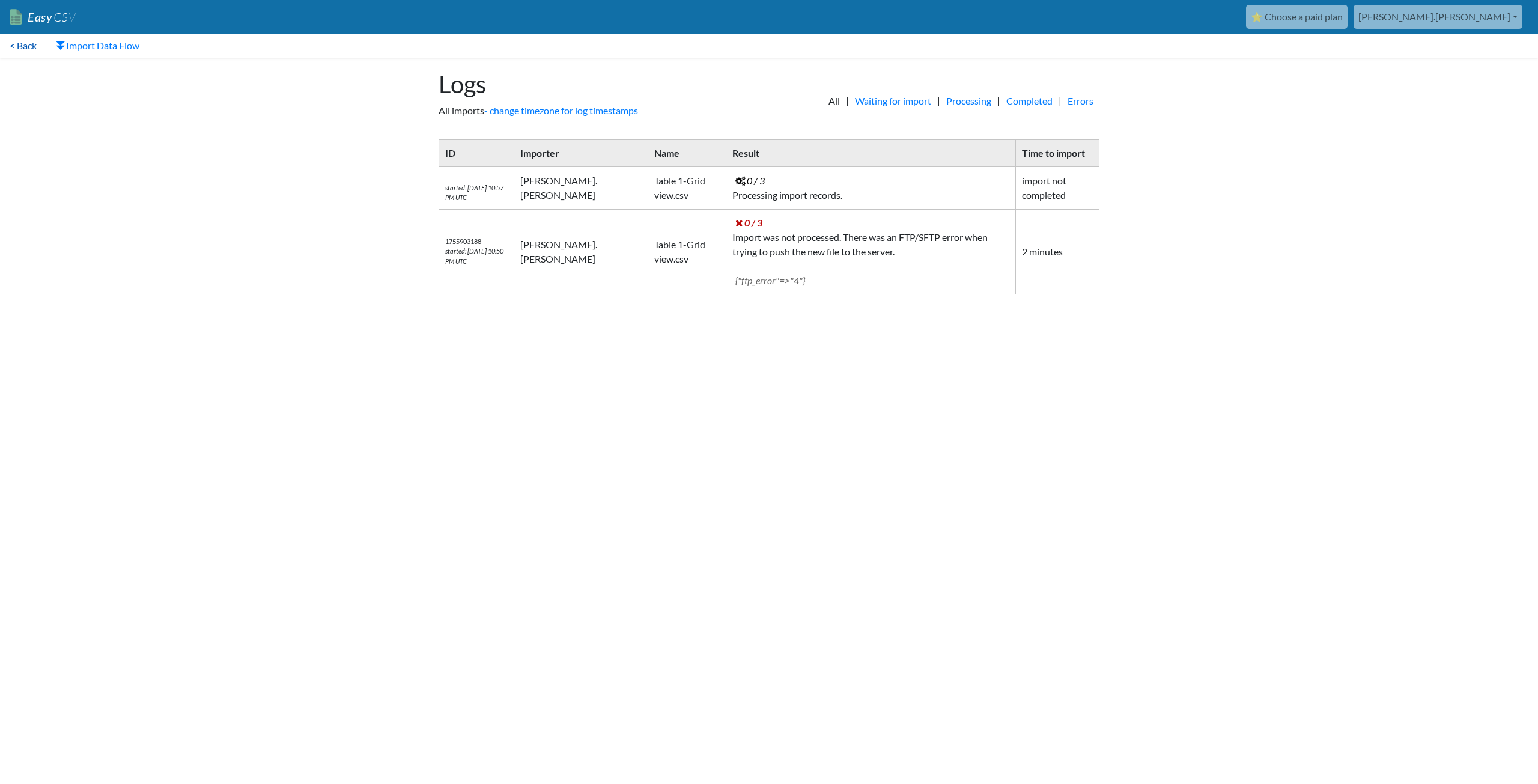
click at [20, 47] on link "< Back" at bounding box center [23, 46] width 47 height 24
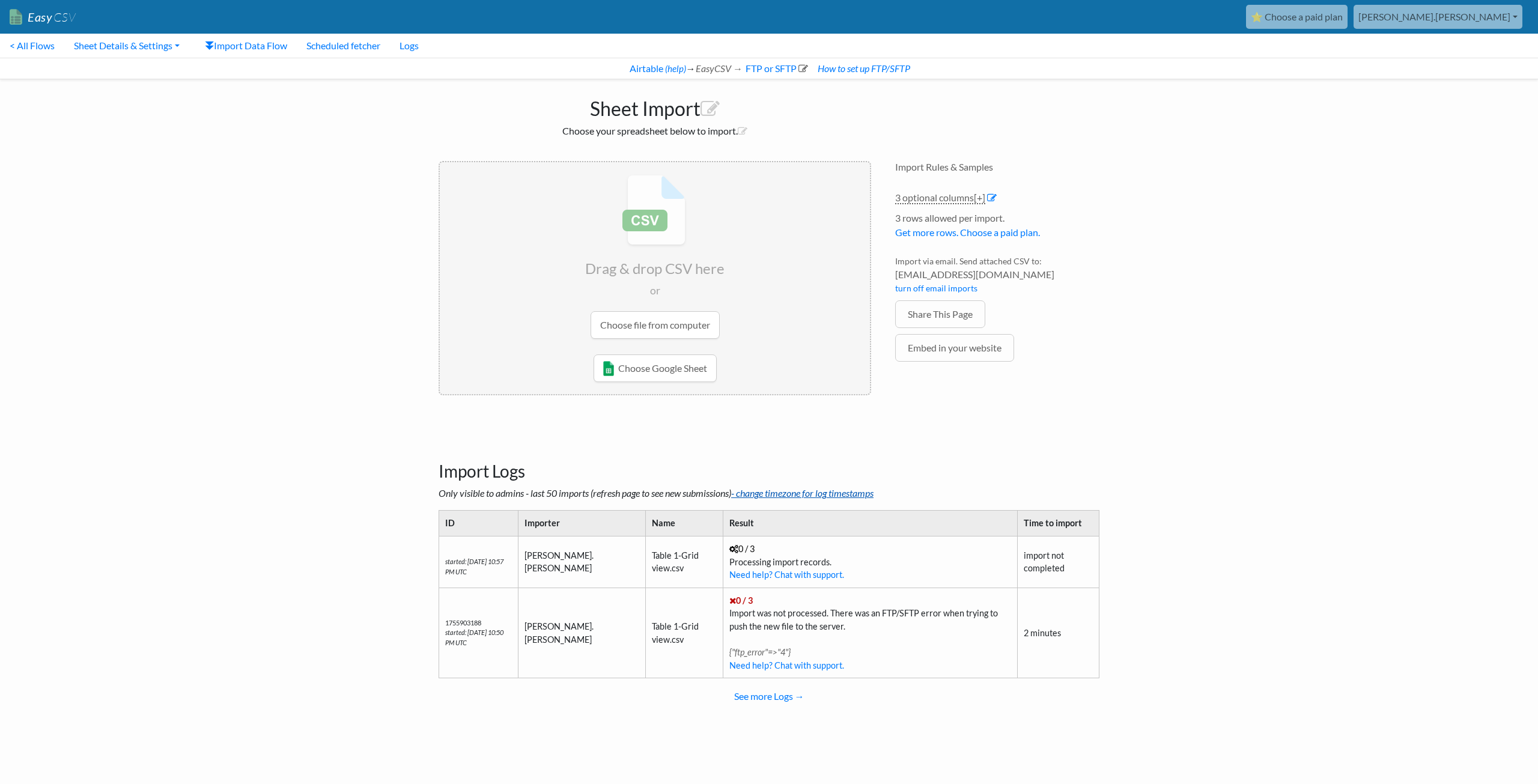
click at [797, 494] on link "- change timezone for log timestamps" at bounding box center [802, 493] width 143 height 11
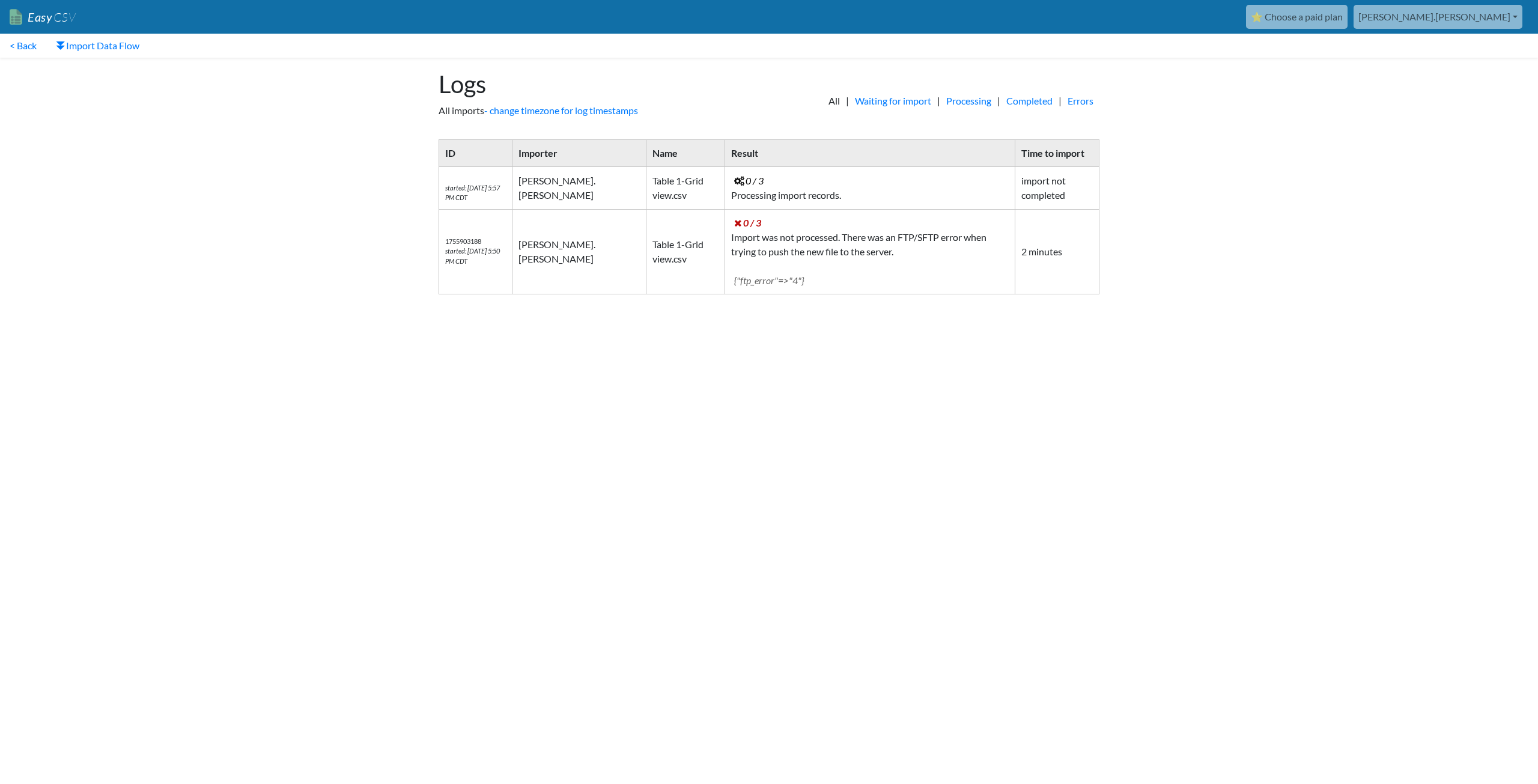
click at [734, 179] on icon at bounding box center [739, 181] width 10 height 9
click at [1079, 100] on link "Errors" at bounding box center [1080, 100] width 38 height 14
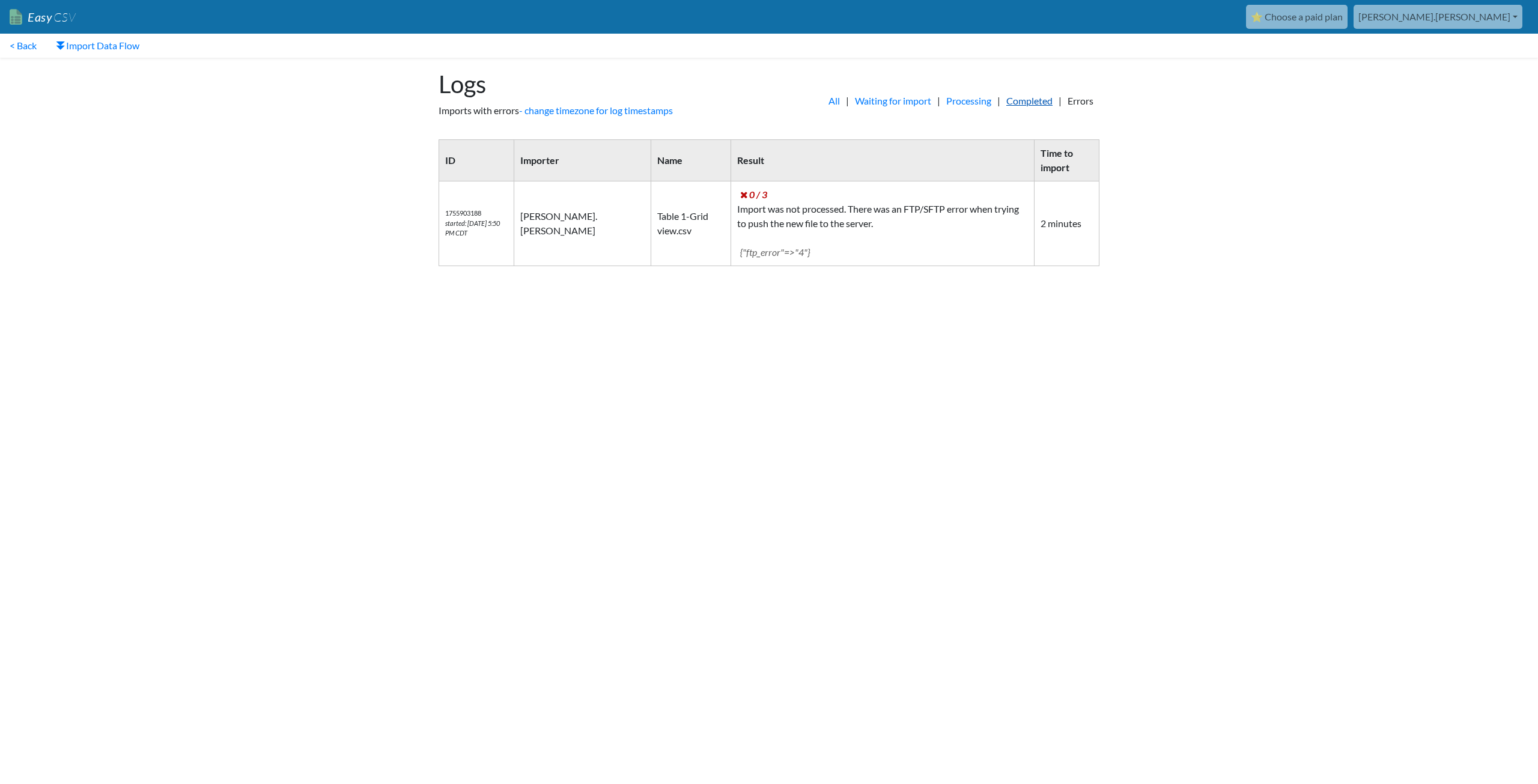
click at [1033, 100] on link "Completed" at bounding box center [1029, 100] width 58 height 14
click at [953, 104] on link "Processing" at bounding box center [968, 100] width 57 height 14
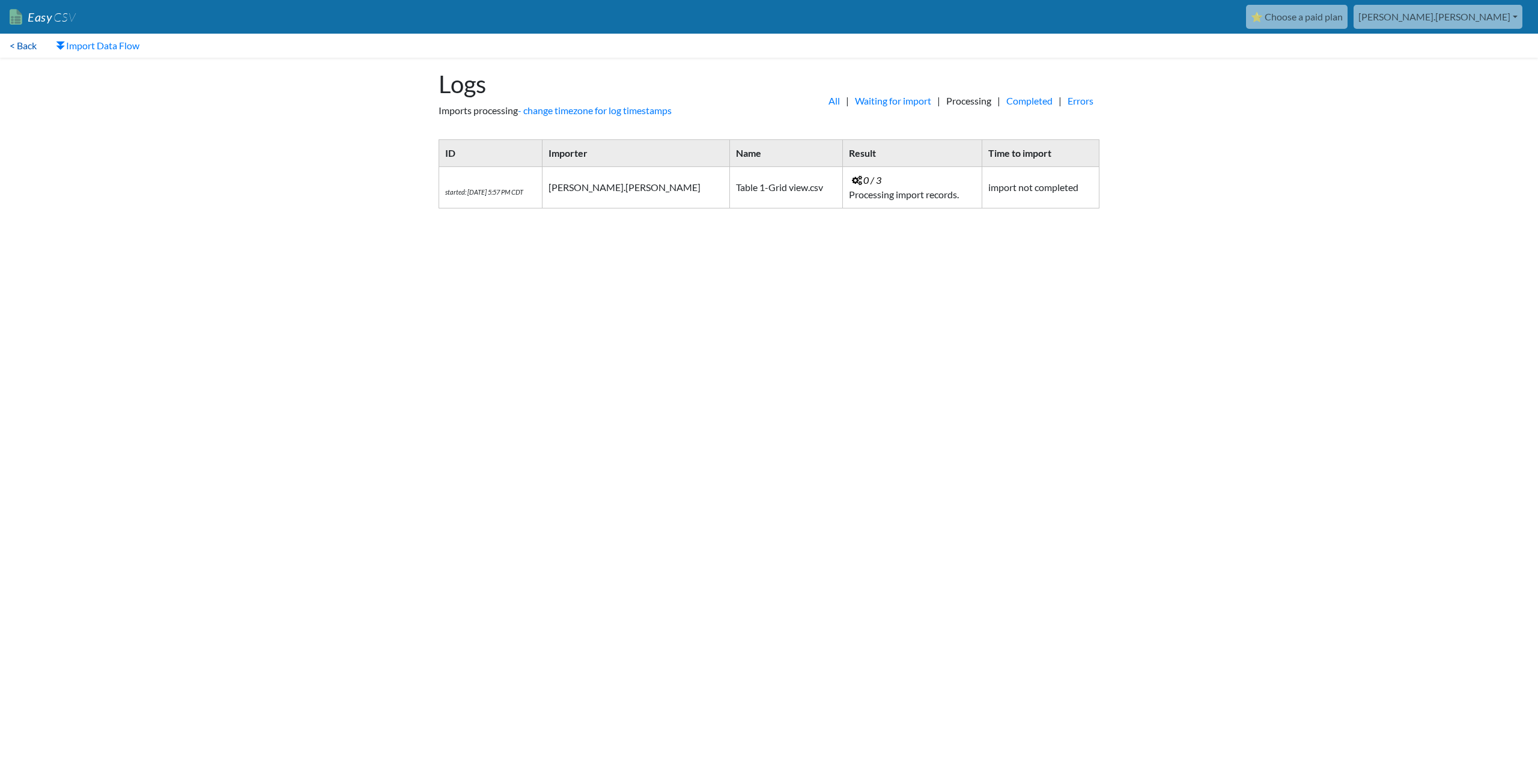
click at [24, 48] on link "< Back" at bounding box center [23, 46] width 47 height 24
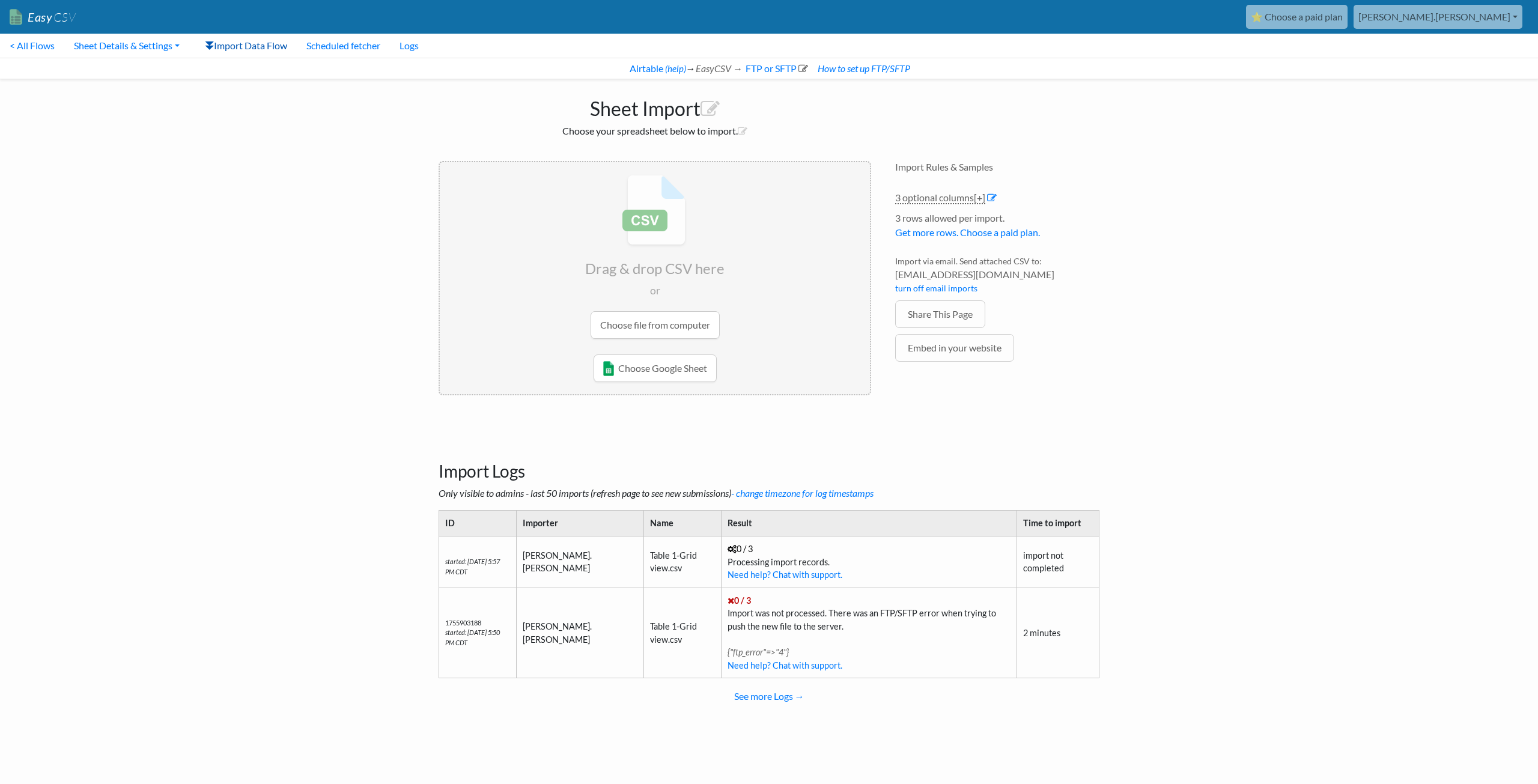
click at [261, 43] on link "Import Data Flow" at bounding box center [246, 46] width 102 height 24
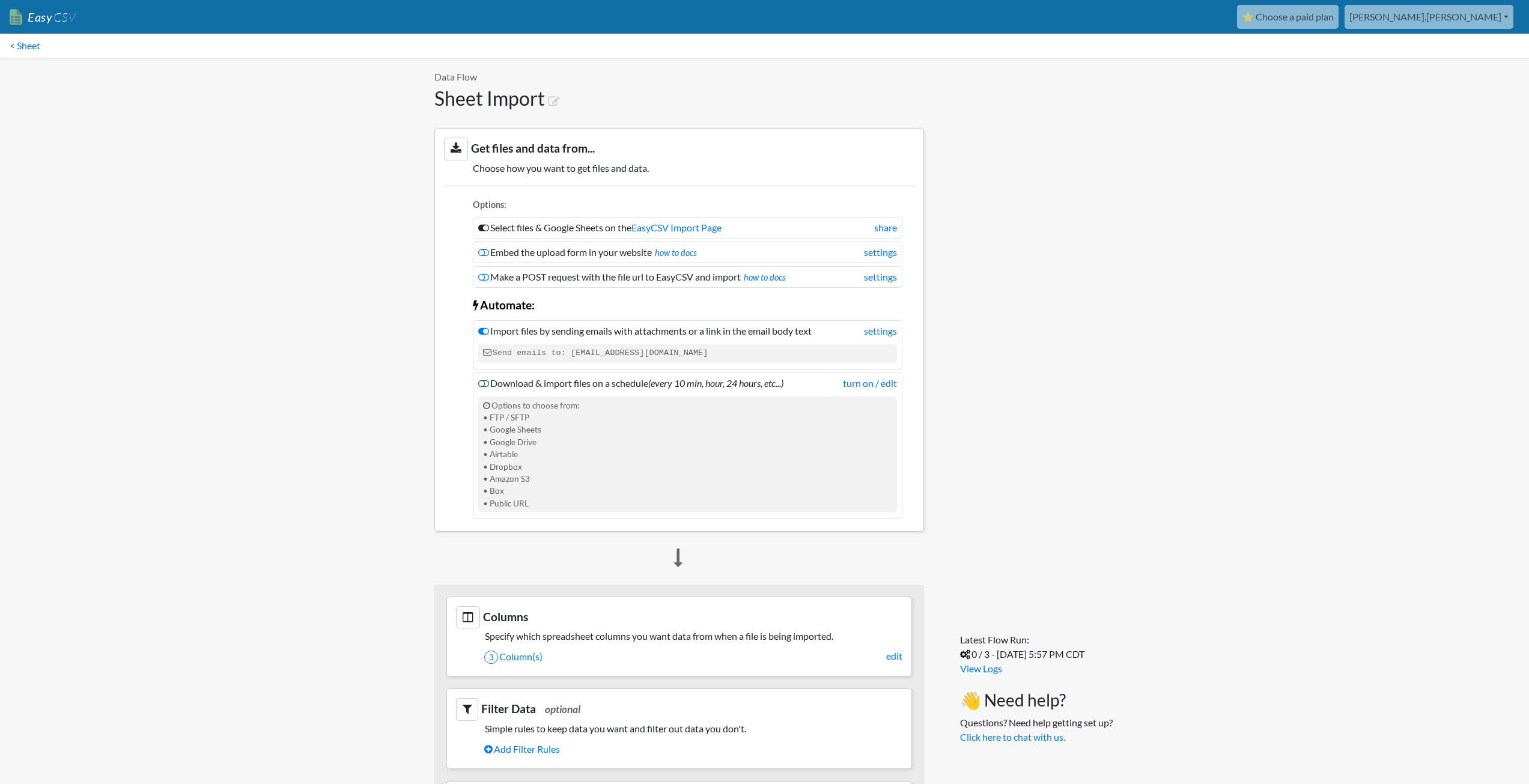
click at [484, 384] on icon at bounding box center [484, 383] width 11 height 9
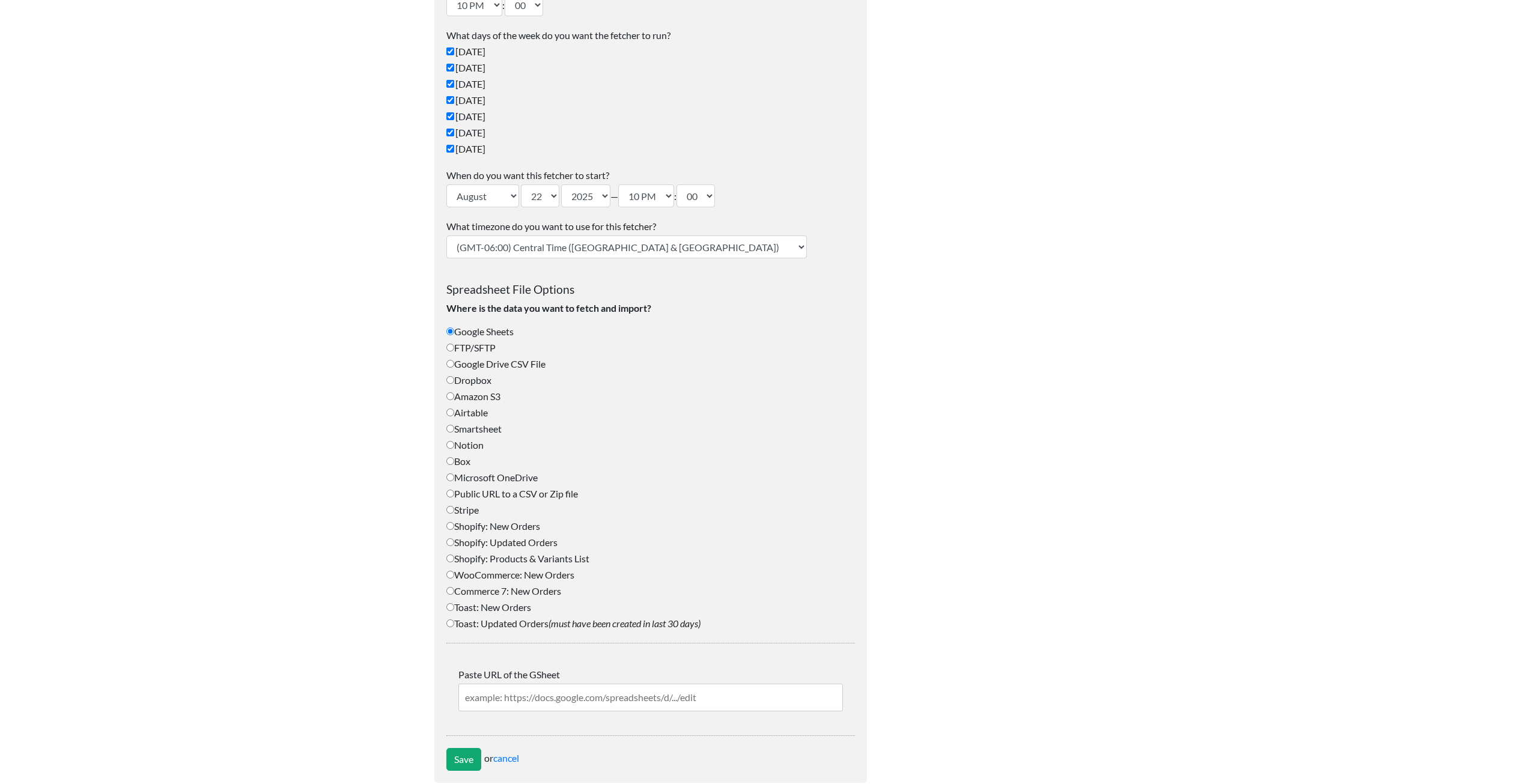
scroll to position [210, 0]
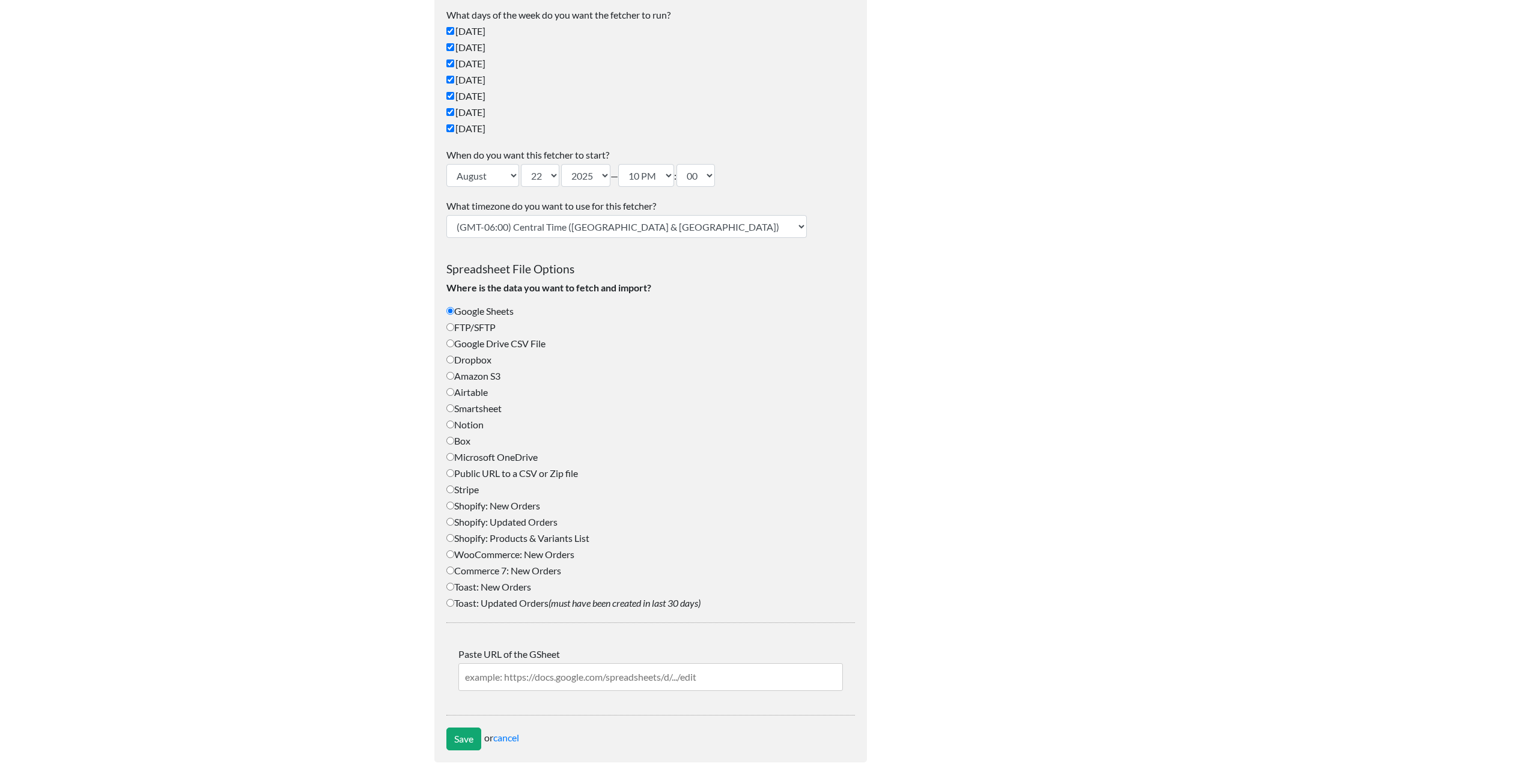
type input "[PERSON_NAME][EMAIL_ADDRESS][PERSON_NAME][DOMAIN_NAME][US_STATE]"
click at [450, 394] on input "Airtable" at bounding box center [450, 392] width 7 height 7
radio input "true"
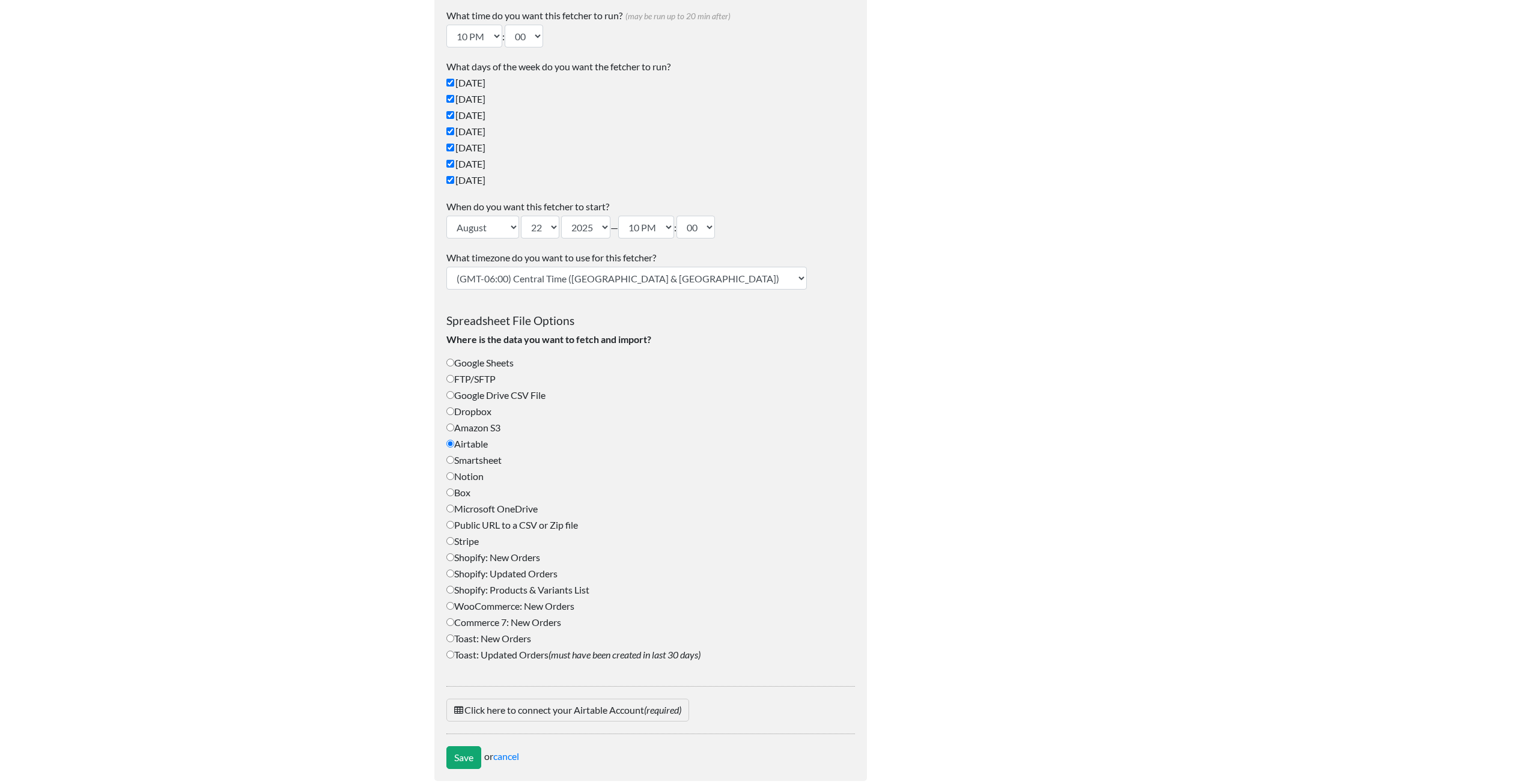
scroll to position [176, 0]
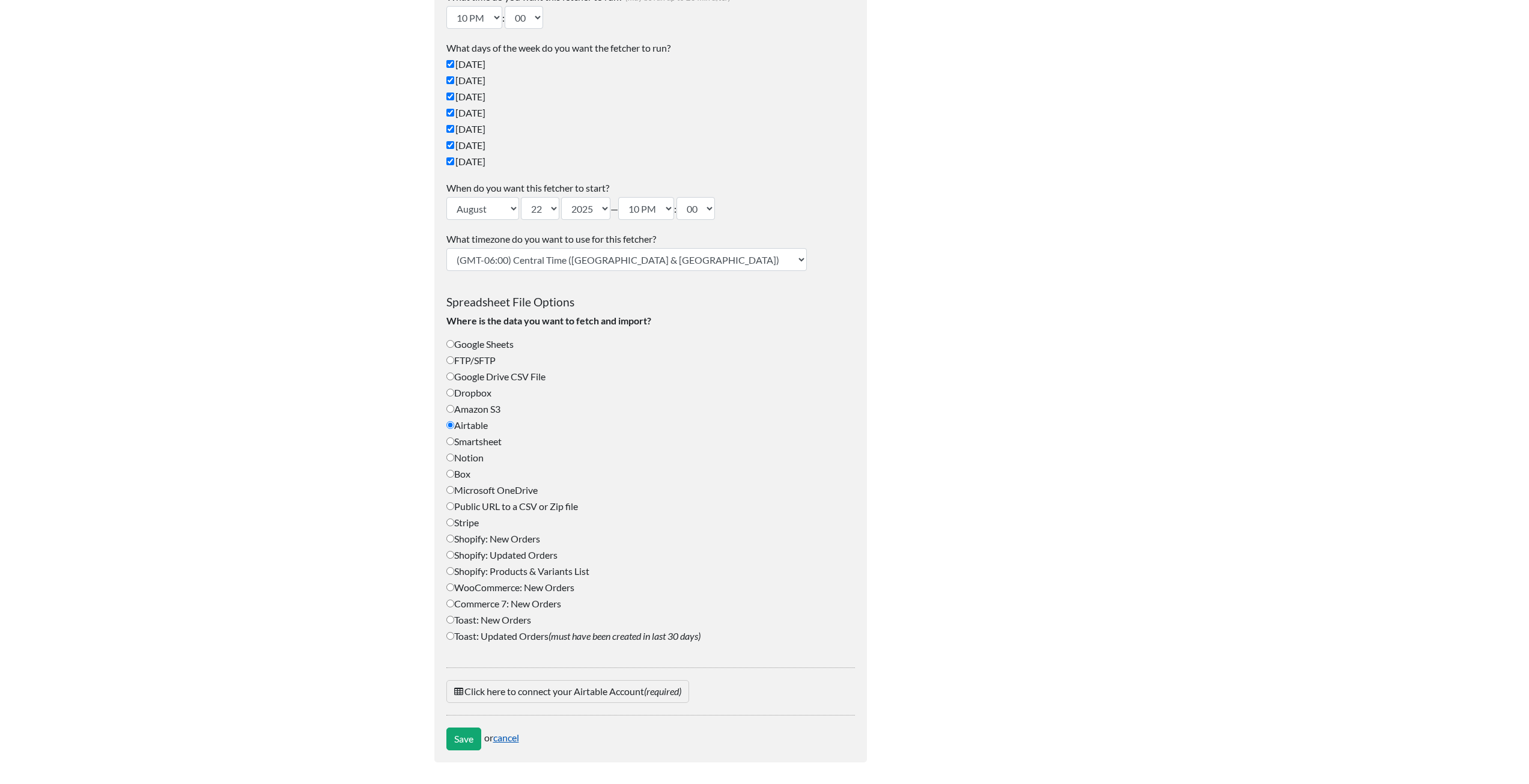
click at [512, 738] on link "cancel" at bounding box center [506, 737] width 26 height 11
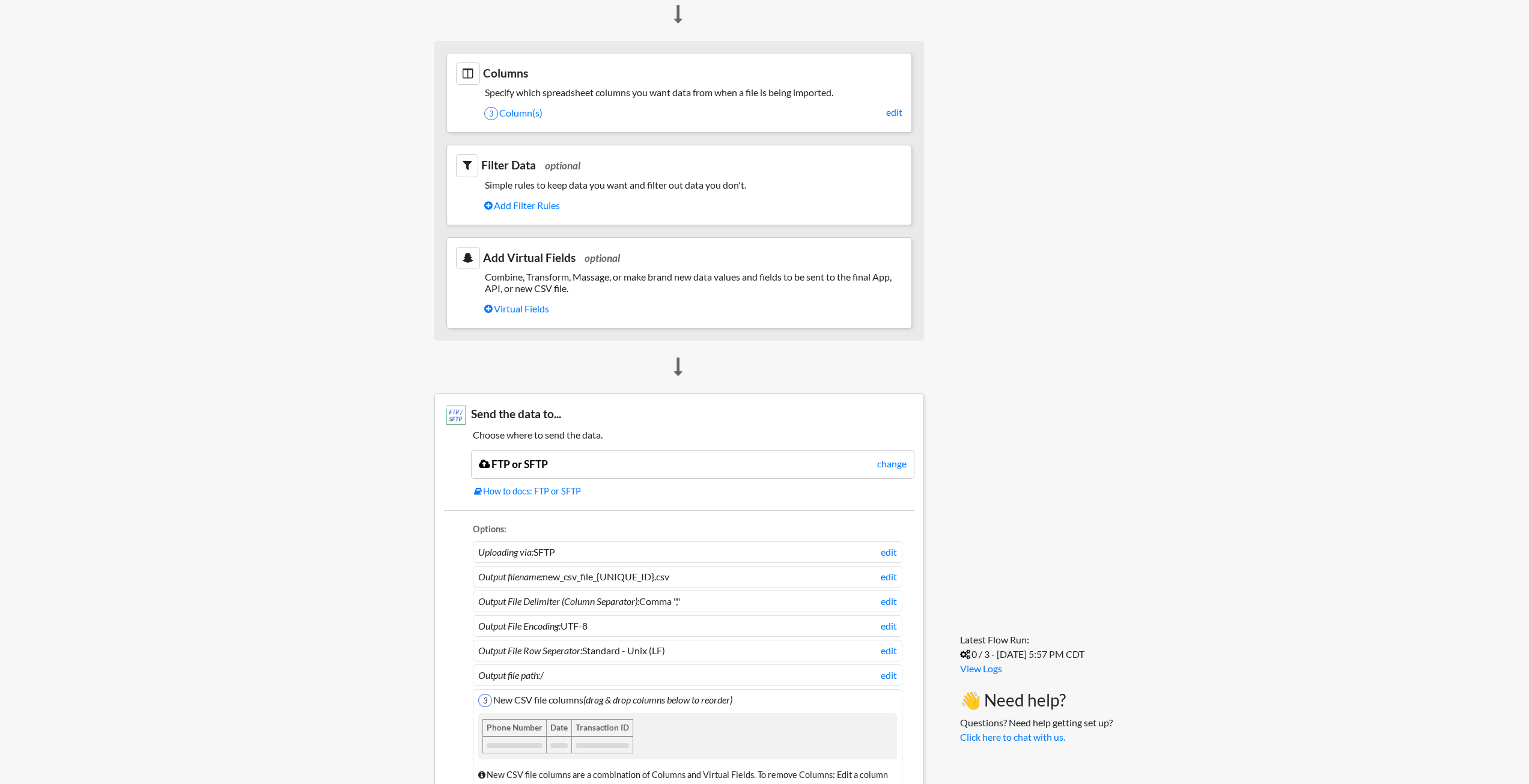
scroll to position [732, 0]
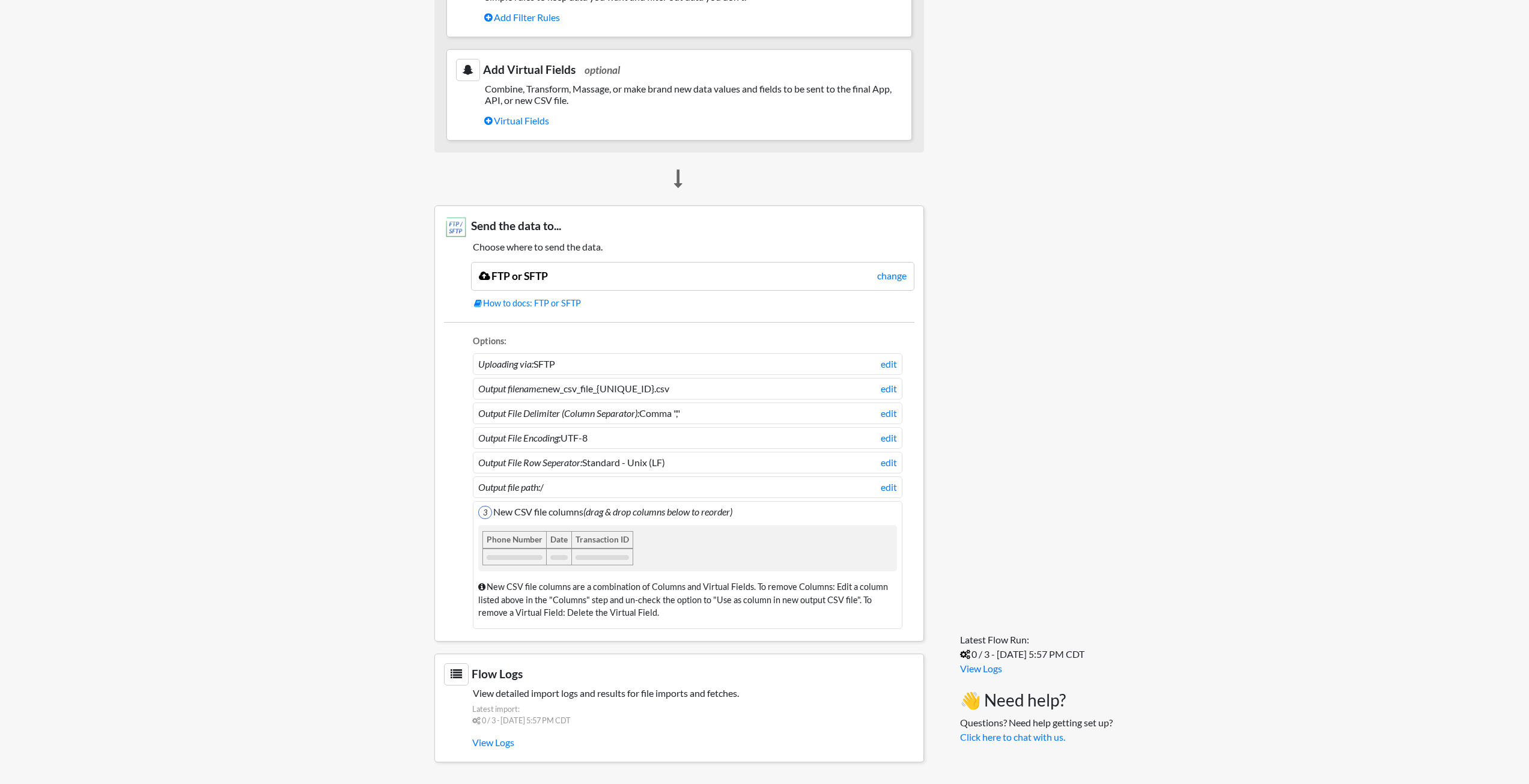
click at [459, 675] on icon at bounding box center [456, 674] width 24 height 22
click at [488, 741] on link "View Logs" at bounding box center [694, 742] width 442 height 21
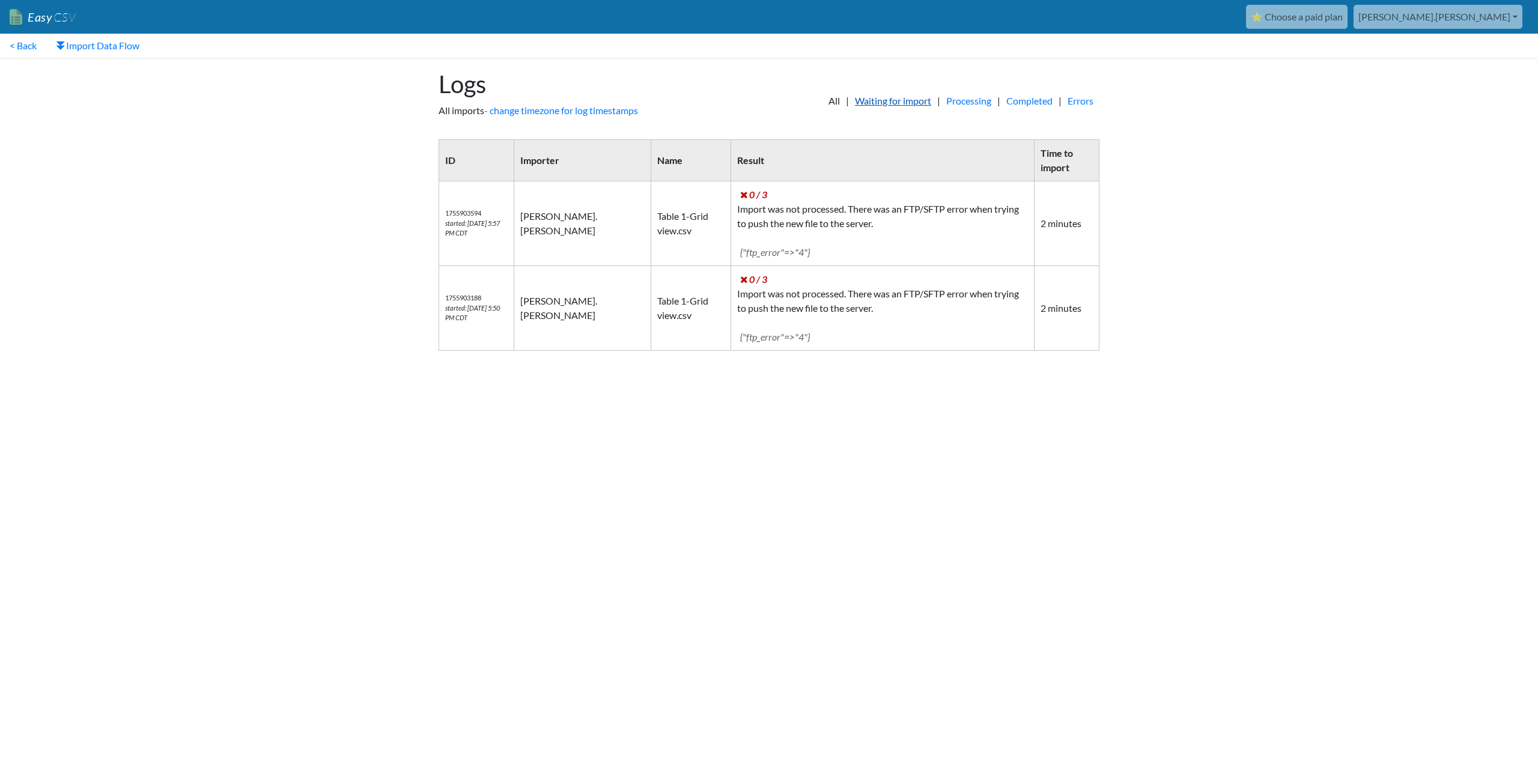
click at [895, 102] on link "Waiting for import" at bounding box center [893, 100] width 89 height 14
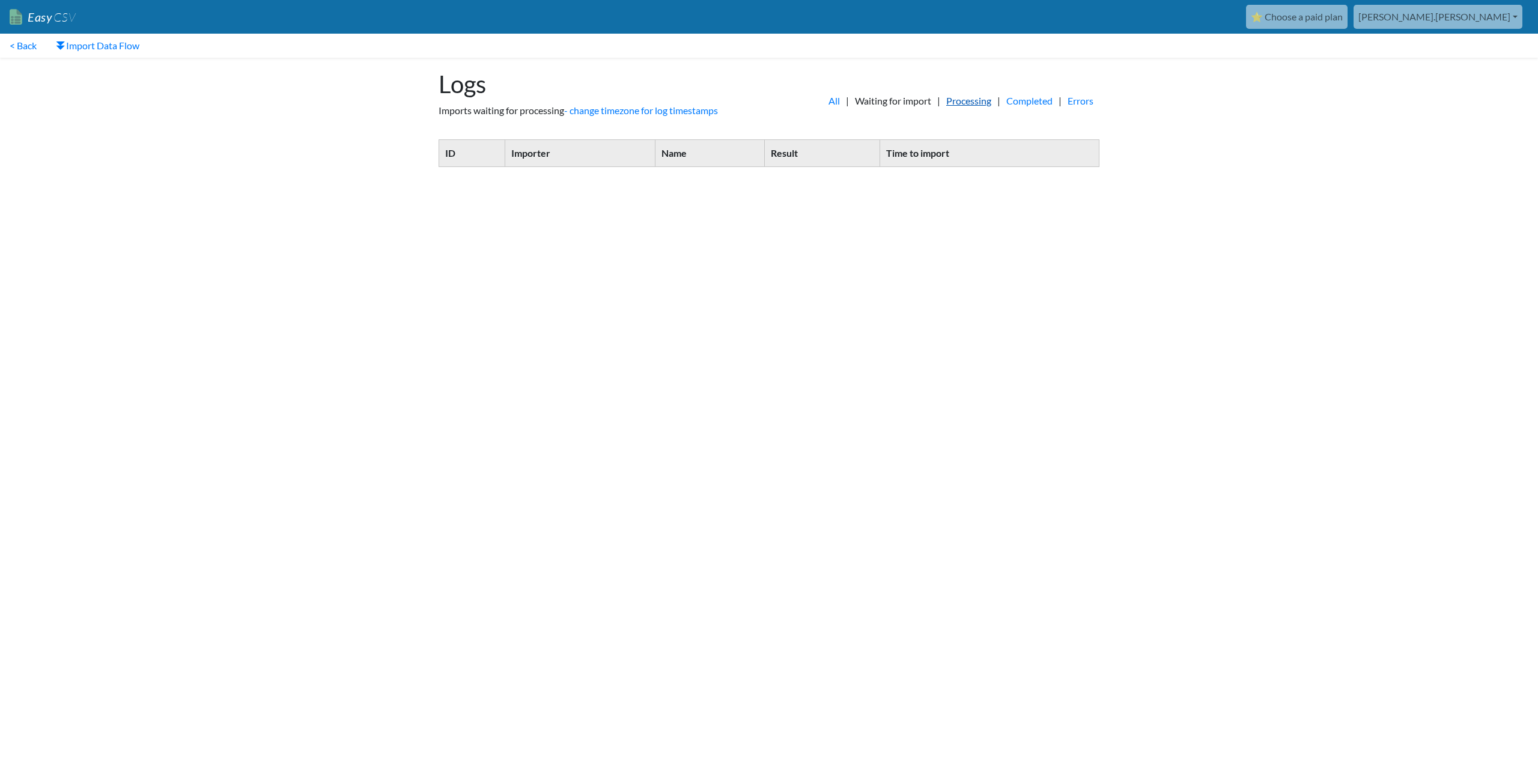
click at [968, 98] on link "Processing" at bounding box center [968, 100] width 57 height 14
click at [1015, 104] on link "Completed" at bounding box center [1029, 100] width 58 height 14
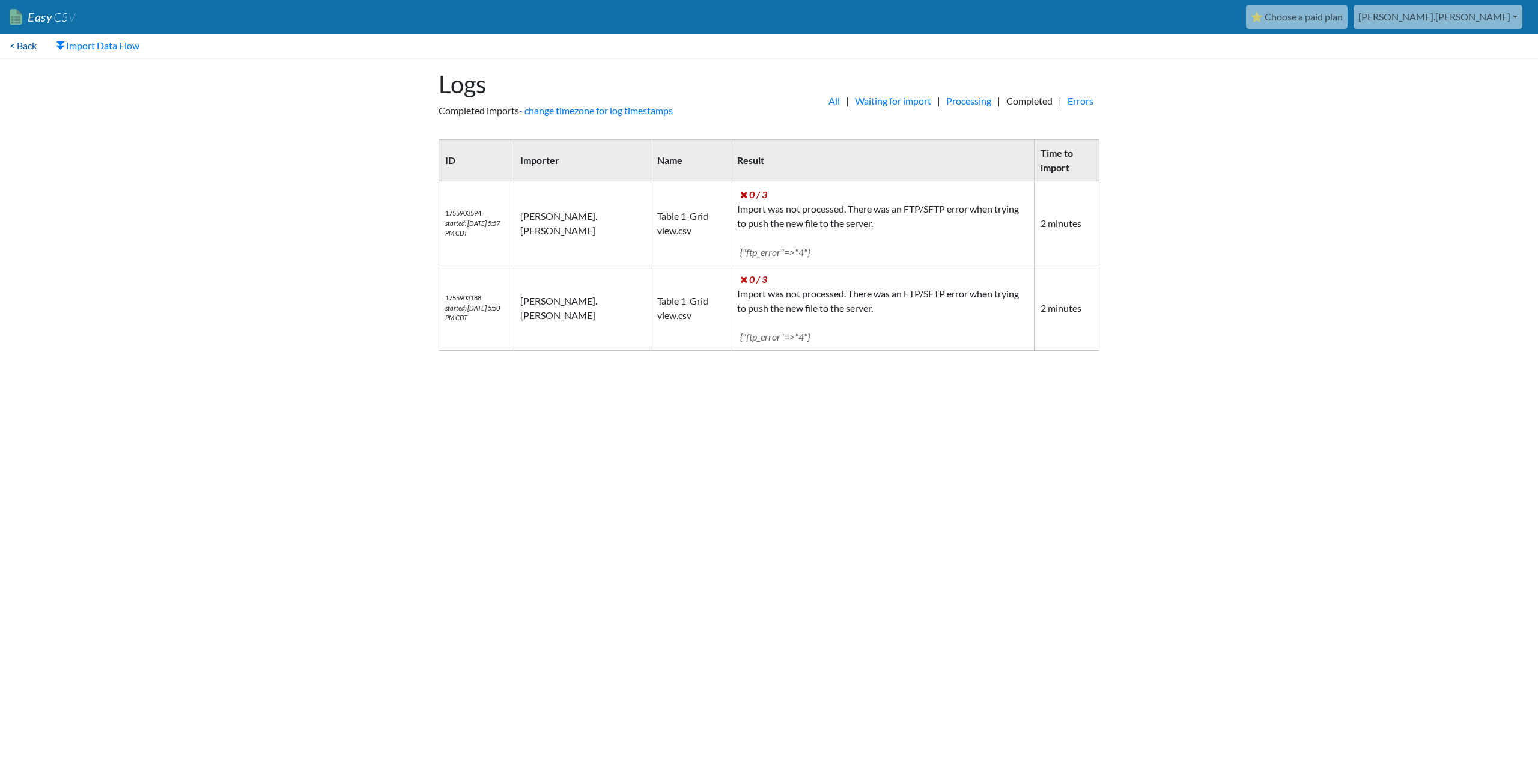
click at [22, 49] on link "< Back" at bounding box center [23, 46] width 47 height 24
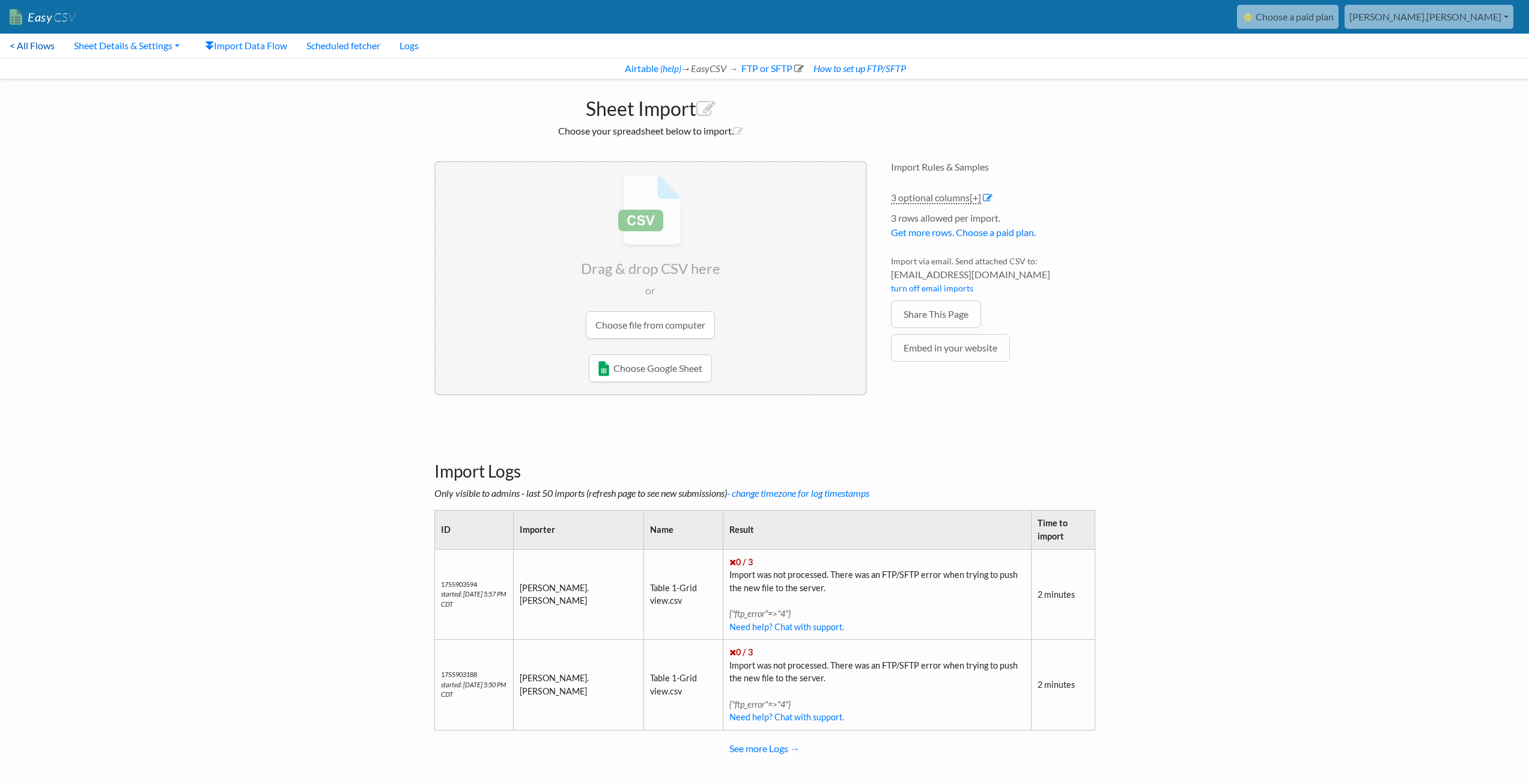
click at [35, 45] on link "< All Flows" at bounding box center [32, 46] width 64 height 24
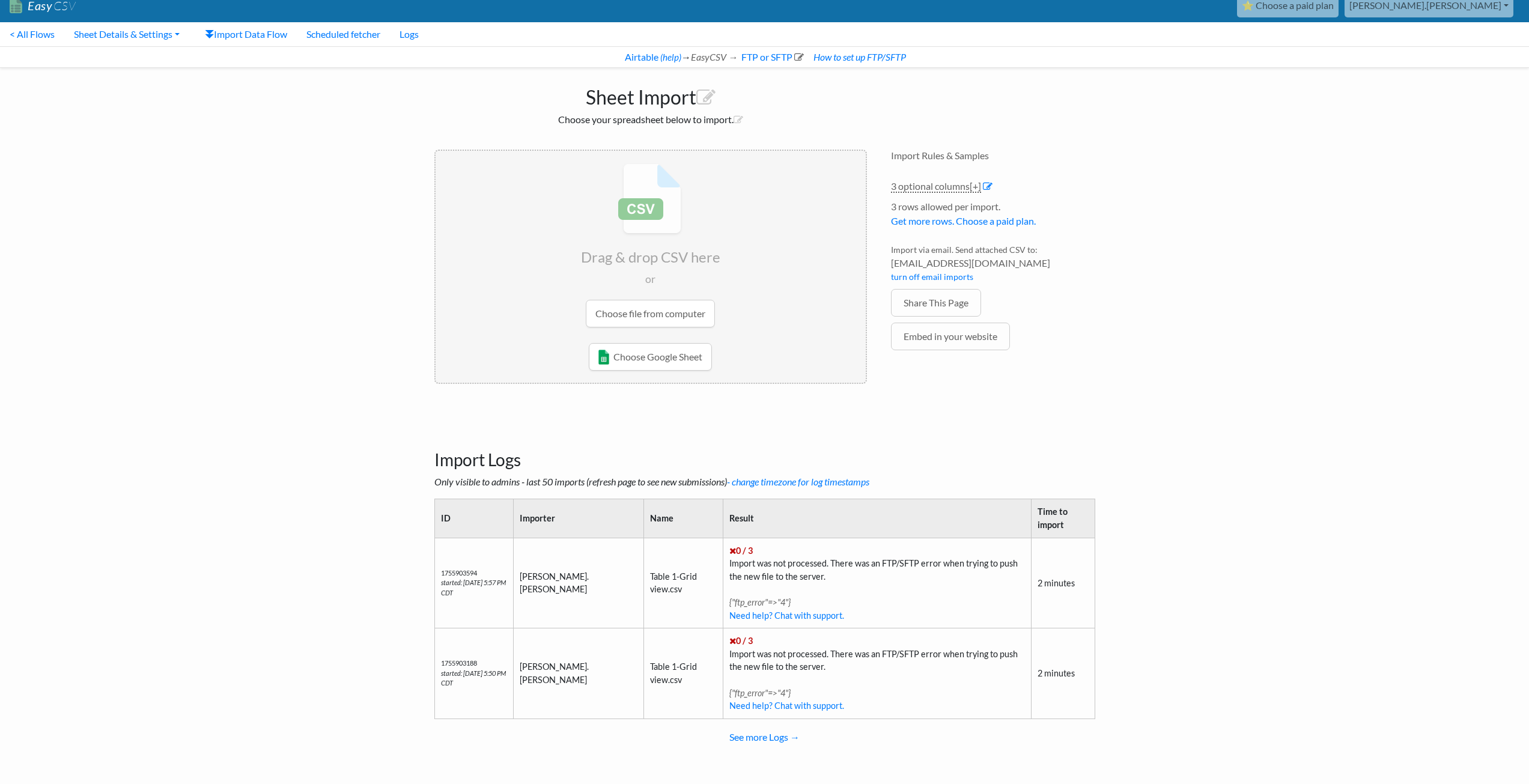
scroll to position [14, 0]
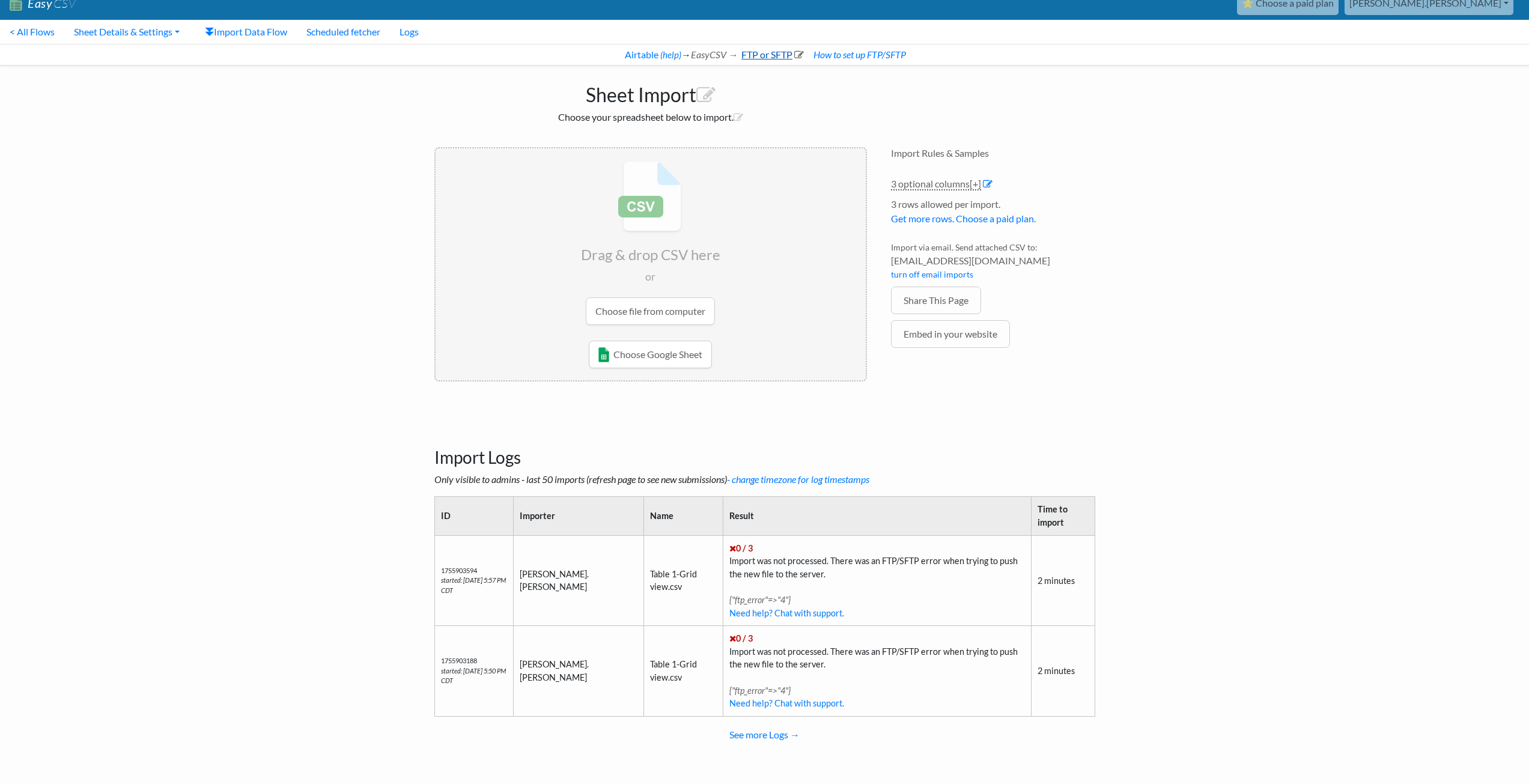
click at [760, 53] on link "FTP or SFTP" at bounding box center [771, 54] width 64 height 11
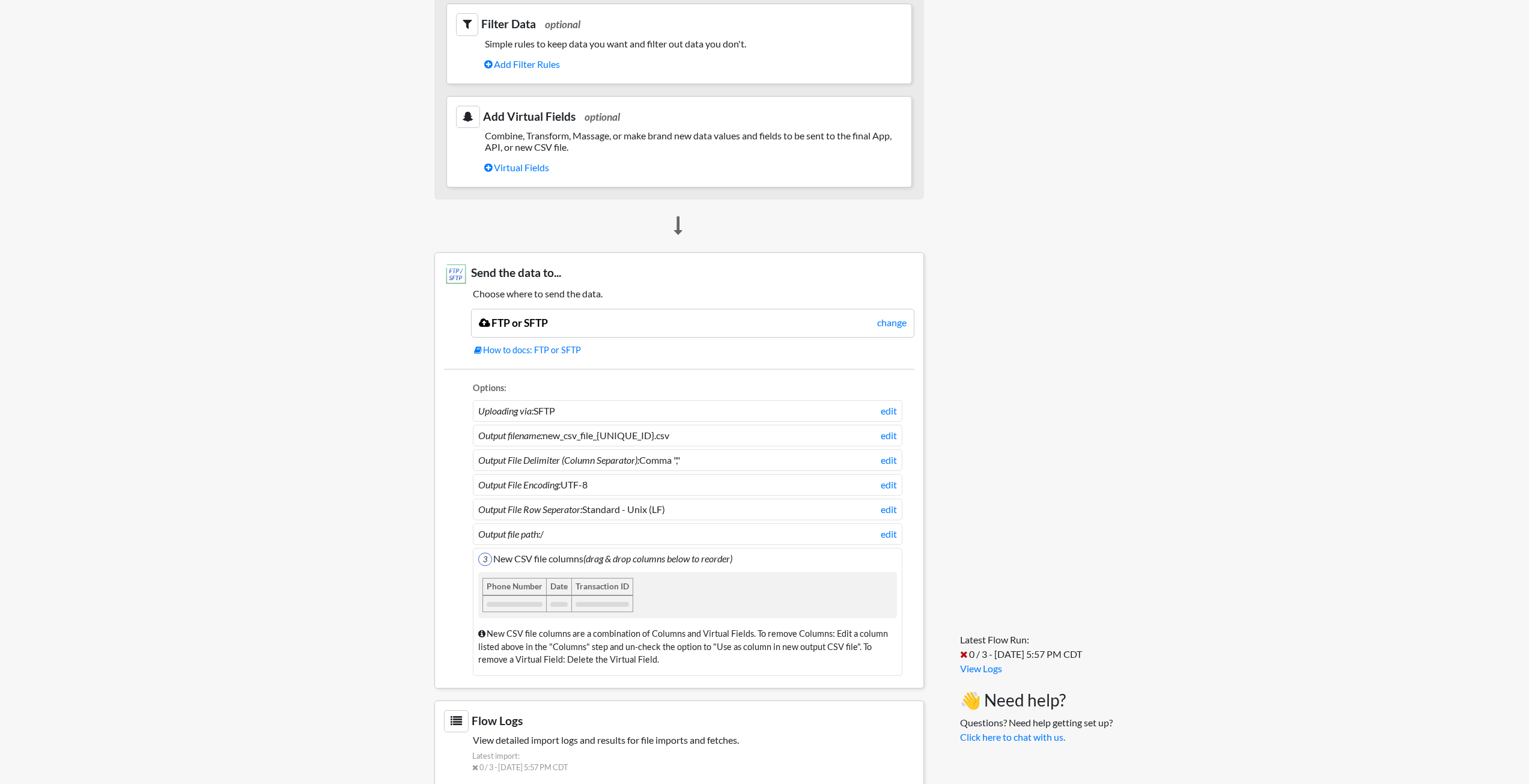
scroll to position [732, 0]
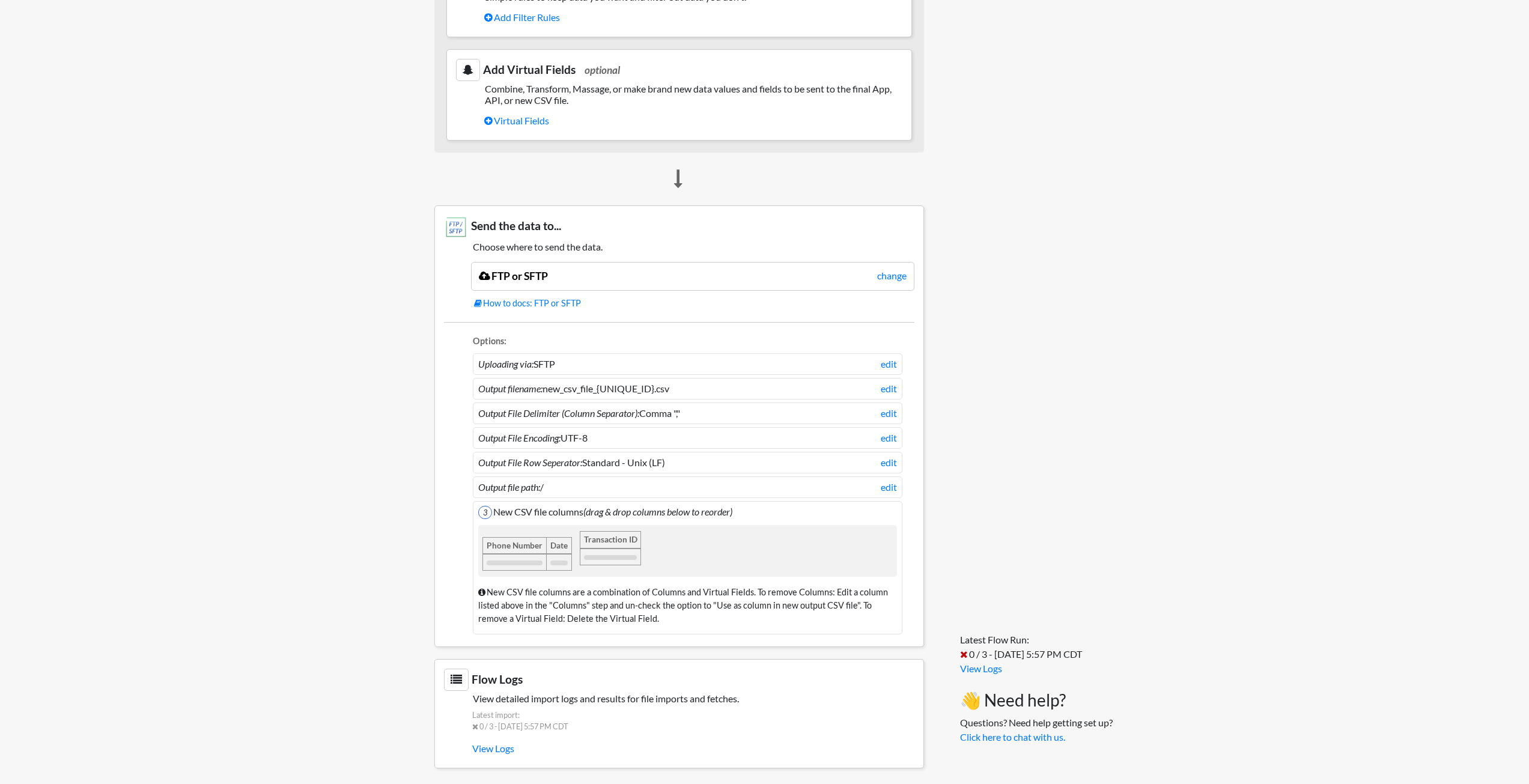
drag, startPoint x: 602, startPoint y: 536, endPoint x: 612, endPoint y: 537, distance: 10.0
click at [400, 544] on body "Easy CSV ⭐ Choose a paid plan [PERSON_NAME].[PERSON_NAME] Oag [US_STATE] Gov Al…" at bounding box center [764, 21] width 1529 height 1505
click at [887, 364] on link "edit" at bounding box center [888, 363] width 16 height 14
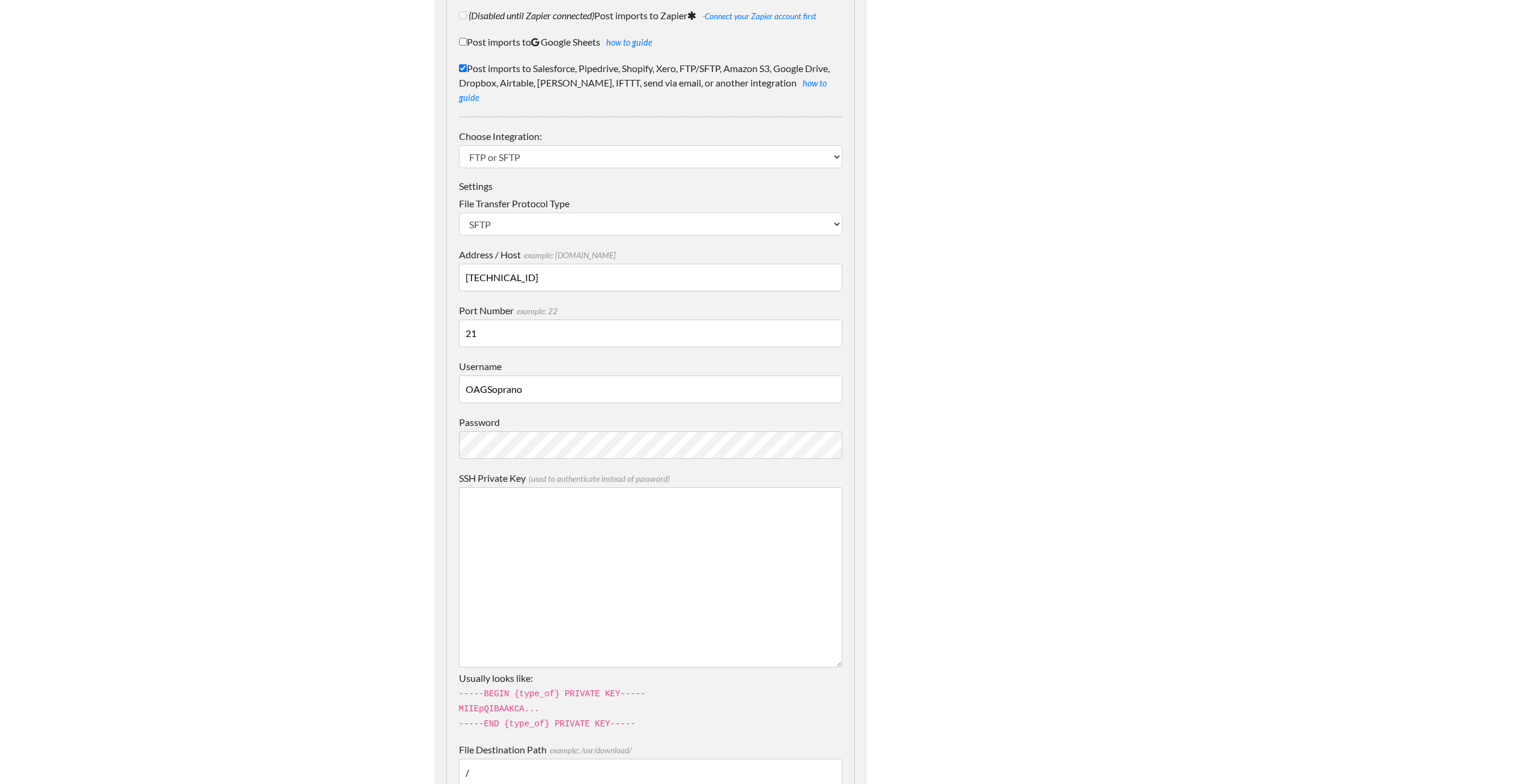
scroll to position [301, 0]
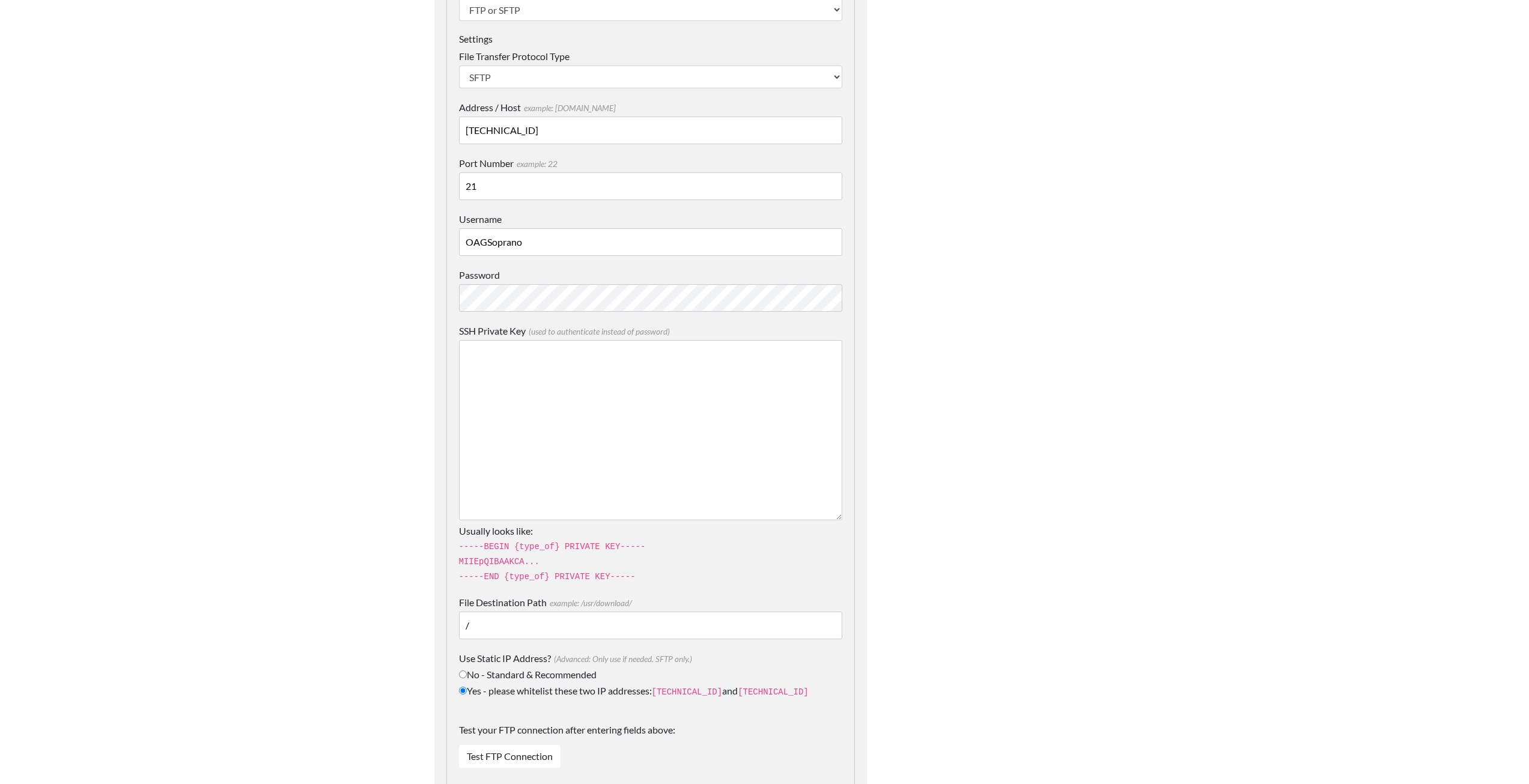
click at [461, 670] on input "No - Standard & Recommended" at bounding box center [463, 674] width 7 height 7
radio input "true"
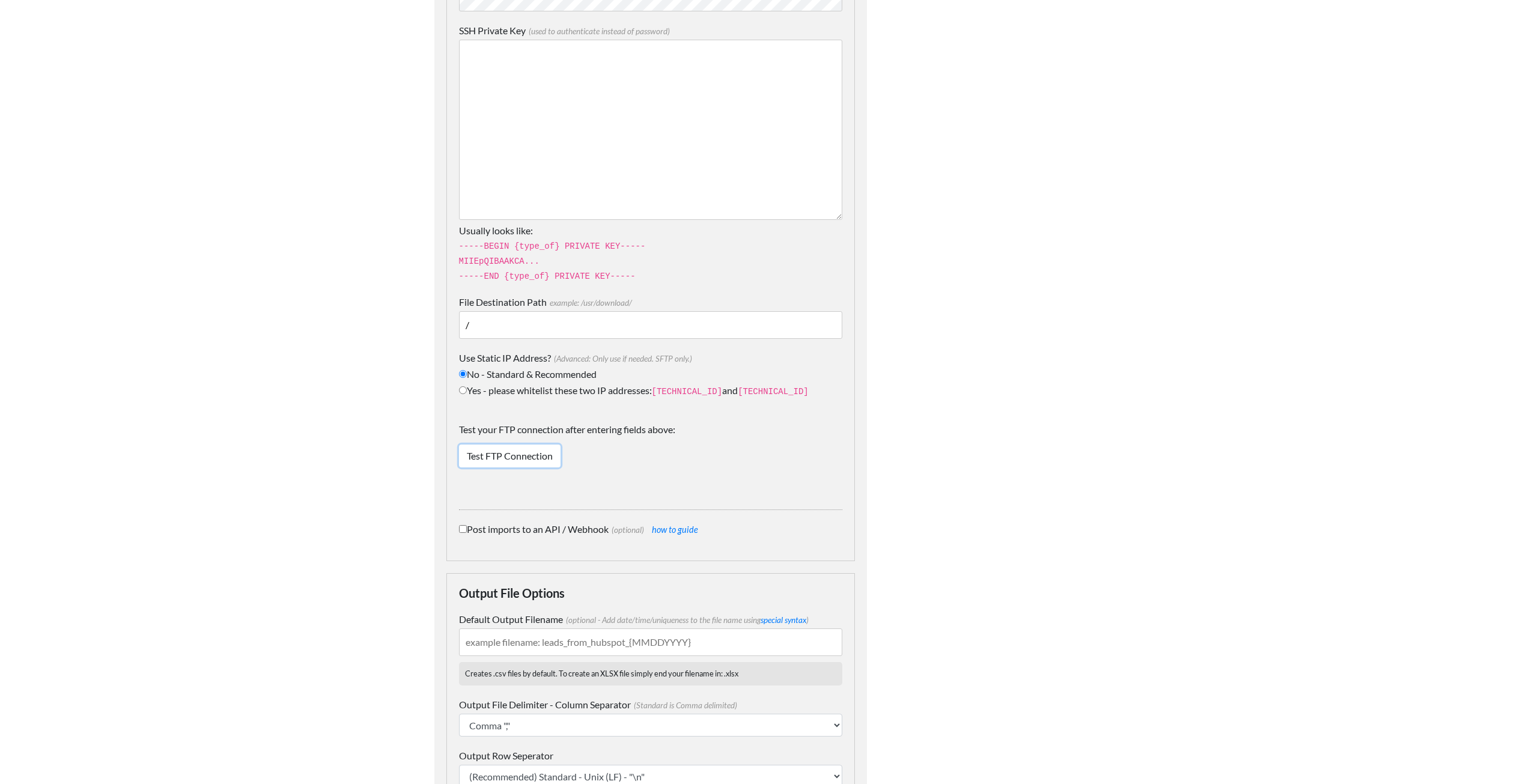
click at [484, 444] on link "Test FTP Connection" at bounding box center [510, 455] width 102 height 22
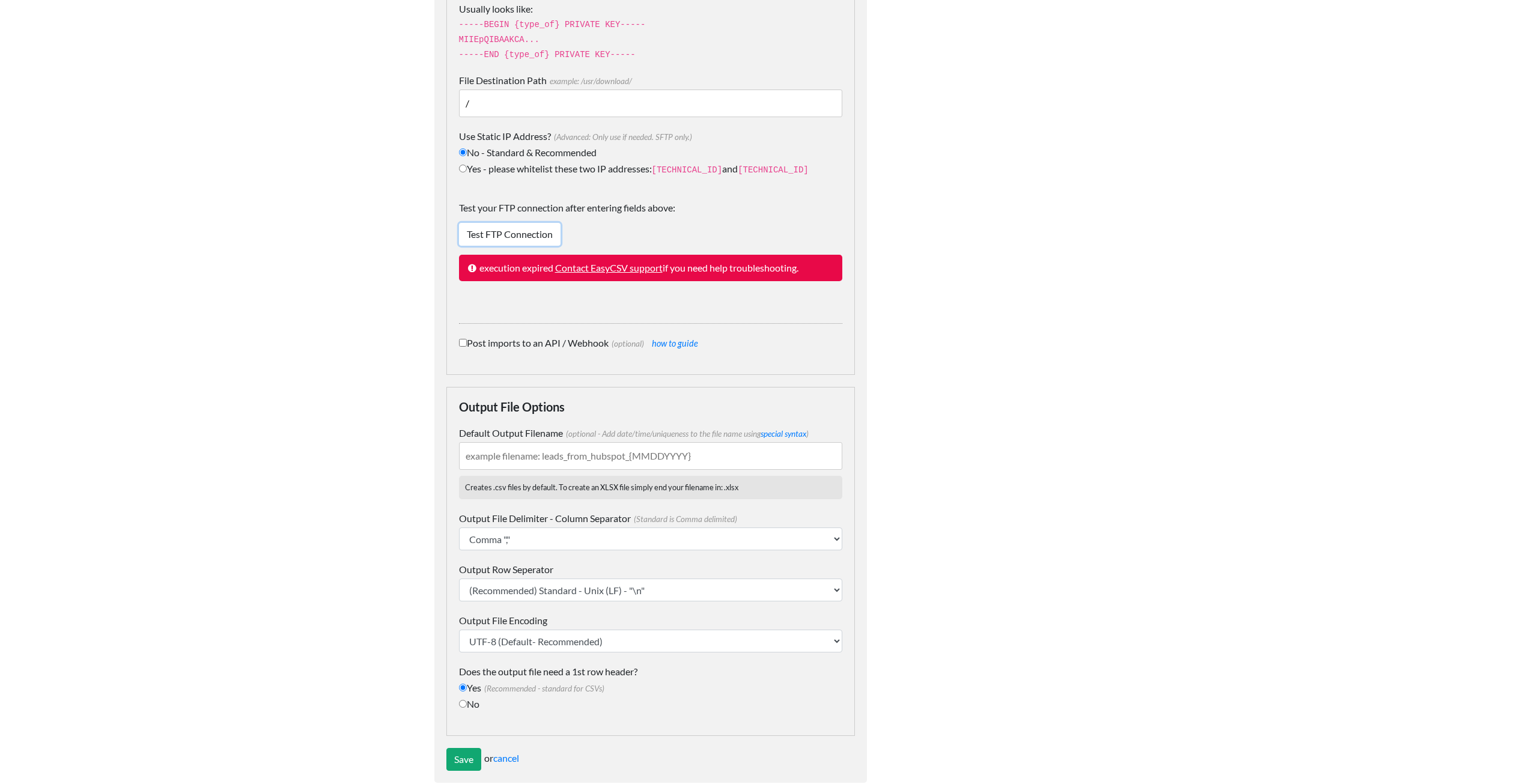
scroll to position [826, 0]
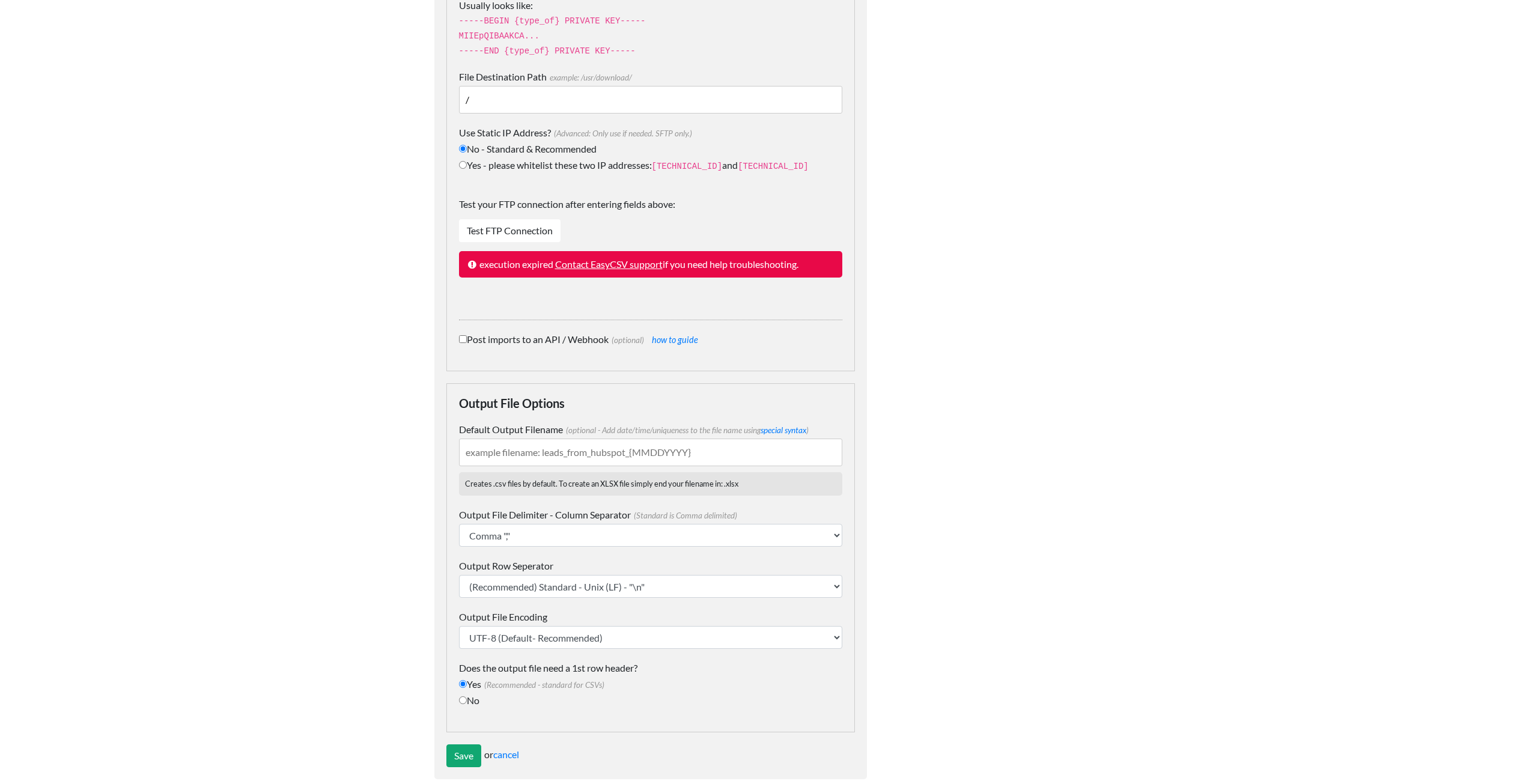
click at [604, 440] on input "Default Output Filename (optional - Add date/time/uniqueness to the file name u…" at bounding box center [651, 453] width 384 height 28
click at [773, 426] on link "special syntax" at bounding box center [783, 430] width 46 height 9
click at [567, 439] on input "Opt-Ours" at bounding box center [651, 453] width 384 height 28
paste input "{MMDDYYYY}"
type input "Opt-Outs_{MMDDYYYY}.csv"
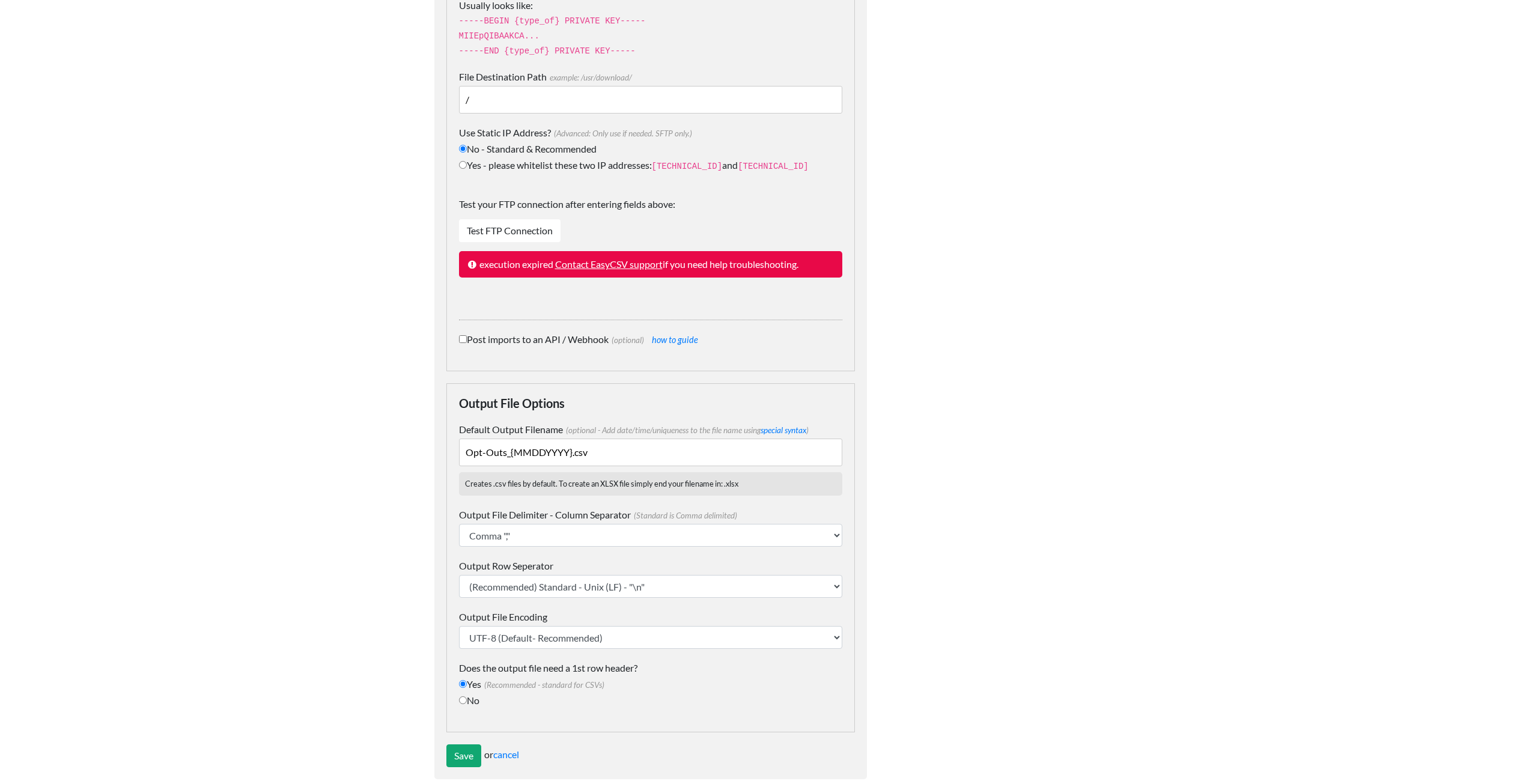
click at [463, 744] on input "Save" at bounding box center [463, 755] width 35 height 22
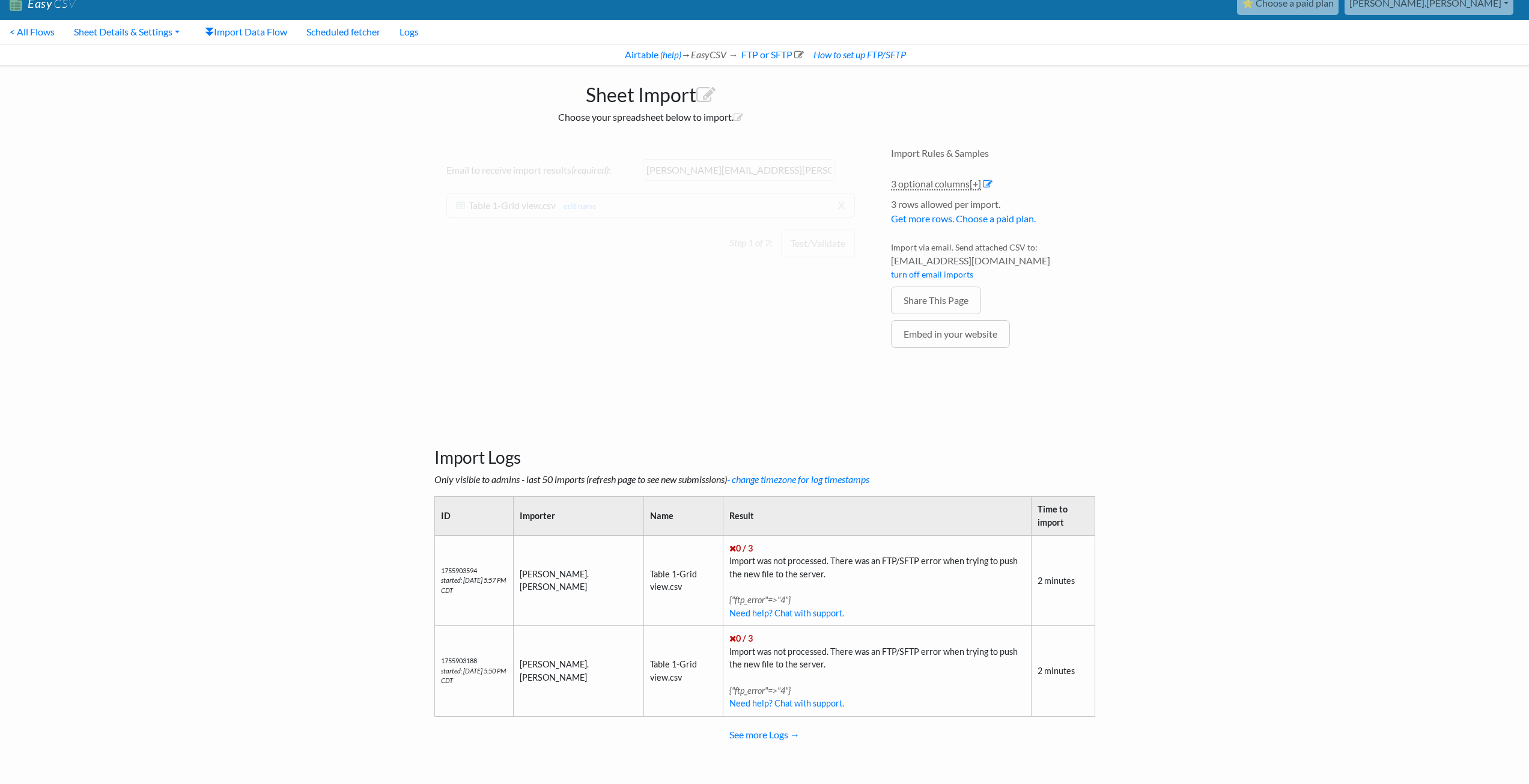
scroll to position [14, 0]
click at [821, 246] on button "Test/Validate" at bounding box center [818, 244] width 74 height 28
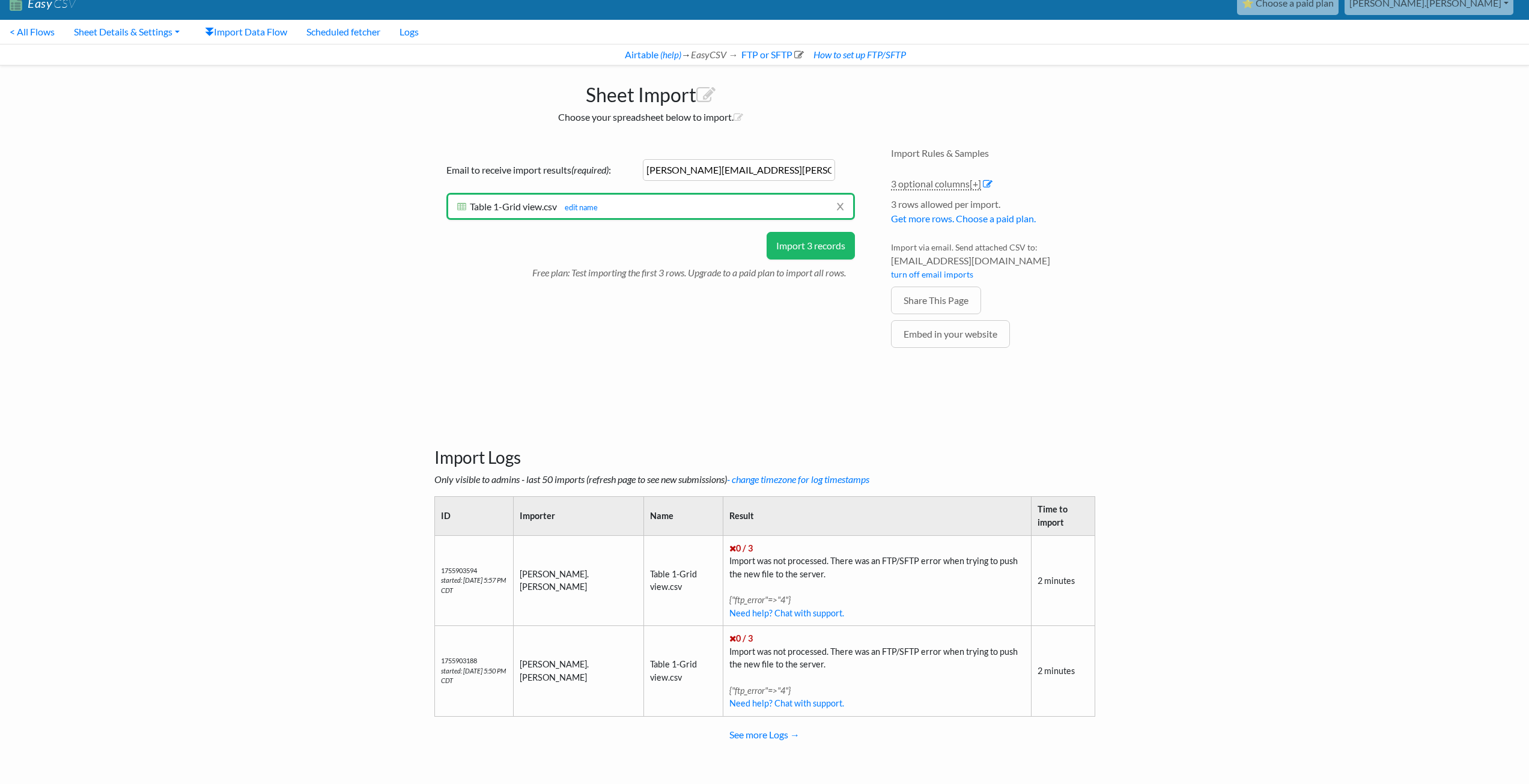
click at [793, 248] on button "Import 3 records" at bounding box center [810, 245] width 89 height 28
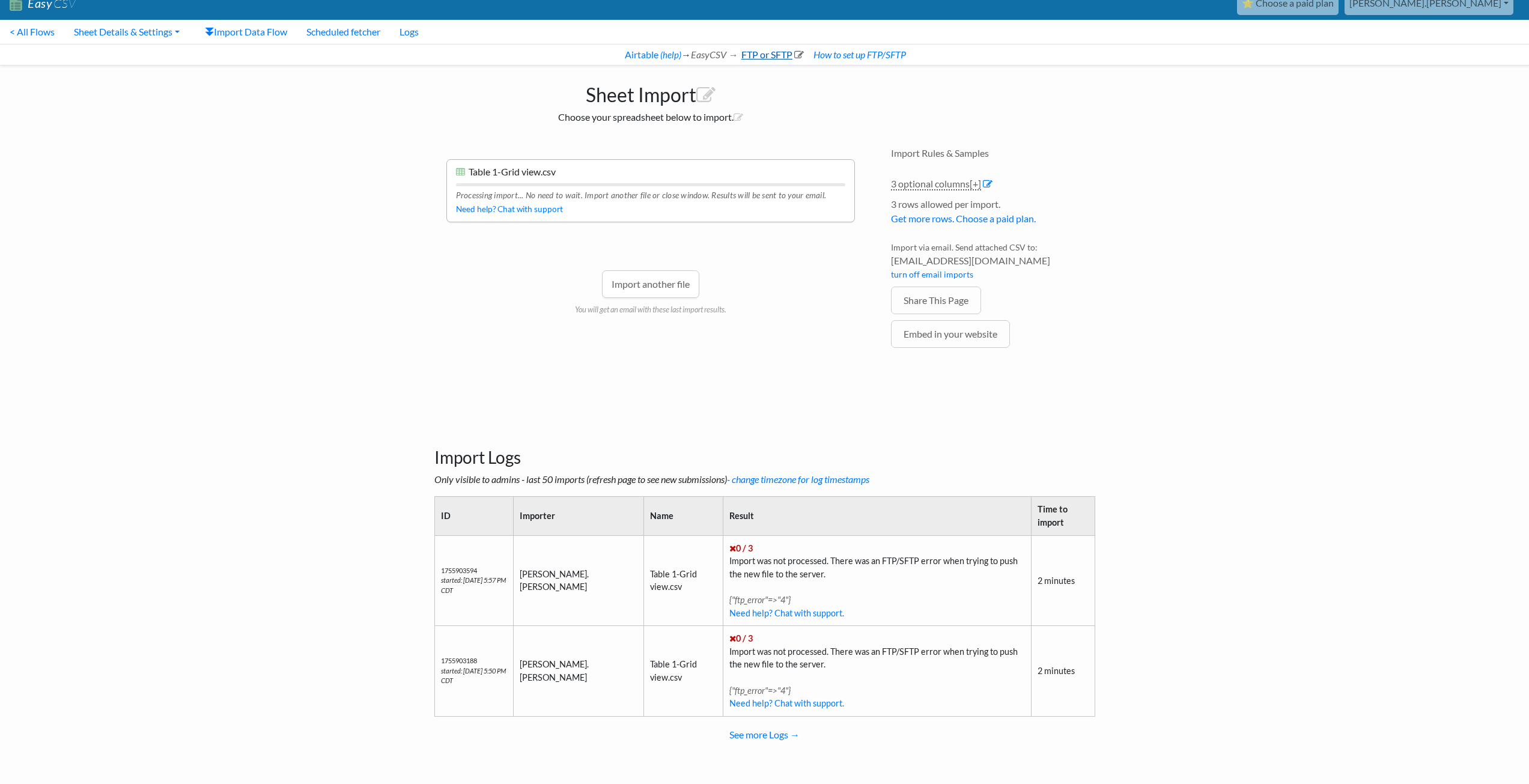
click at [758, 58] on link "FTP or SFTP" at bounding box center [771, 54] width 64 height 11
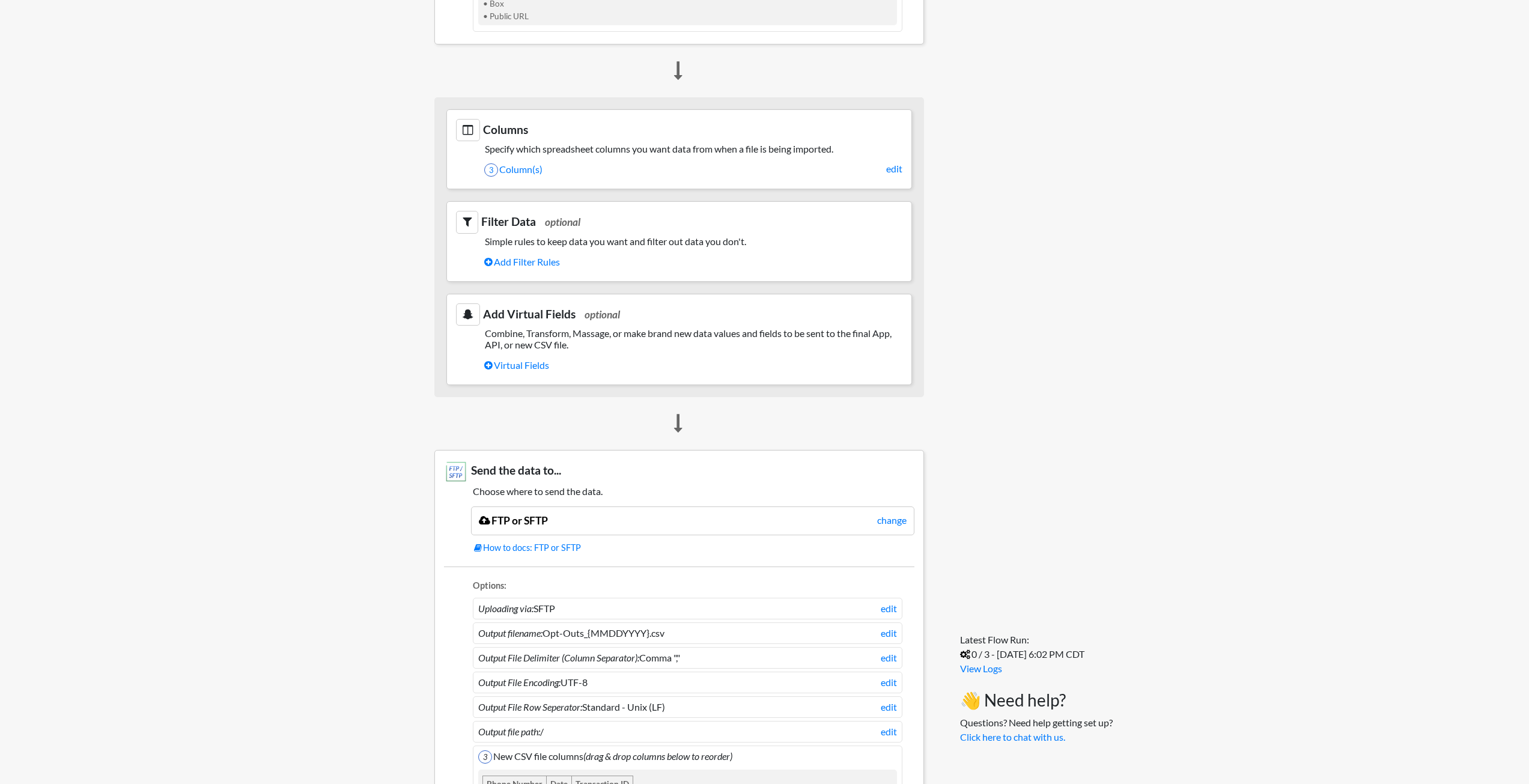
scroll to position [732, 0]
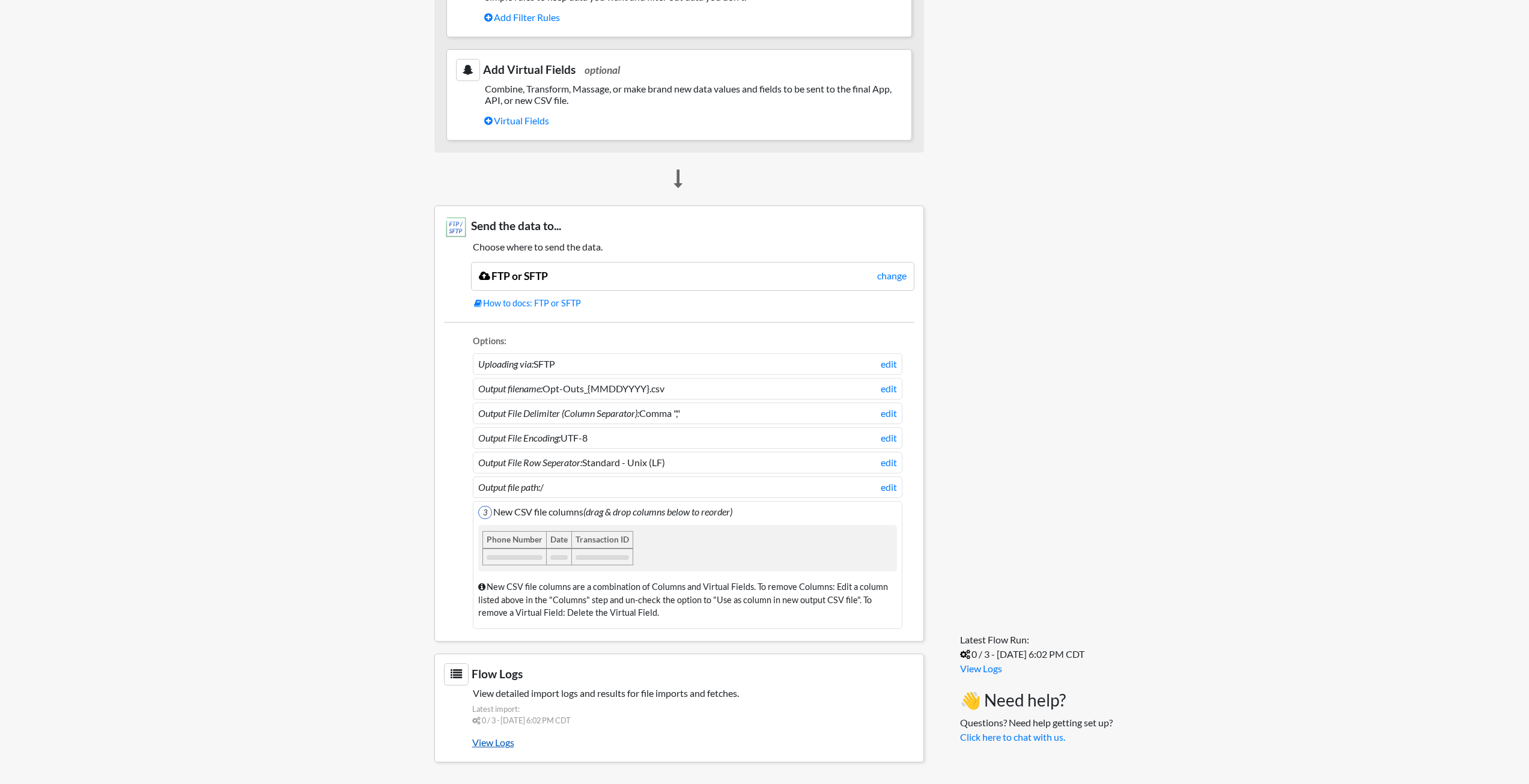
click at [484, 740] on link "View Logs" at bounding box center [694, 742] width 442 height 21
